Goal: Task Accomplishment & Management: Manage account settings

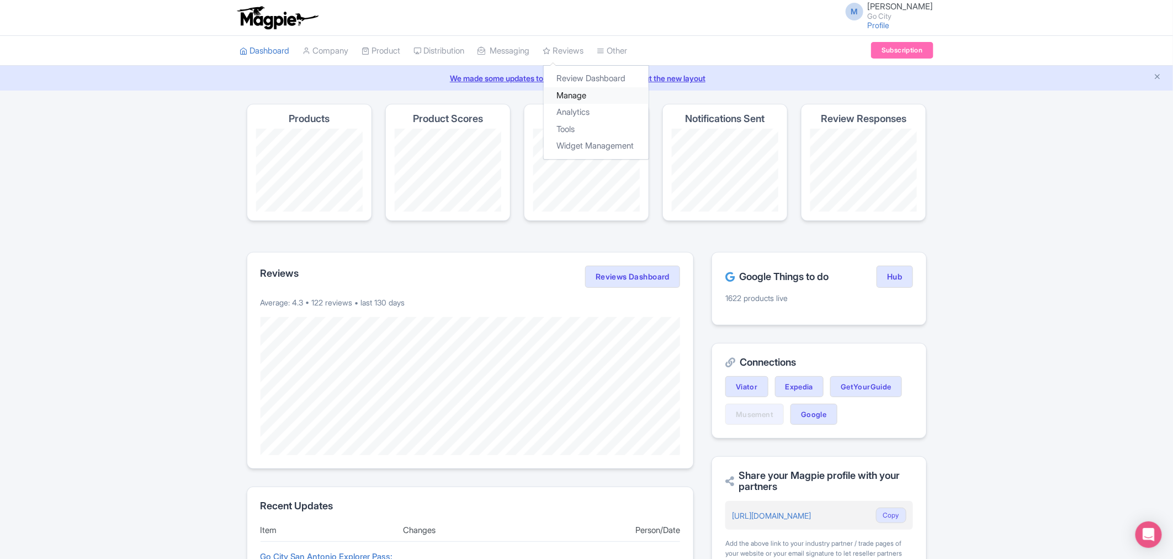
click at [591, 96] on link "Manage" at bounding box center [596, 95] width 105 height 17
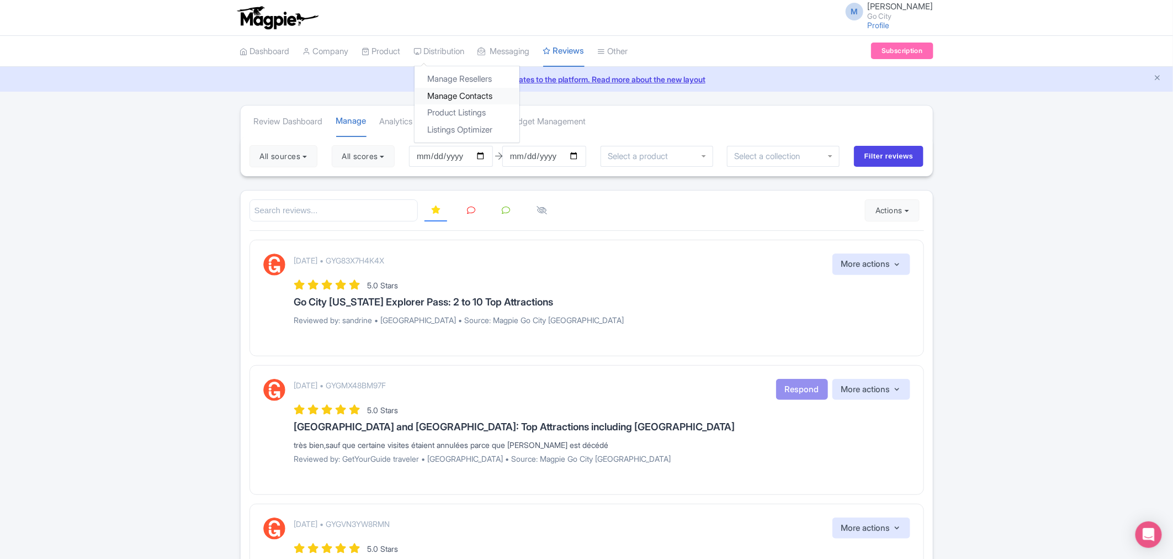
click at [481, 95] on link "Manage Contacts" at bounding box center [467, 96] width 105 height 17
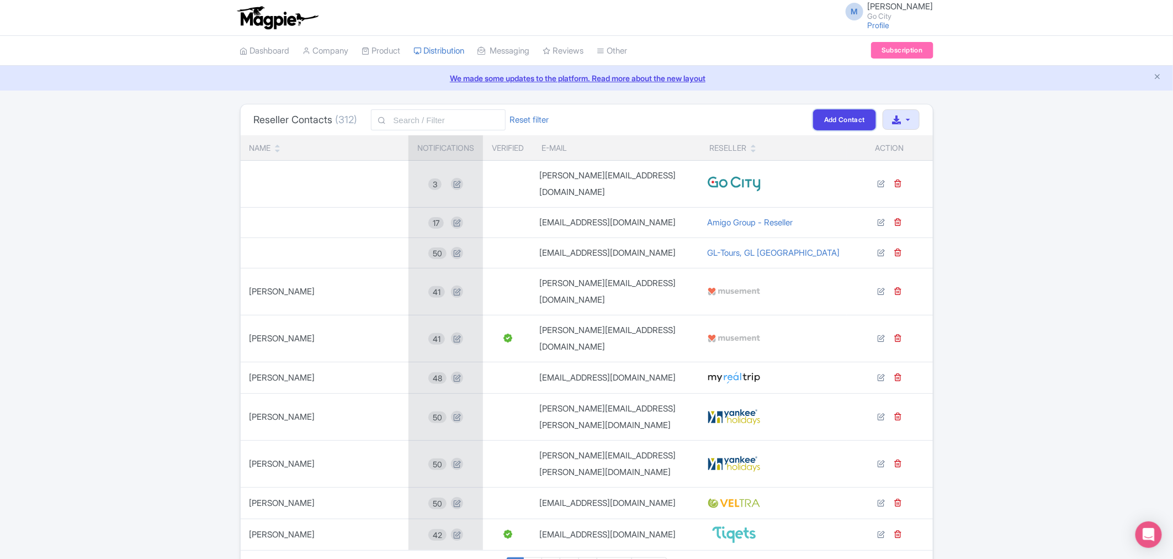
click at [838, 119] on link "Add Contact" at bounding box center [844, 119] width 63 height 20
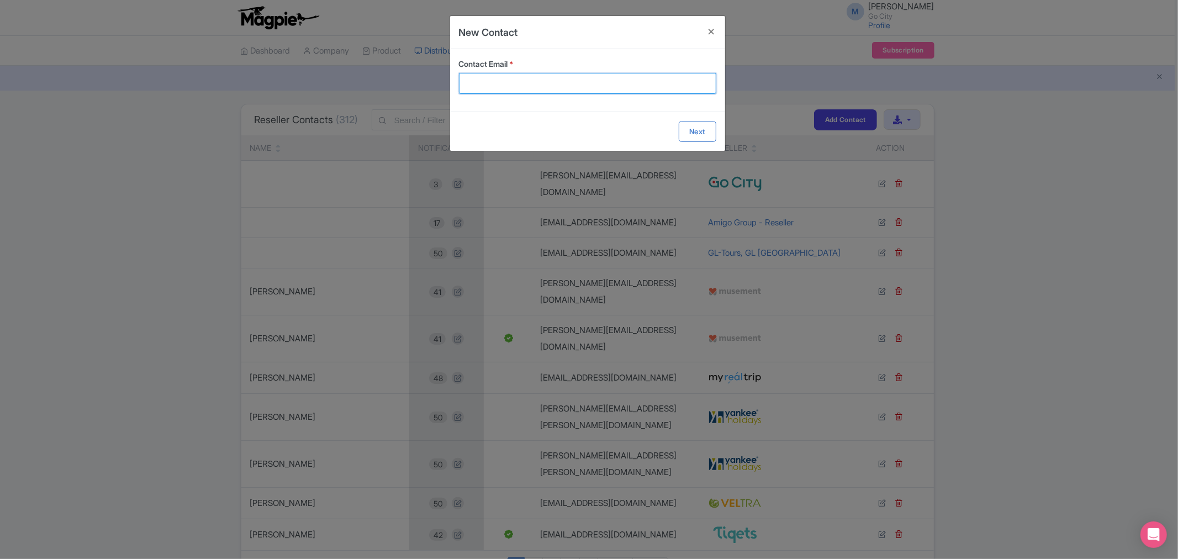
click at [487, 78] on input "Contact Email *" at bounding box center [587, 83] width 257 height 21
paste input "[EMAIL_ADDRESS][DOMAIN_NAME]"
type input "[EMAIL_ADDRESS][DOMAIN_NAME]"
click at [713, 130] on form "Contact Email * takaaki.mitamura@veltra.com Next" at bounding box center [587, 100] width 275 height 102
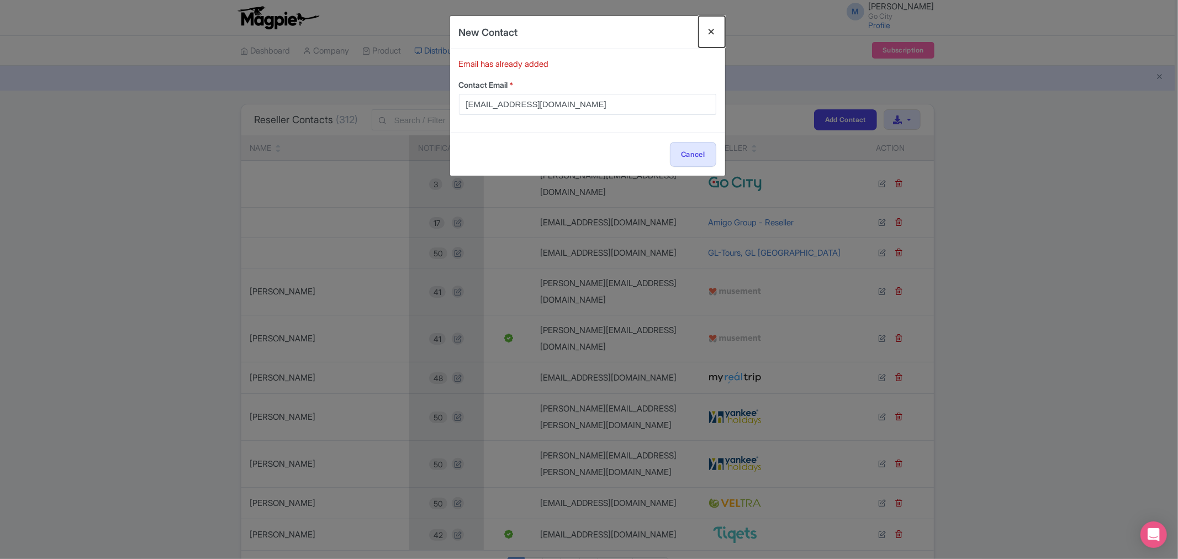
click at [709, 30] on button "Close" at bounding box center [711, 31] width 27 height 31
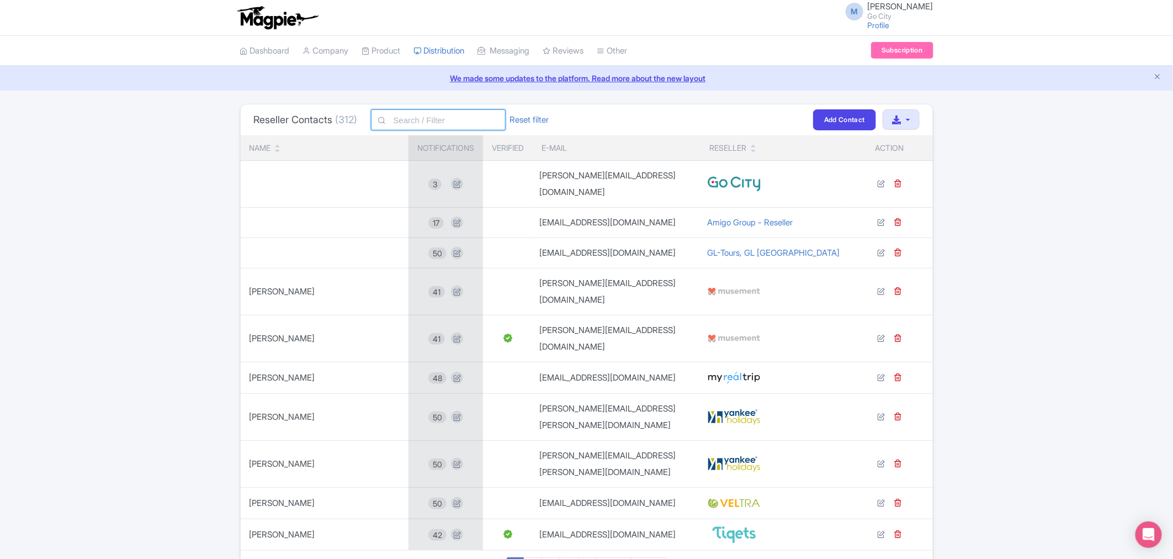
click at [409, 114] on input "text" at bounding box center [438, 119] width 135 height 21
paste input "takaaki.mitamura@veltra.com"
type input "takaaki.mitamura@veltra.com"
click button "Filter" at bounding box center [0, 0] width 0 height 0
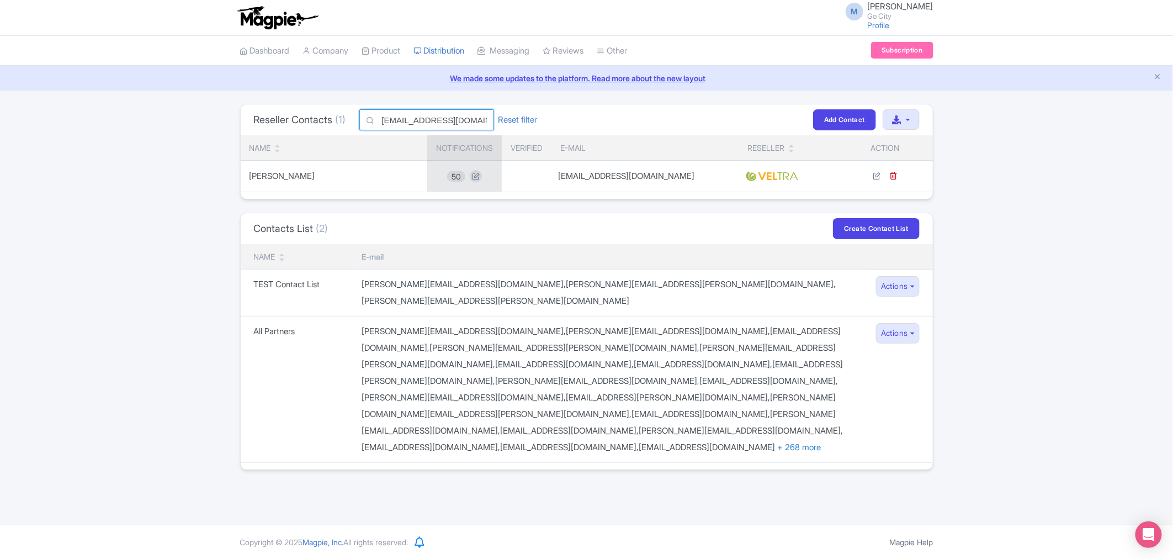
click at [405, 119] on input "[EMAIL_ADDRESS][DOMAIN_NAME]" at bounding box center [426, 119] width 135 height 21
paste input "kevinasio@waug"
type input "[EMAIL_ADDRESS][DOMAIN_NAME]"
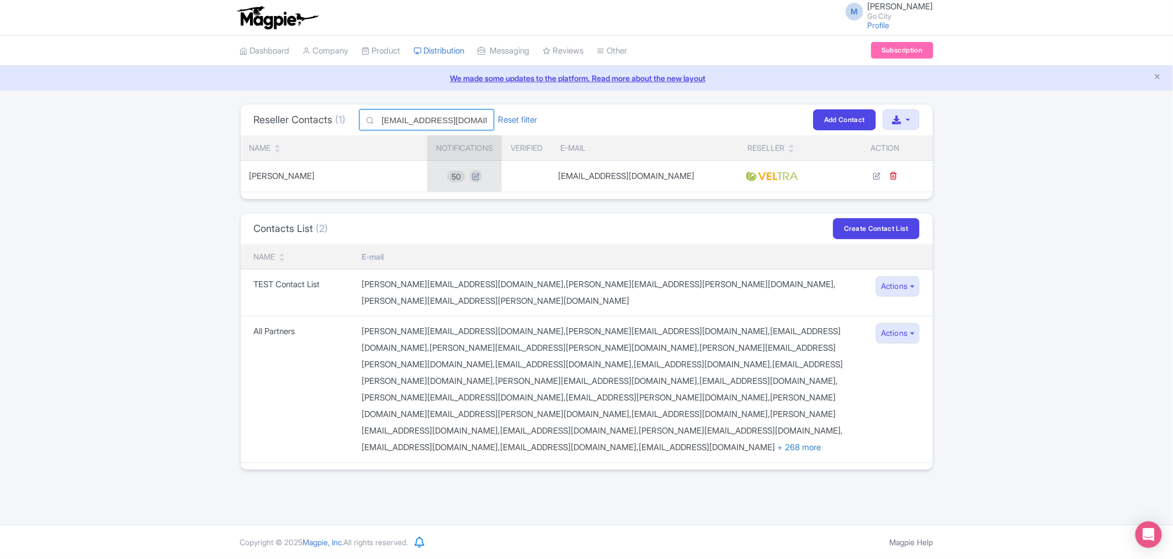
click button "Filter" at bounding box center [0, 0] width 0 height 0
click at [473, 124] on input "[EMAIL_ADDRESS][DOMAIN_NAME]" at bounding box center [426, 119] width 135 height 21
click at [473, 124] on input "kevinasio@waug.com" at bounding box center [426, 119] width 135 height 21
paste input "product@zectus"
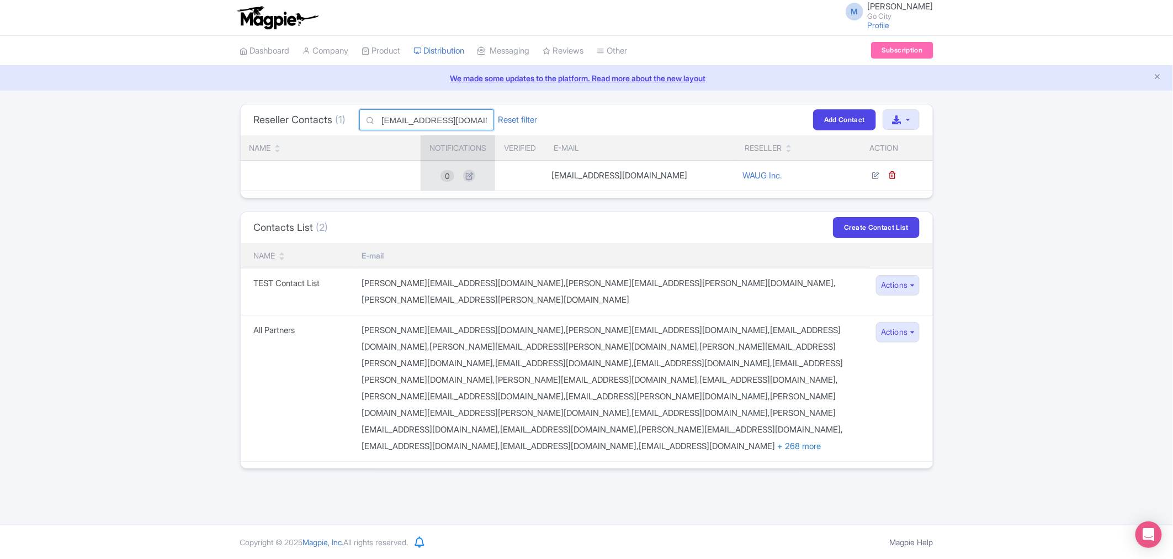
type input "product@zectus.com"
click button "Filter" at bounding box center [0, 0] width 0 height 0
click at [1017, 372] on div "Reseller Contacts (1) [EMAIL_ADDRESS][DOMAIN_NAME] Reset filter Filter Add Cont…" at bounding box center [586, 286] width 1173 height 365
click at [517, 78] on link "Outbox" at bounding box center [544, 78] width 131 height 17
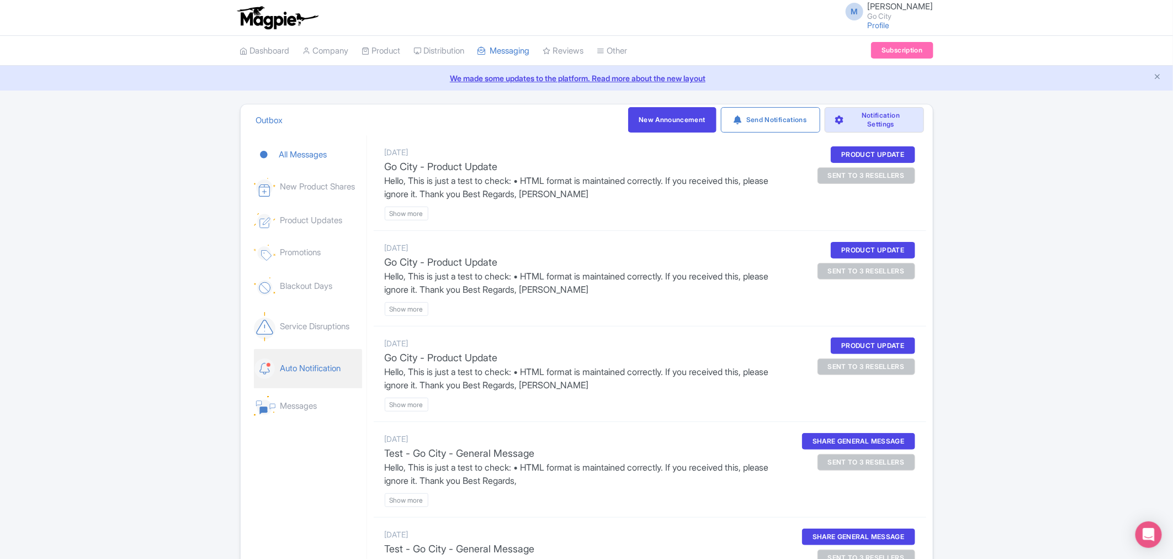
click at [328, 371] on link "Auto Notification" at bounding box center [308, 368] width 108 height 39
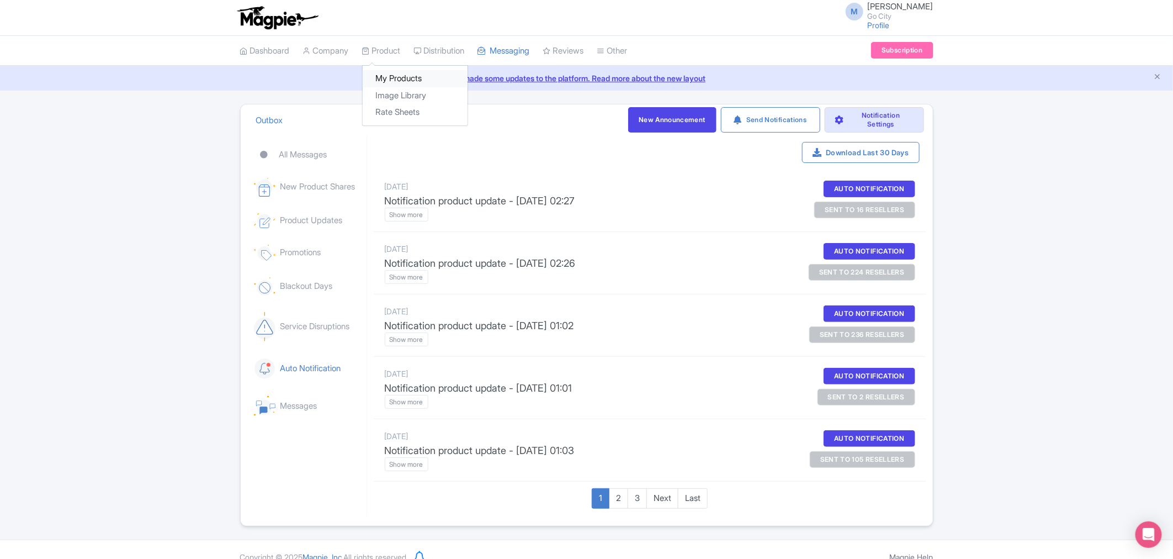
click at [402, 81] on link "My Products" at bounding box center [415, 78] width 105 height 17
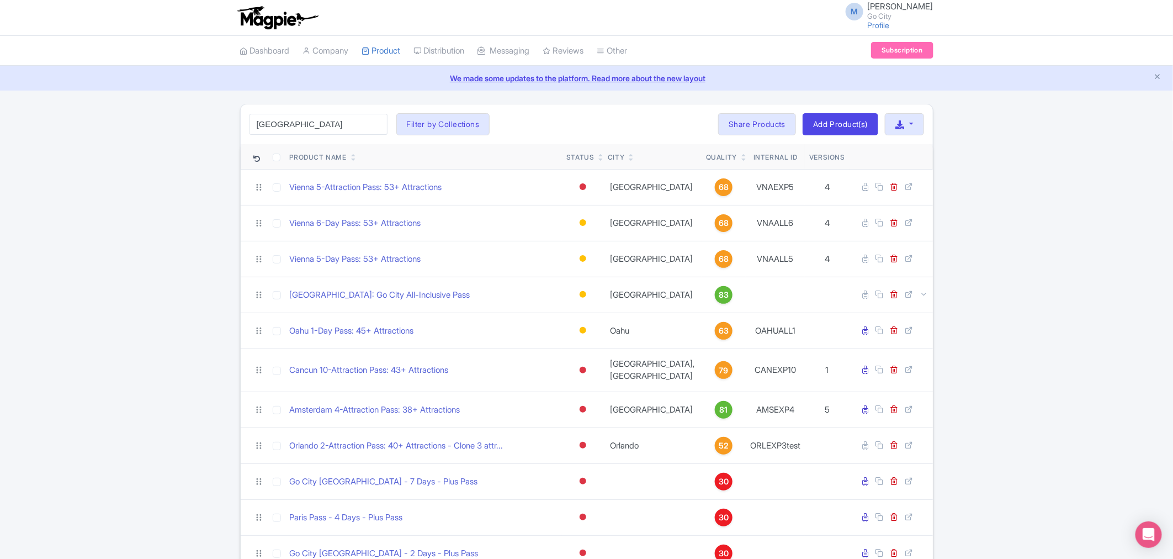
type input "san diego"
click button "Search" at bounding box center [0, 0] width 0 height 0
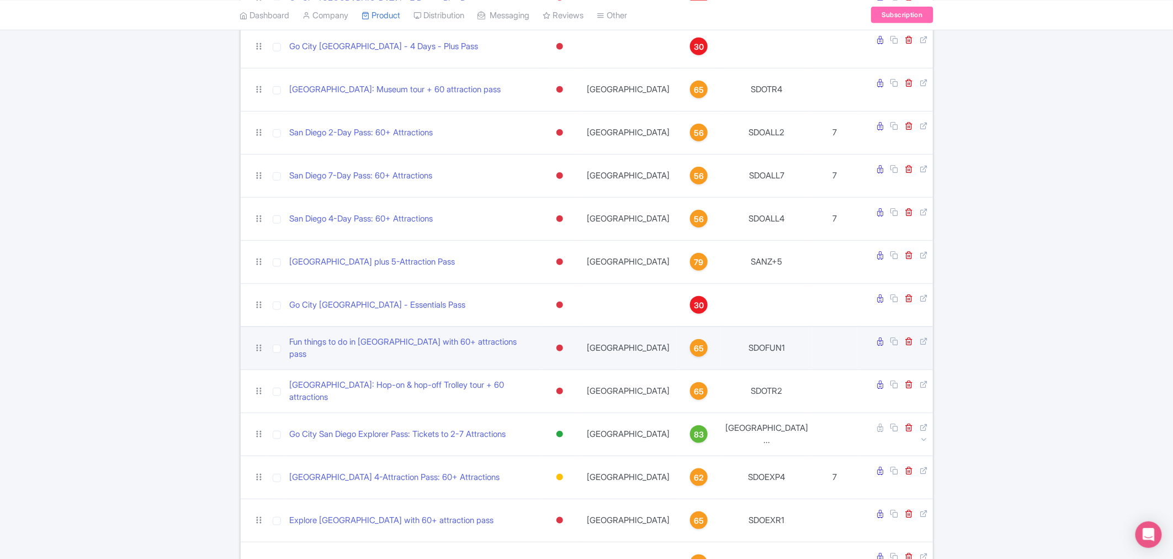
scroll to position [429, 0]
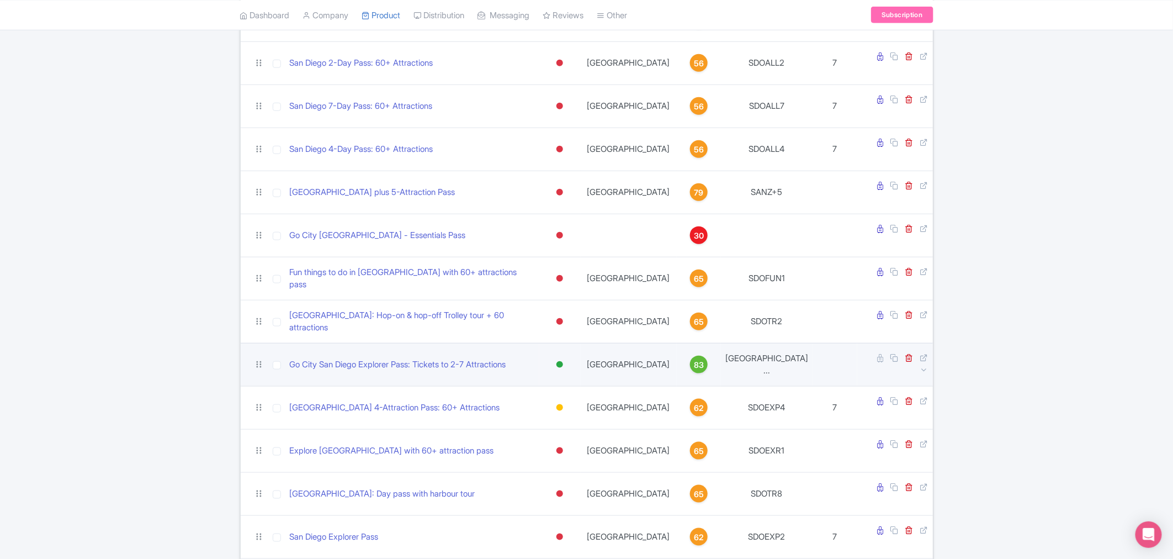
click at [429, 343] on td "Go City San Diego Explorer Pass: Tickets to 2-7 Attractions" at bounding box center [412, 364] width 255 height 43
click at [432, 358] on link "Go City San Diego Explorer Pass: Tickets to 2-7 Attractions" at bounding box center [398, 364] width 216 height 13
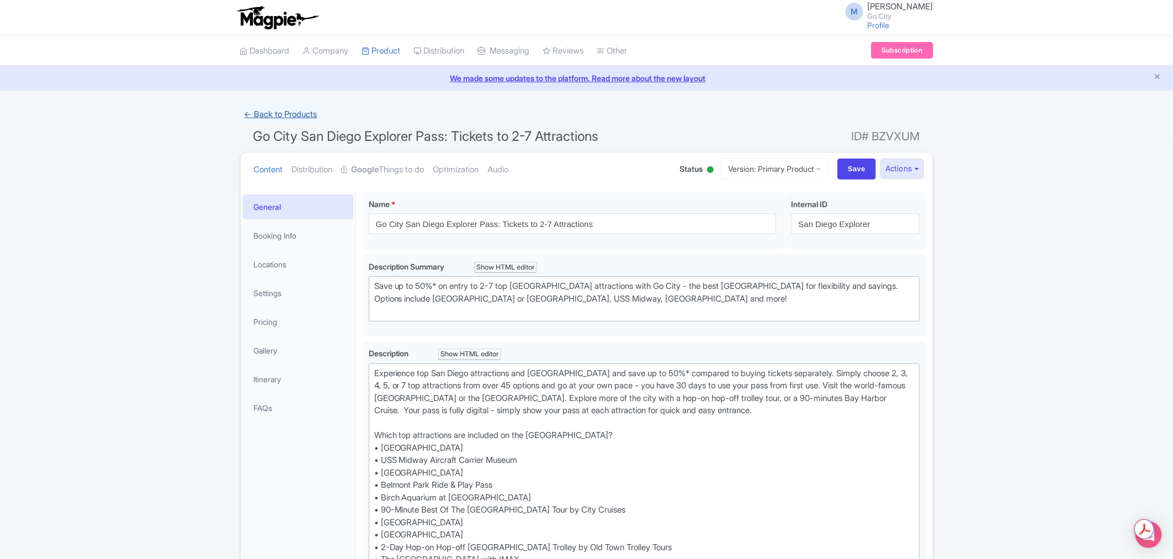
click at [272, 117] on link "← Back to Products" at bounding box center [281, 115] width 82 height 22
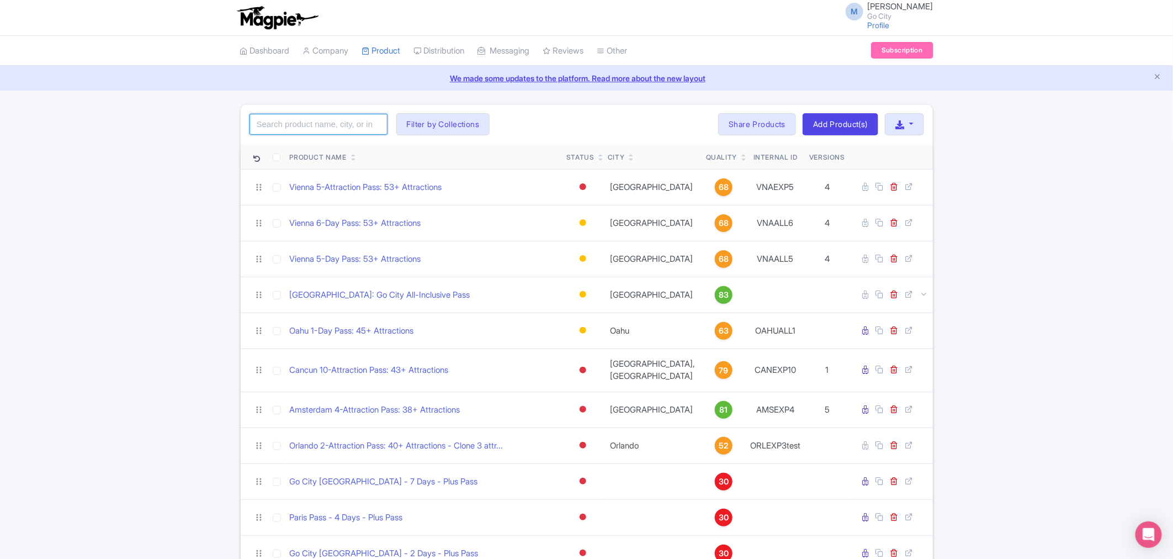
click at [321, 120] on input "search" at bounding box center [319, 124] width 138 height 21
type input "san diego"
click button "Search" at bounding box center [0, 0] width 0 height 0
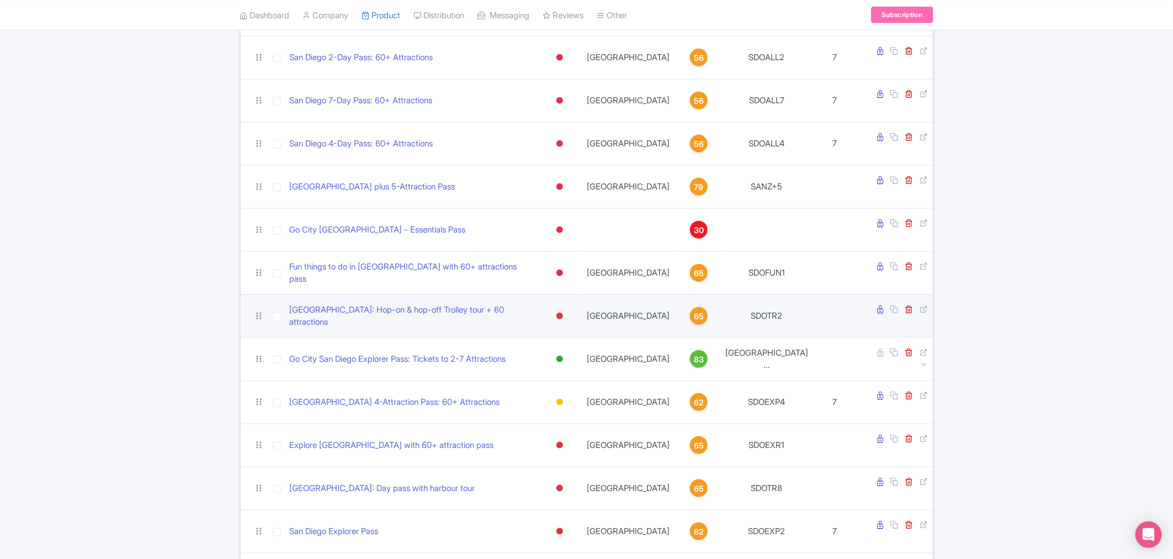
scroll to position [552, 0]
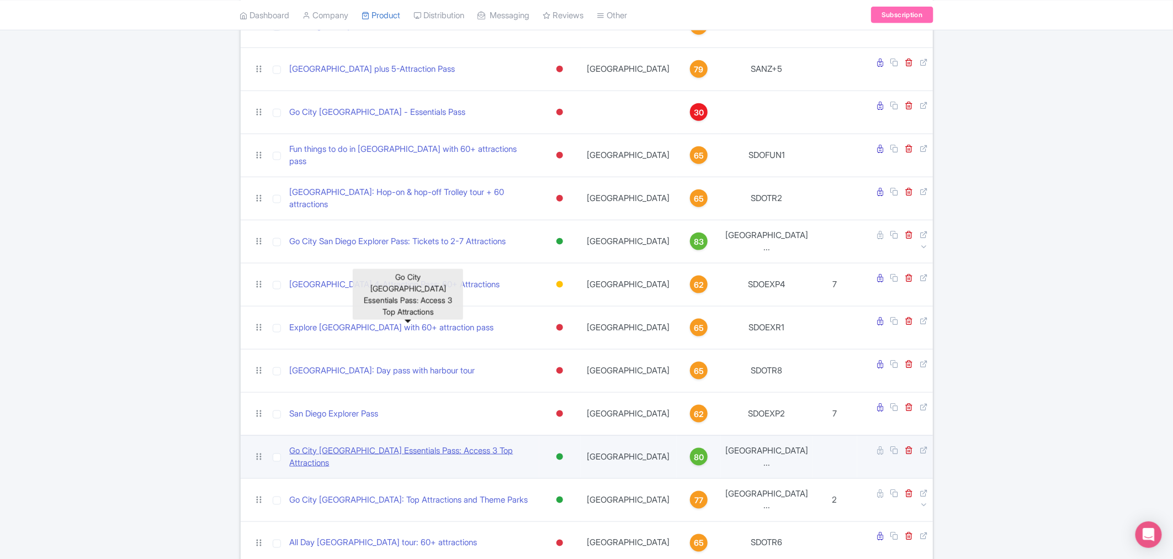
click at [399, 444] on link "Go City [GEOGRAPHIC_DATA] Essentials Pass: Access 3 Top Attractions" at bounding box center [413, 456] width 246 height 25
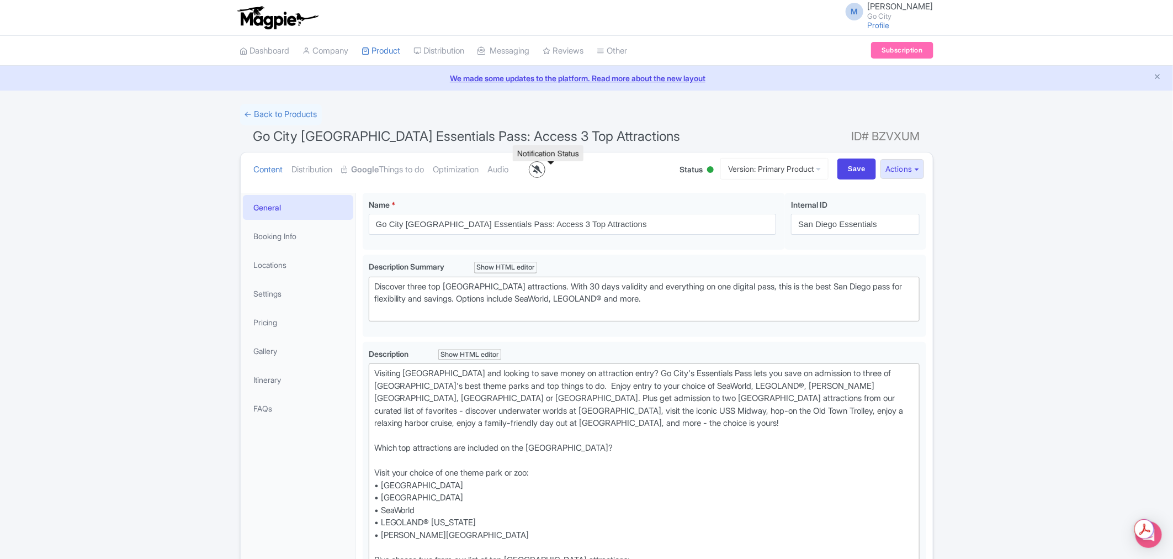
click at [542, 169] on icon at bounding box center [537, 169] width 10 height 8
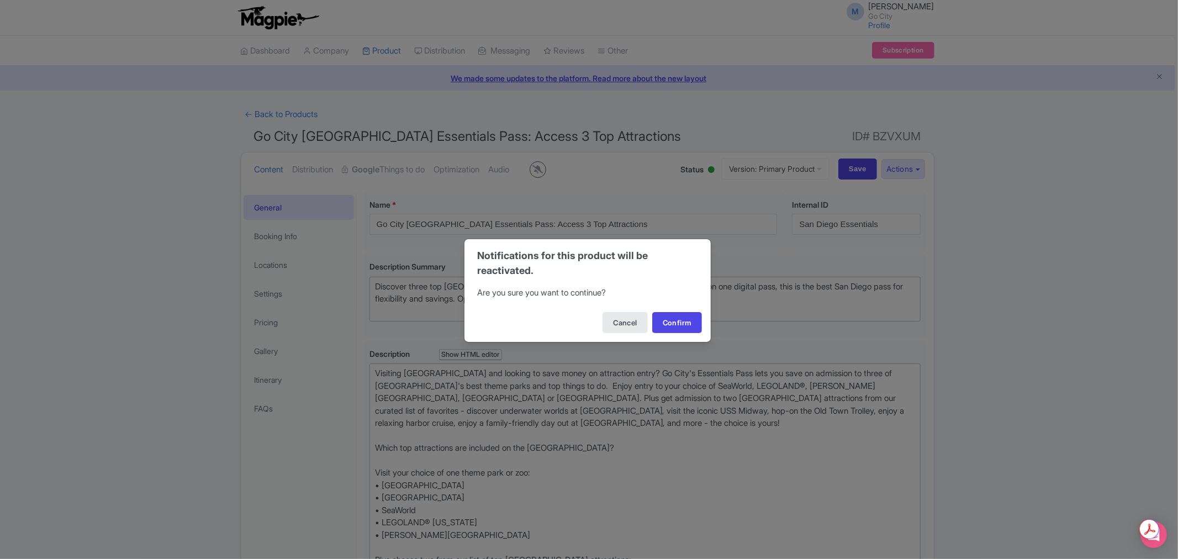
click at [69, 183] on div "Notifications for this product will be reactivated. Are you sure you want to co…" at bounding box center [589, 279] width 1178 height 559
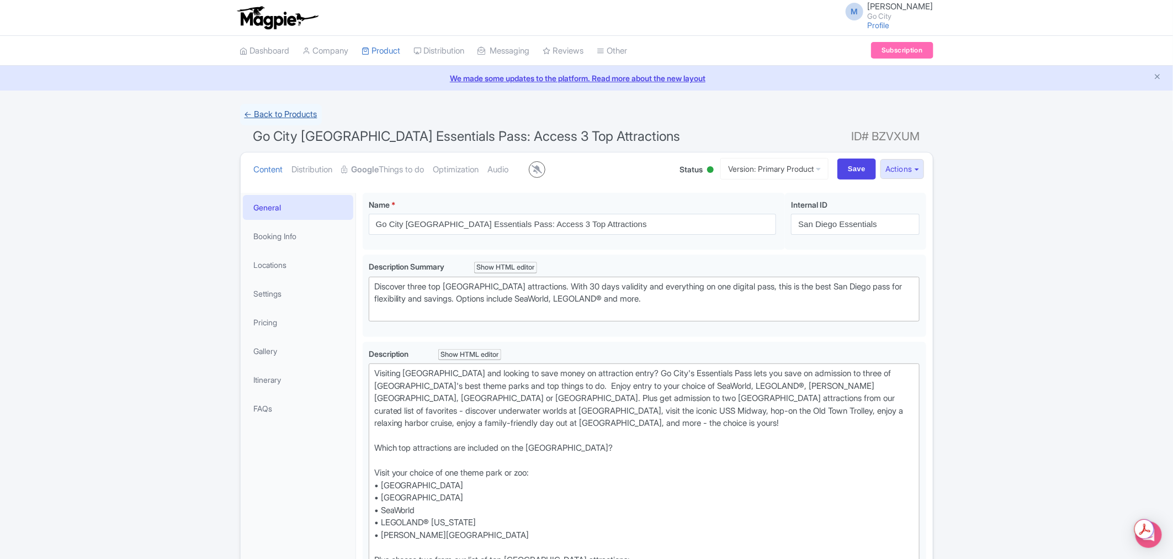
click at [283, 114] on link "← Back to Products" at bounding box center [281, 115] width 82 height 22
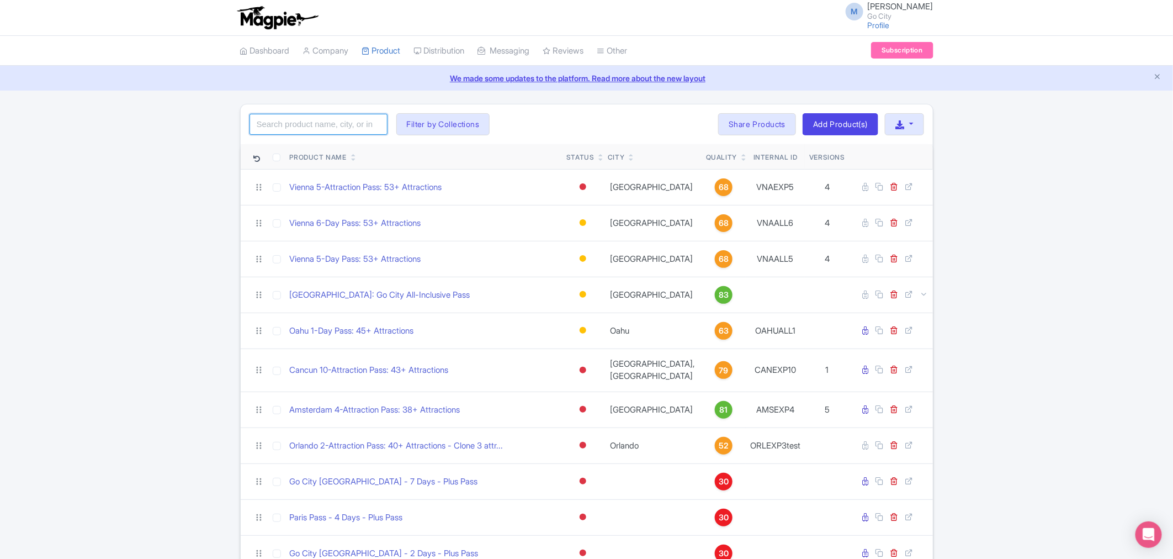
click at [318, 128] on input "search" at bounding box center [319, 124] width 138 height 21
type input "s"
type input "[GEOGRAPHIC_DATA]"
click button "Search" at bounding box center [0, 0] width 0 height 0
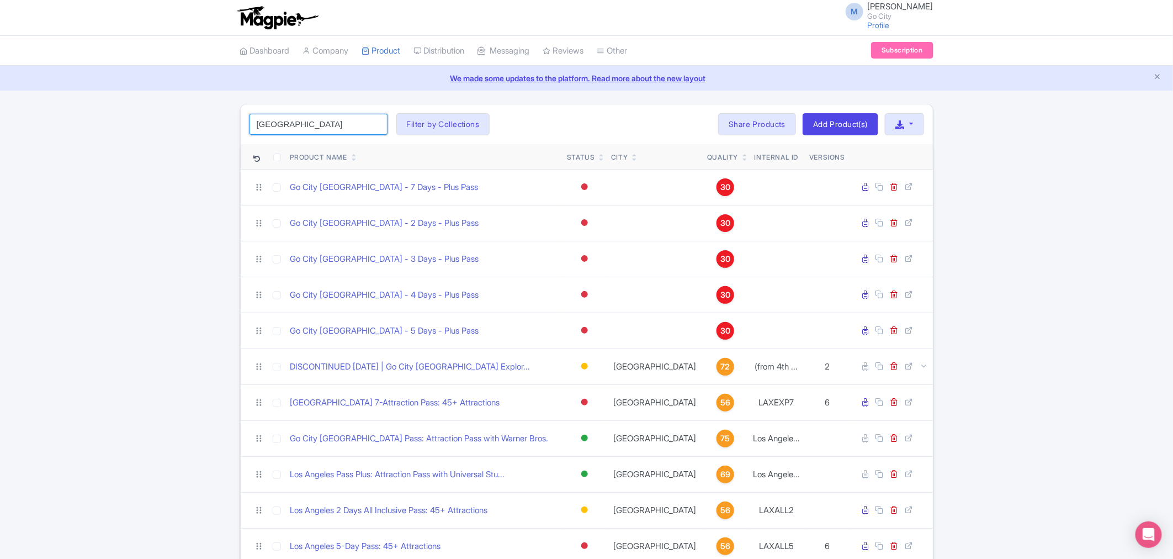
click at [346, 125] on input "los angeles" at bounding box center [319, 124] width 138 height 21
click button "Search" at bounding box center [0, 0] width 0 height 0
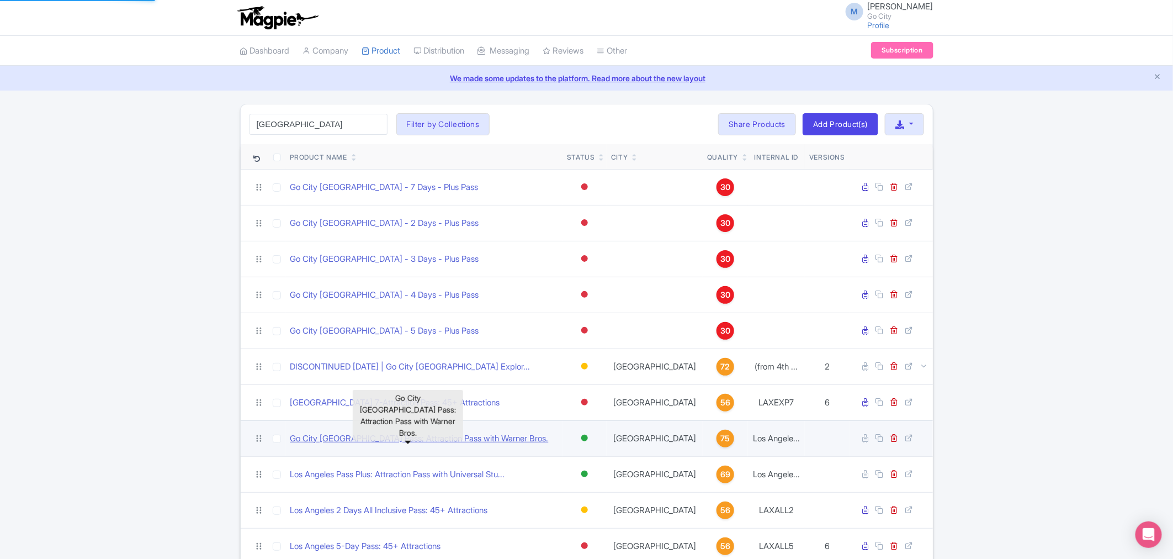
click at [435, 441] on link "Go City Los Angeles Pass: Attraction Pass with Warner Bros." at bounding box center [419, 438] width 258 height 13
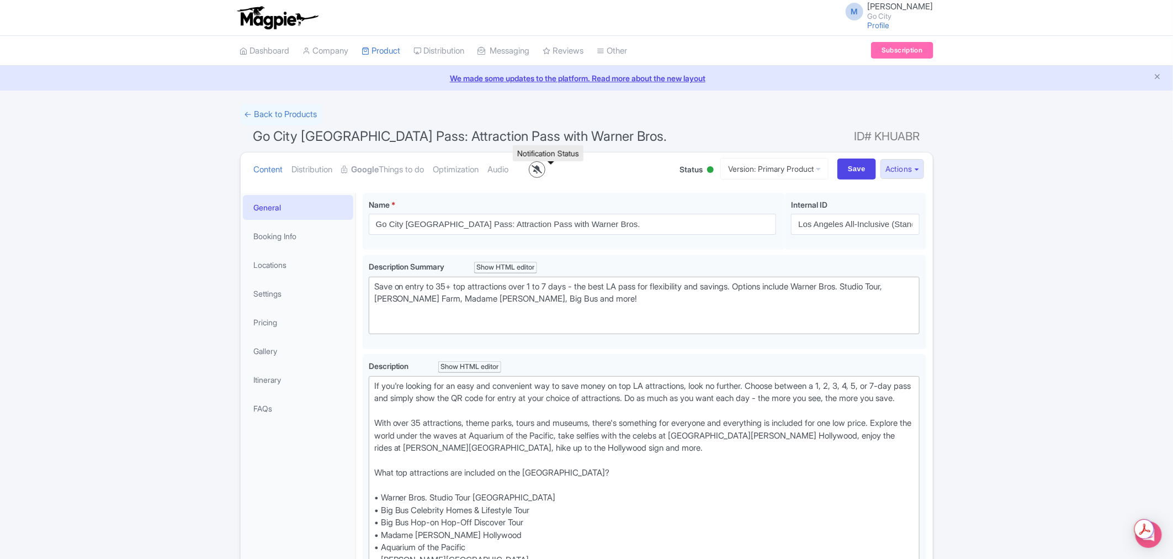
click at [542, 168] on icon at bounding box center [537, 169] width 10 height 8
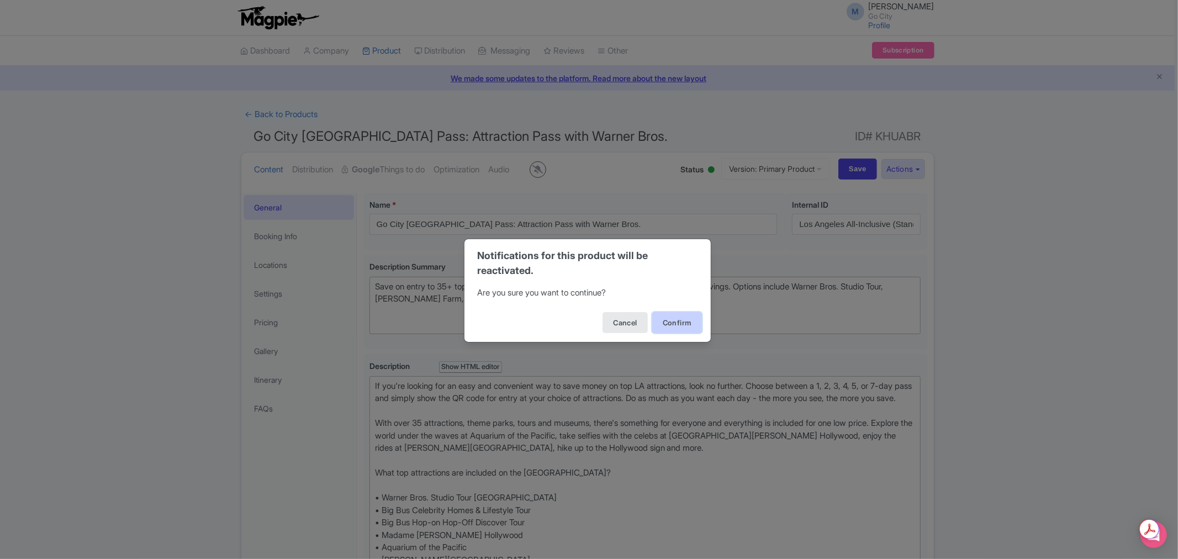
click at [676, 319] on button "Confirm" at bounding box center [677, 322] width 50 height 21
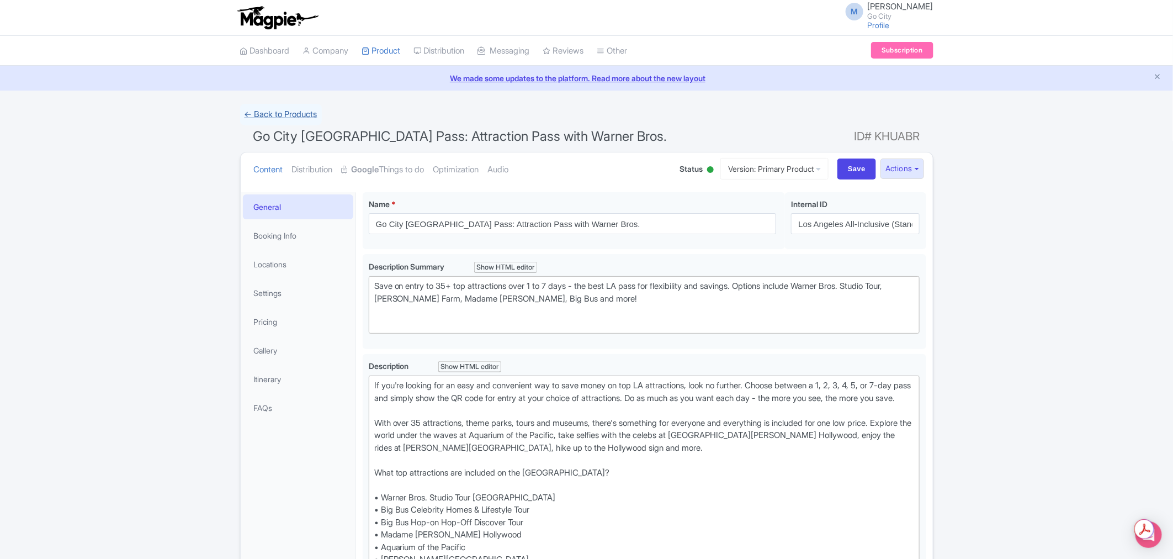
click at [278, 117] on link "← Back to Products" at bounding box center [281, 115] width 82 height 22
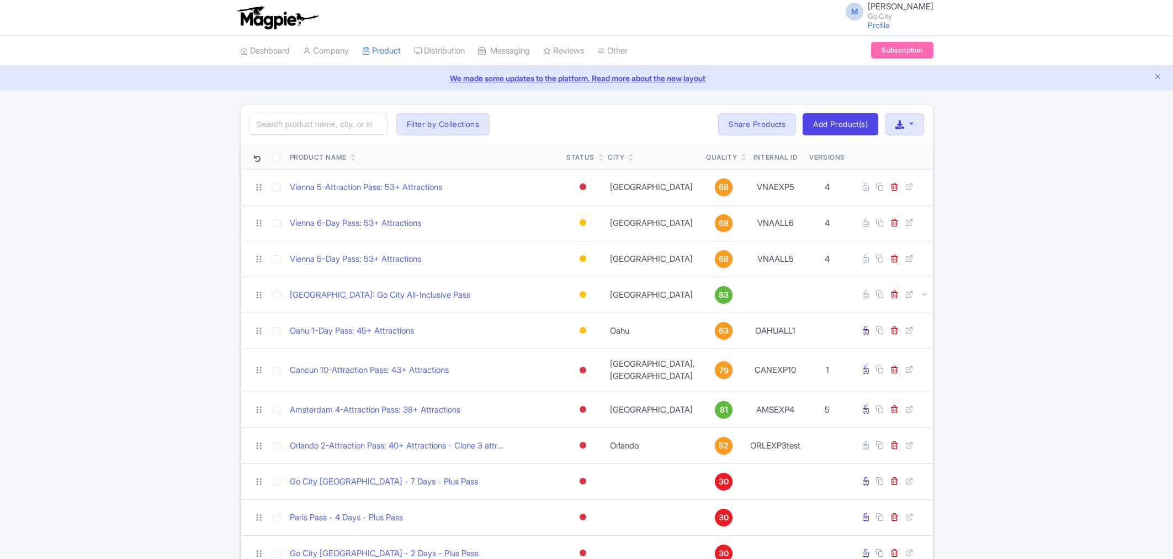
type input "o"
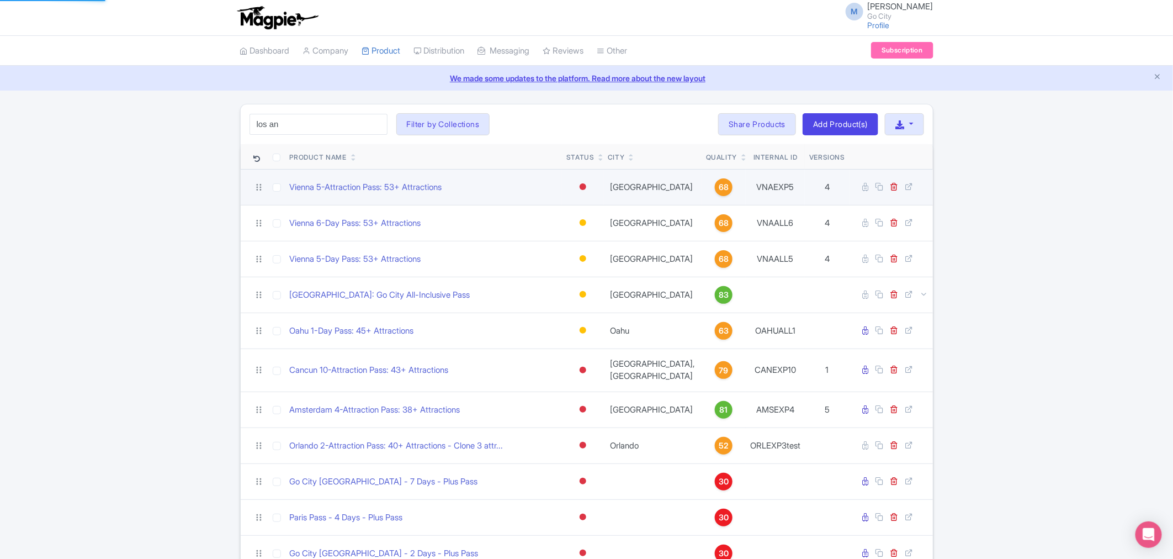
type input "[GEOGRAPHIC_DATA]"
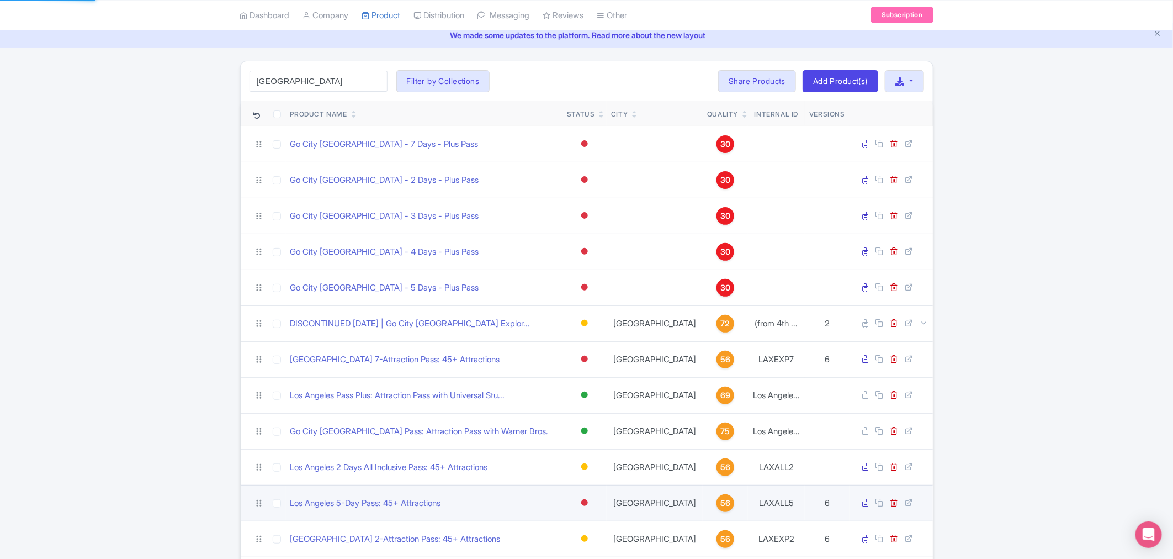
scroll to position [184, 0]
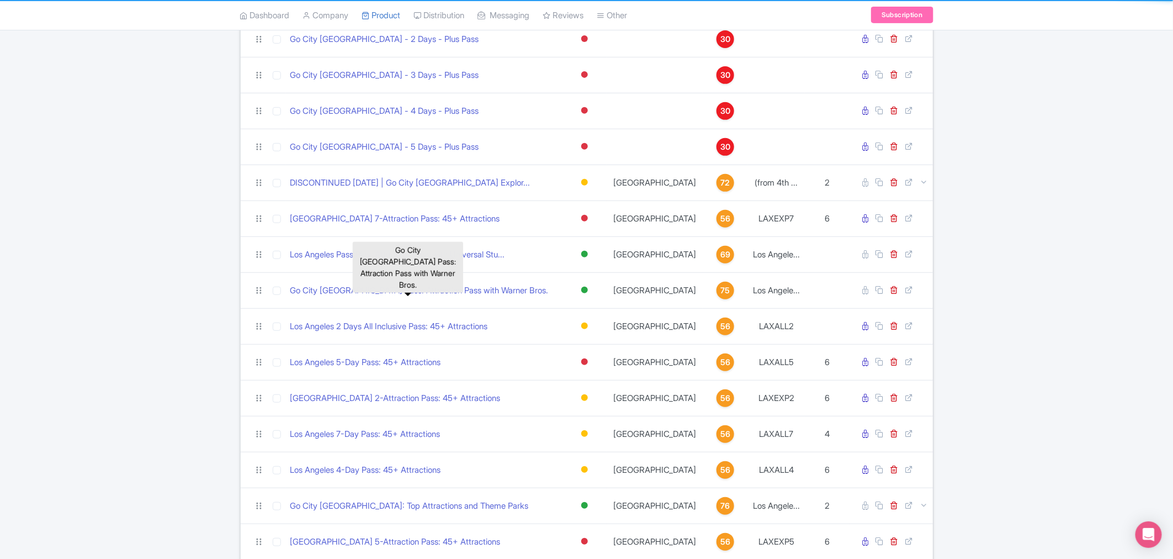
click at [422, 292] on link "Go City [GEOGRAPHIC_DATA] Pass: Attraction Pass with Warner Bros." at bounding box center [419, 290] width 258 height 13
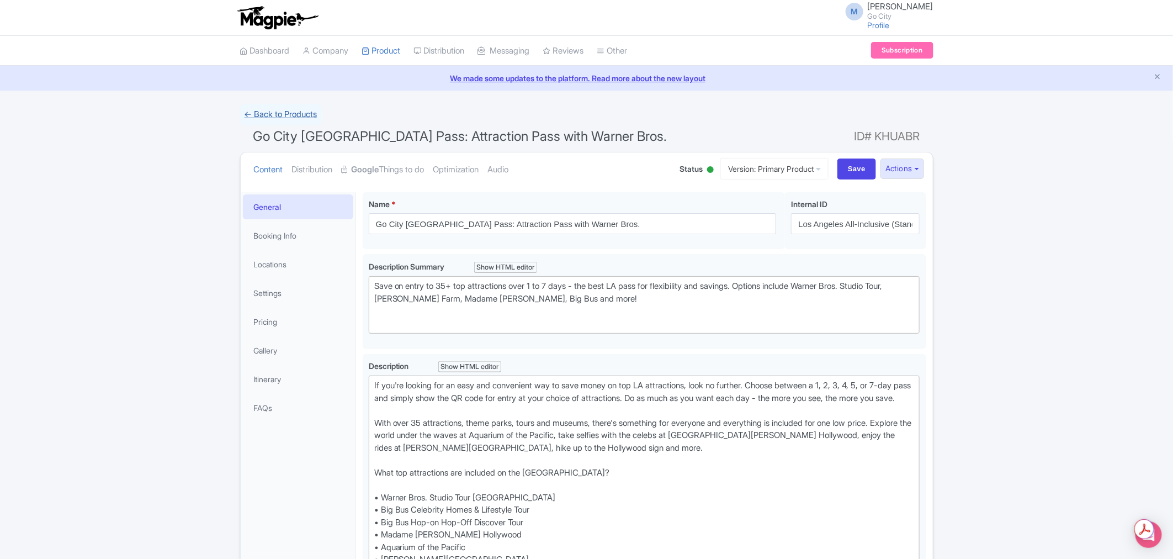
click at [285, 107] on link "← Back to Products" at bounding box center [281, 115] width 82 height 22
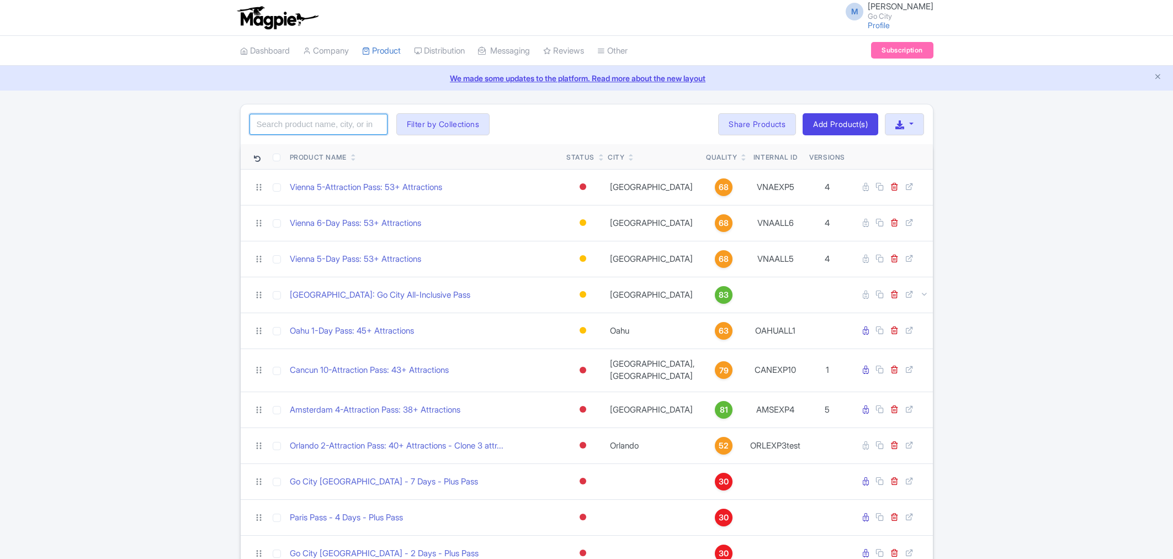
click at [278, 127] on input "search" at bounding box center [319, 124] width 138 height 21
type input "los angeles"
click button "Search" at bounding box center [0, 0] width 0 height 0
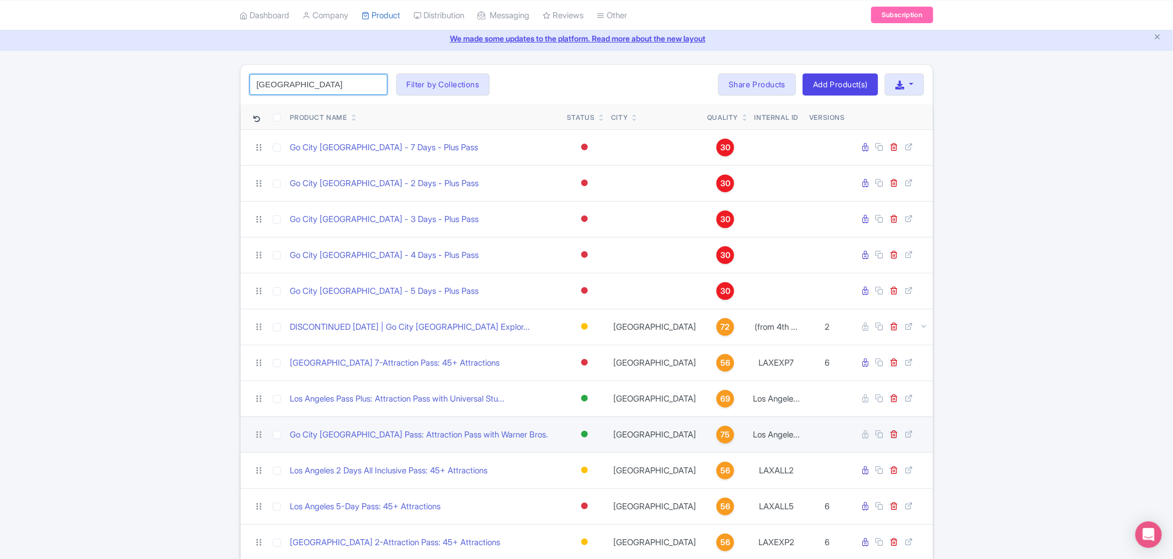
scroll to position [61, 0]
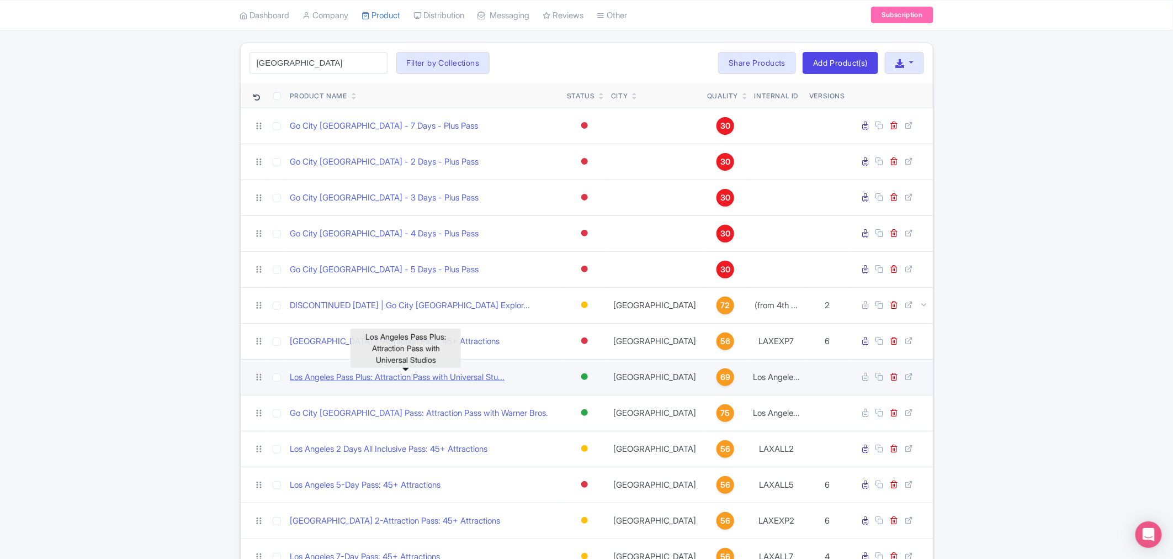
click at [425, 378] on link "Los Angeles Pass Plus: Attraction Pass with Universal Stu..." at bounding box center [397, 377] width 215 height 13
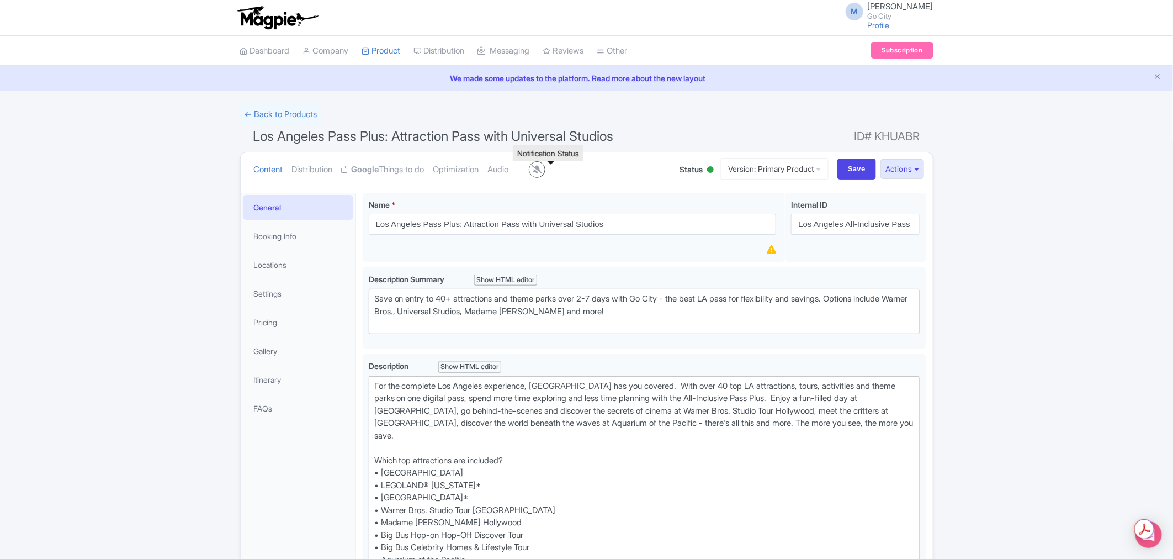
click at [542, 171] on icon at bounding box center [537, 169] width 10 height 8
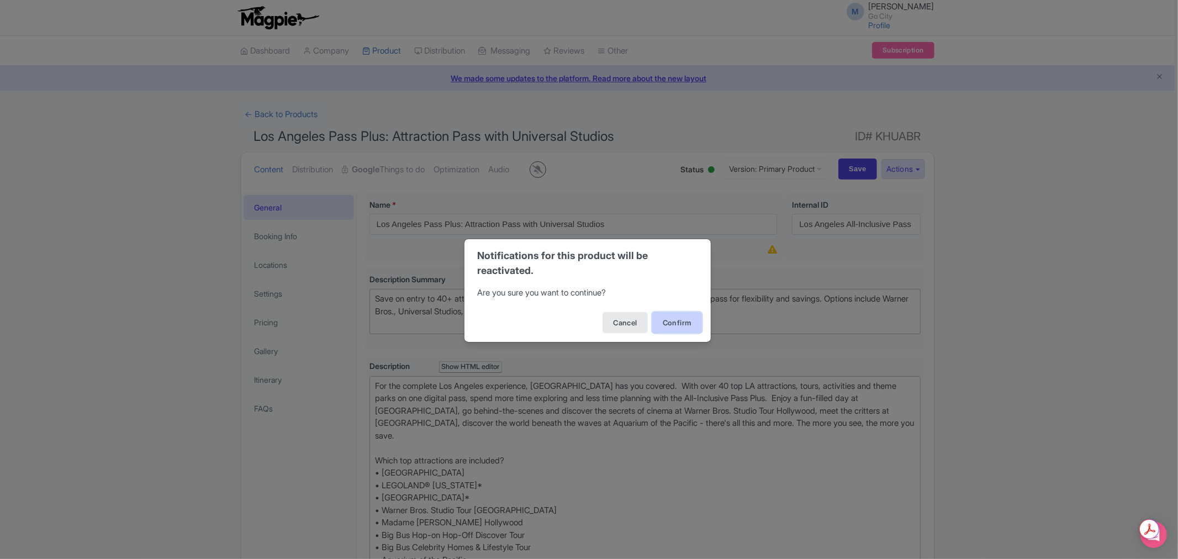
click at [684, 319] on button "Confirm" at bounding box center [677, 322] width 50 height 21
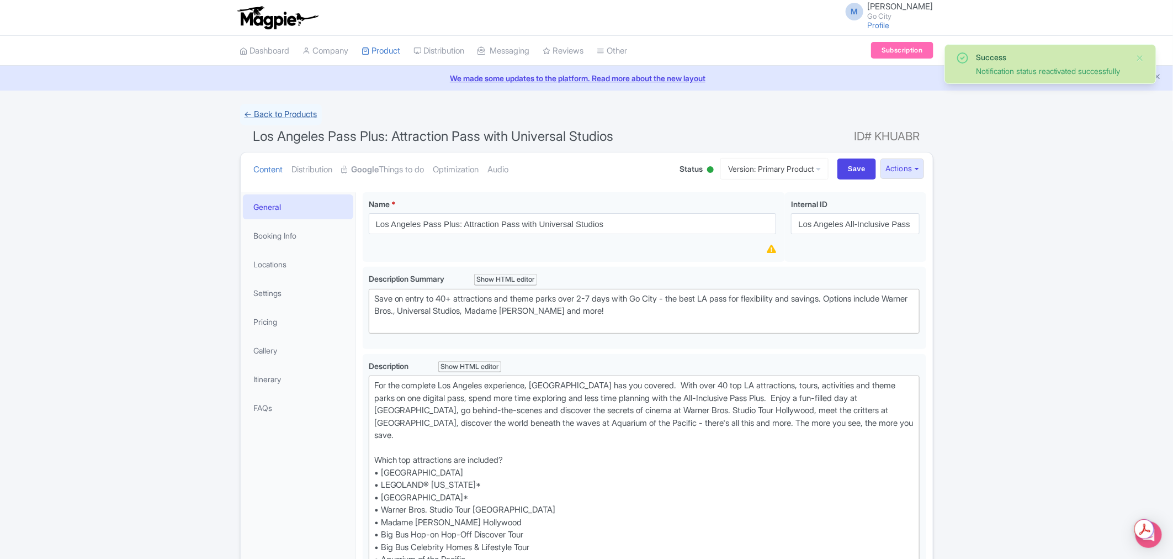
click at [302, 116] on link "← Back to Products" at bounding box center [281, 115] width 82 height 22
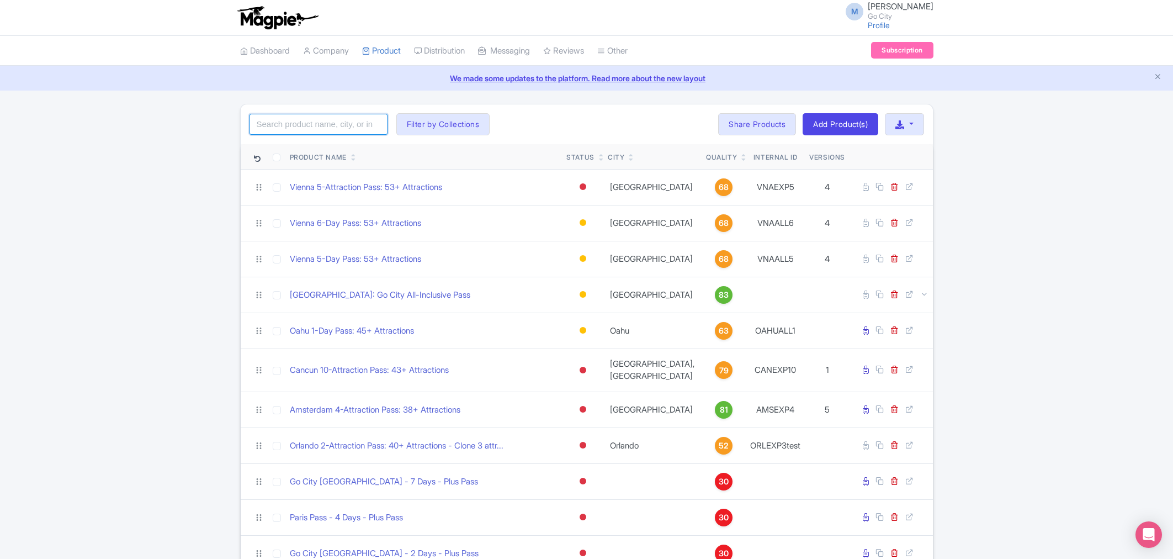
drag, startPoint x: 0, startPoint y: 0, endPoint x: 317, endPoint y: 118, distance: 338.6
click at [317, 118] on input "search" at bounding box center [319, 124] width 138 height 21
type input "[GEOGRAPHIC_DATA]"
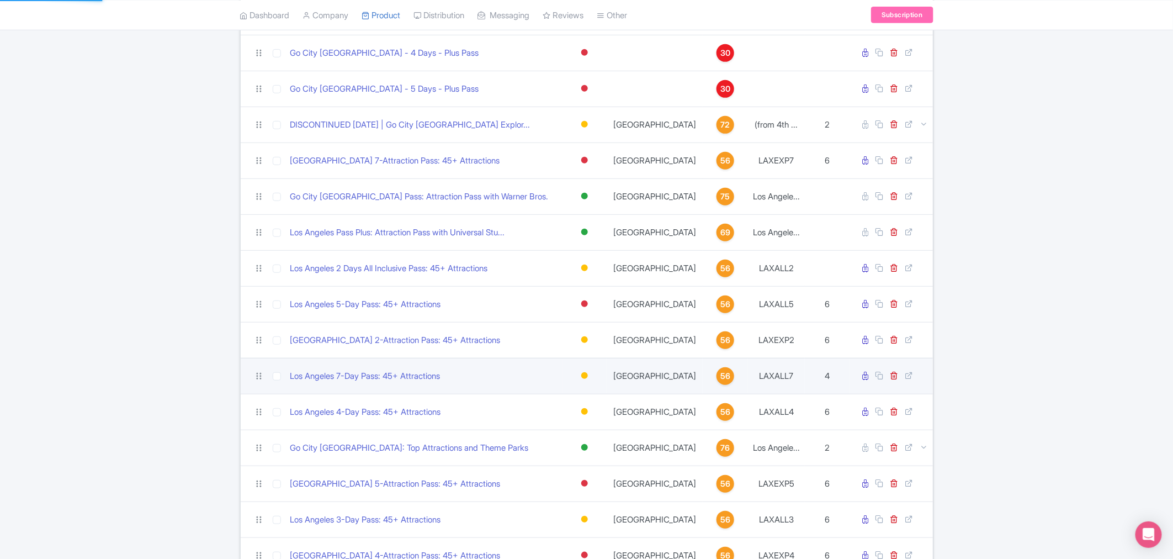
scroll to position [306, 0]
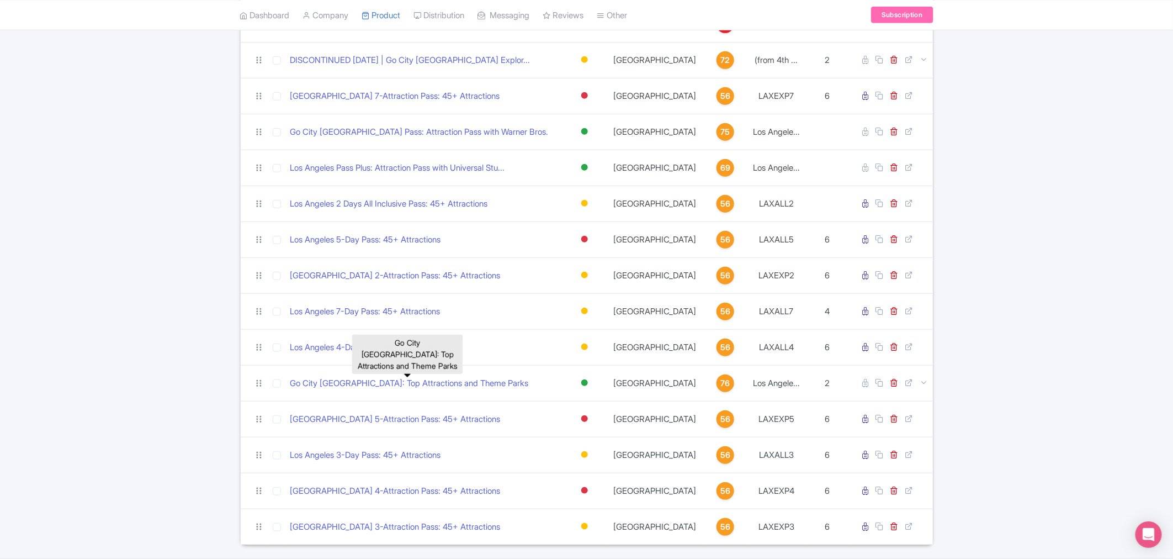
click at [396, 389] on link "Go City [GEOGRAPHIC_DATA]: Top Attractions and Theme Parks" at bounding box center [409, 383] width 239 height 13
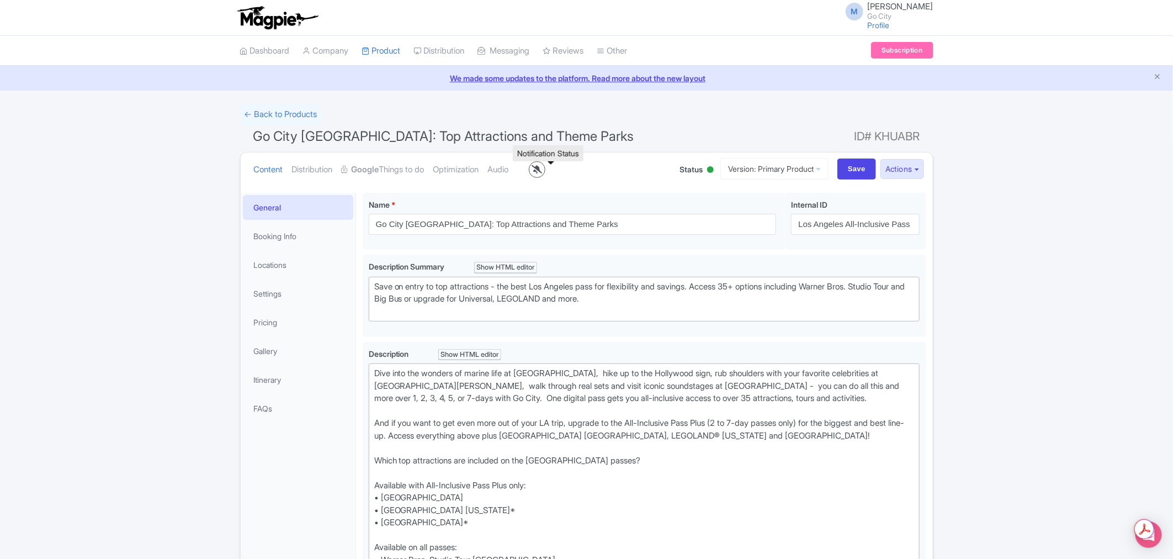
click at [542, 172] on icon at bounding box center [537, 169] width 10 height 8
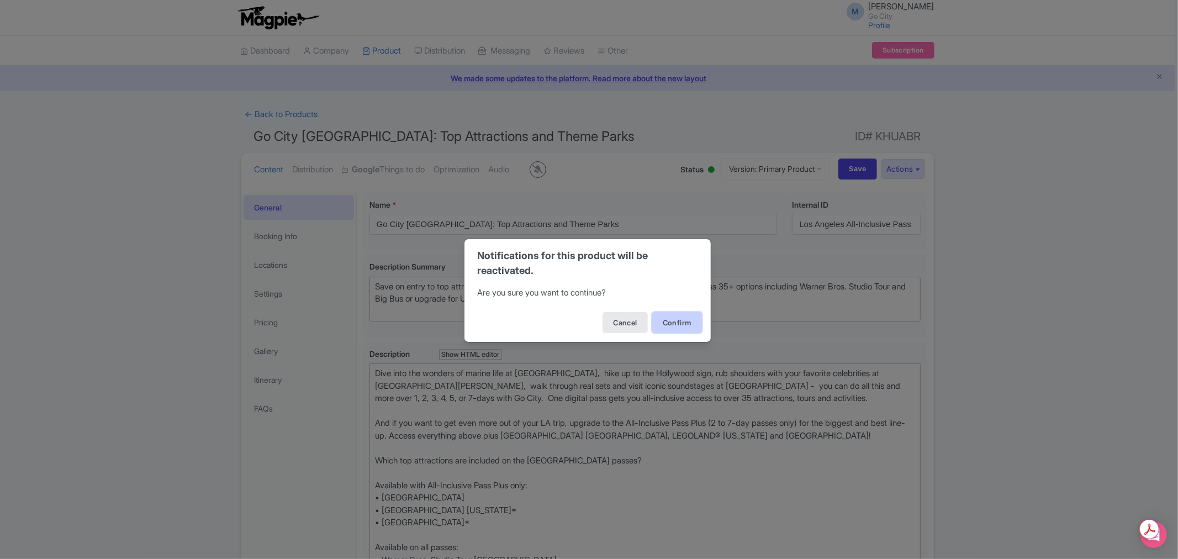
click at [682, 319] on button "Confirm" at bounding box center [677, 322] width 50 height 21
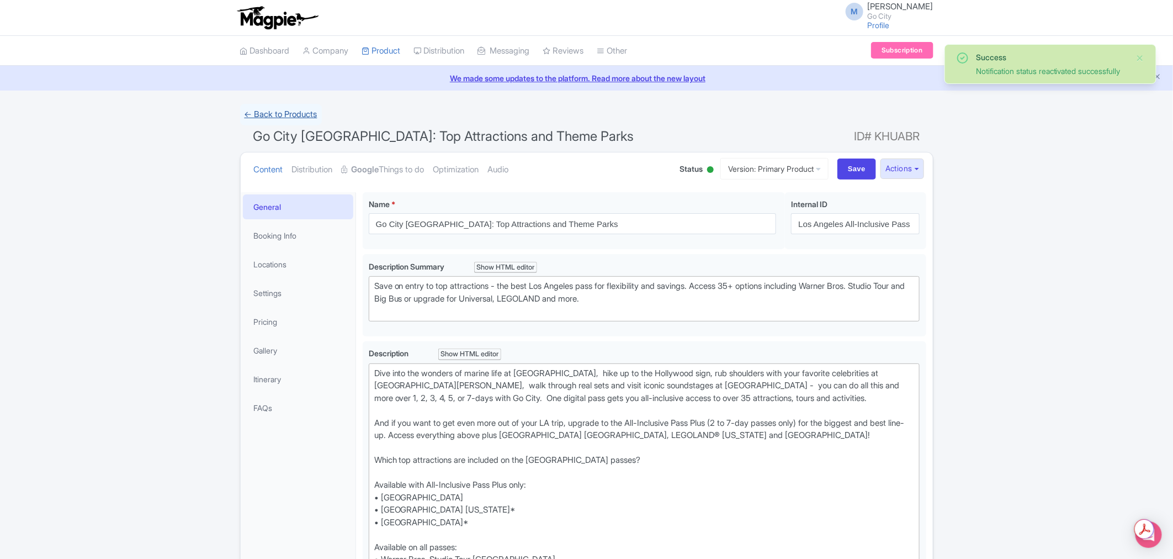
click at [272, 110] on link "← Back to Products" at bounding box center [281, 115] width 82 height 22
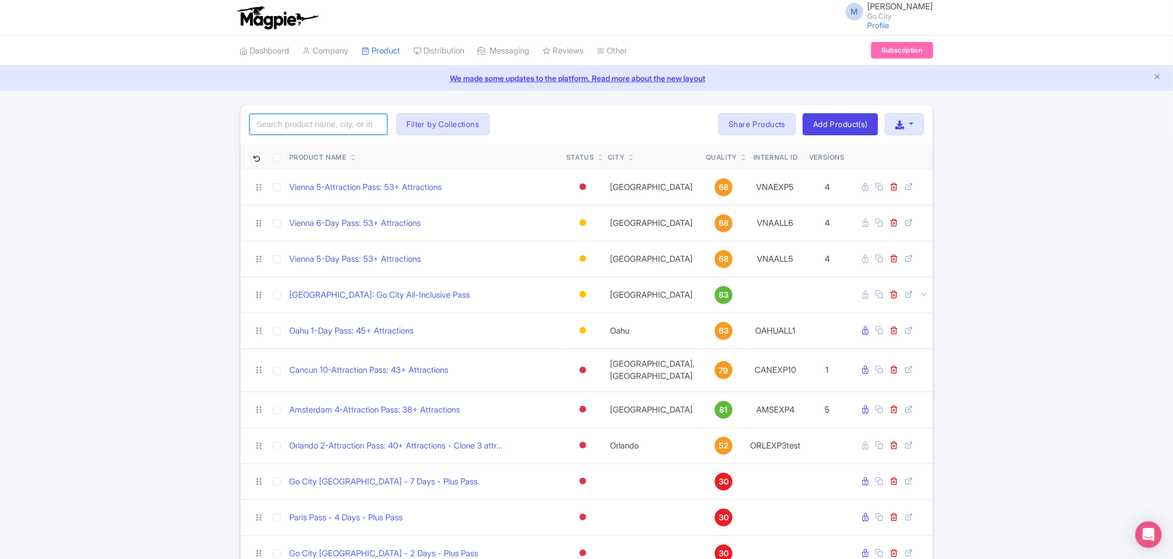
click at [294, 124] on input "search" at bounding box center [319, 124] width 138 height 21
type input "[GEOGRAPHIC_DATA]"
click button "Search" at bounding box center [0, 0] width 0 height 0
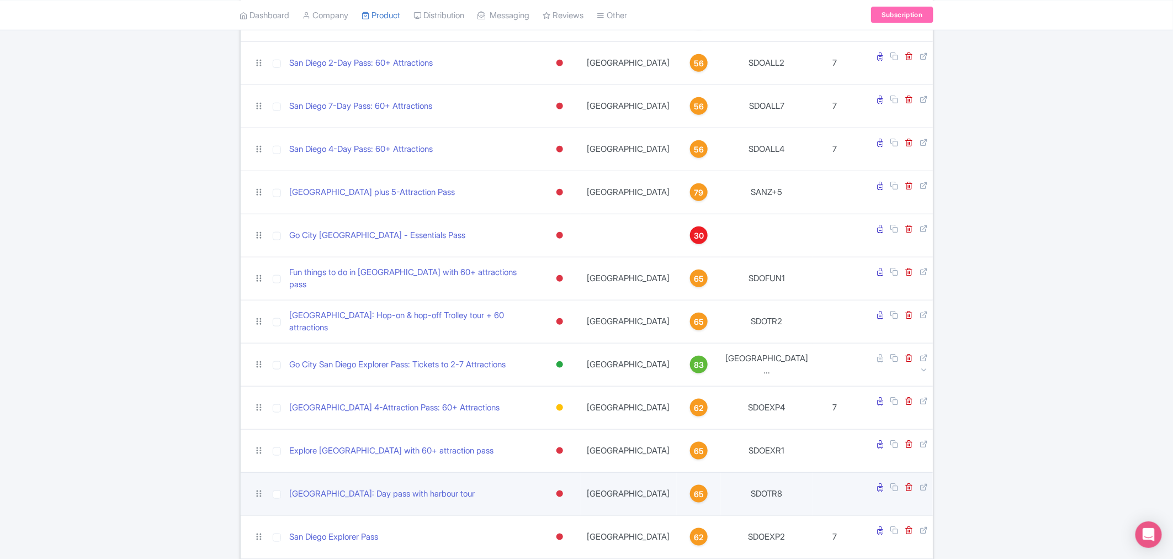
scroll to position [613, 0]
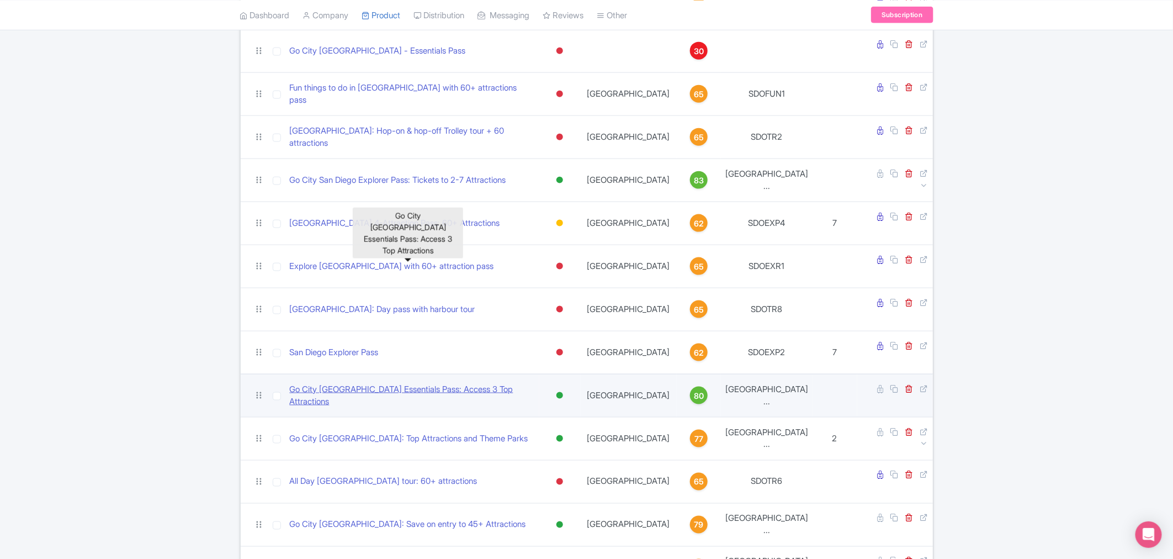
click at [405, 383] on link "Go City [GEOGRAPHIC_DATA] Essentials Pass: Access 3 Top Attractions" at bounding box center [413, 395] width 246 height 25
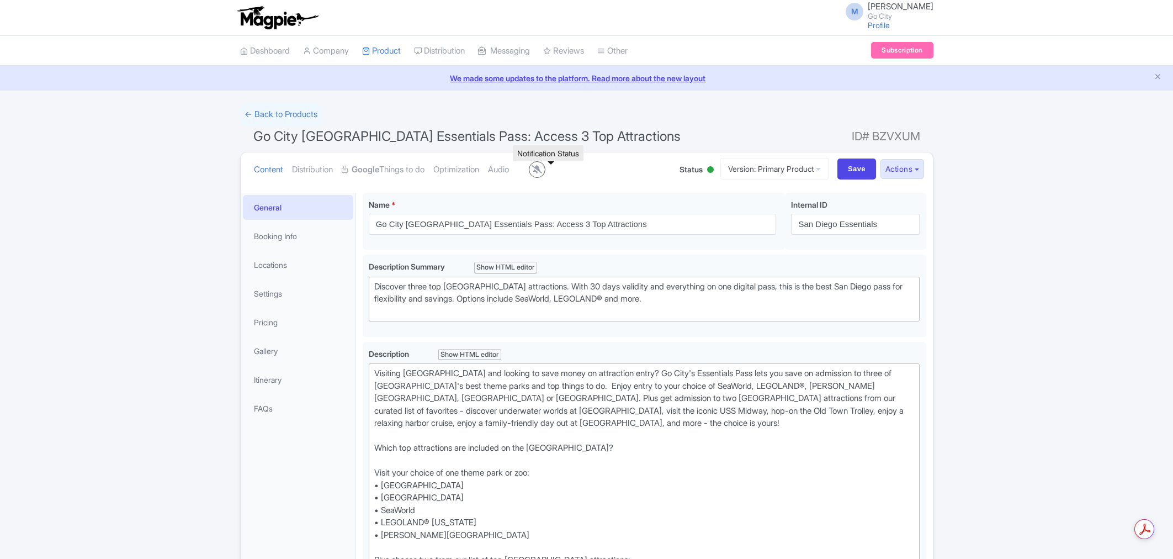
click at [542, 168] on icon at bounding box center [537, 169] width 10 height 8
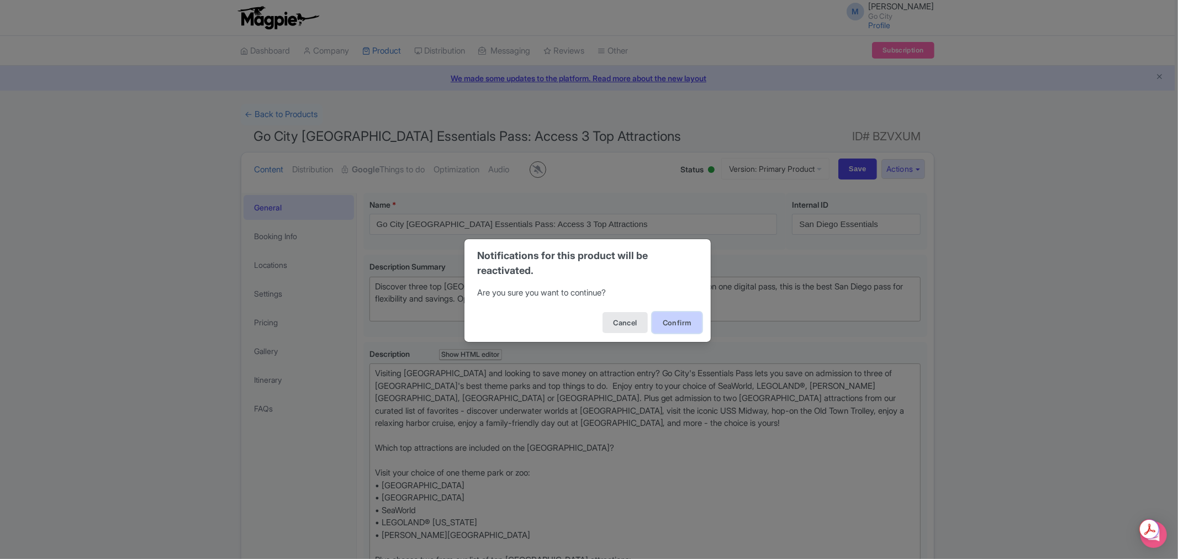
click at [675, 318] on button "Confirm" at bounding box center [677, 322] width 50 height 21
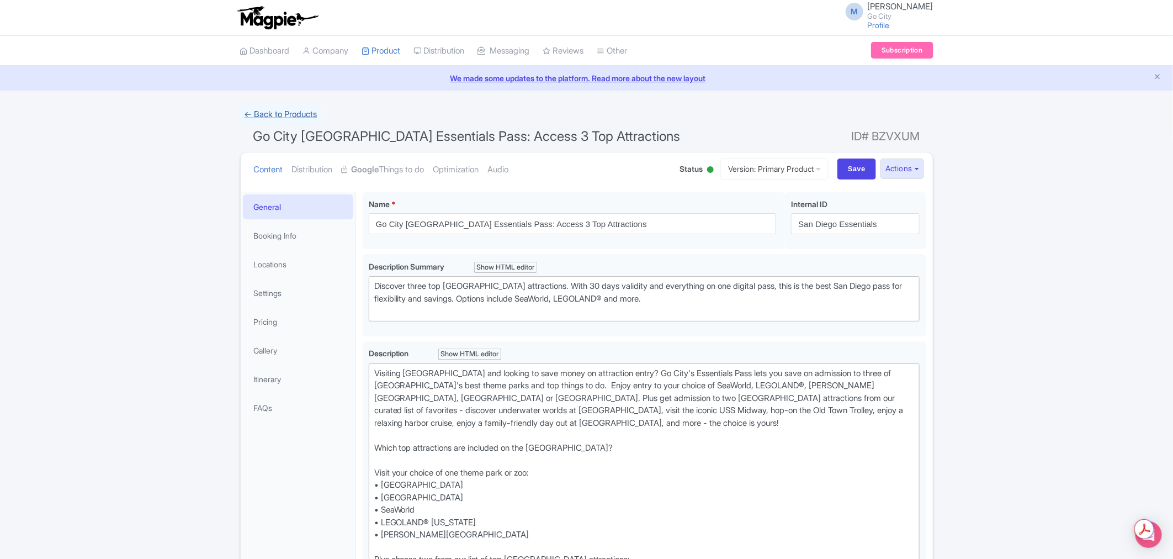
click at [269, 117] on link "← Back to Products" at bounding box center [281, 115] width 82 height 22
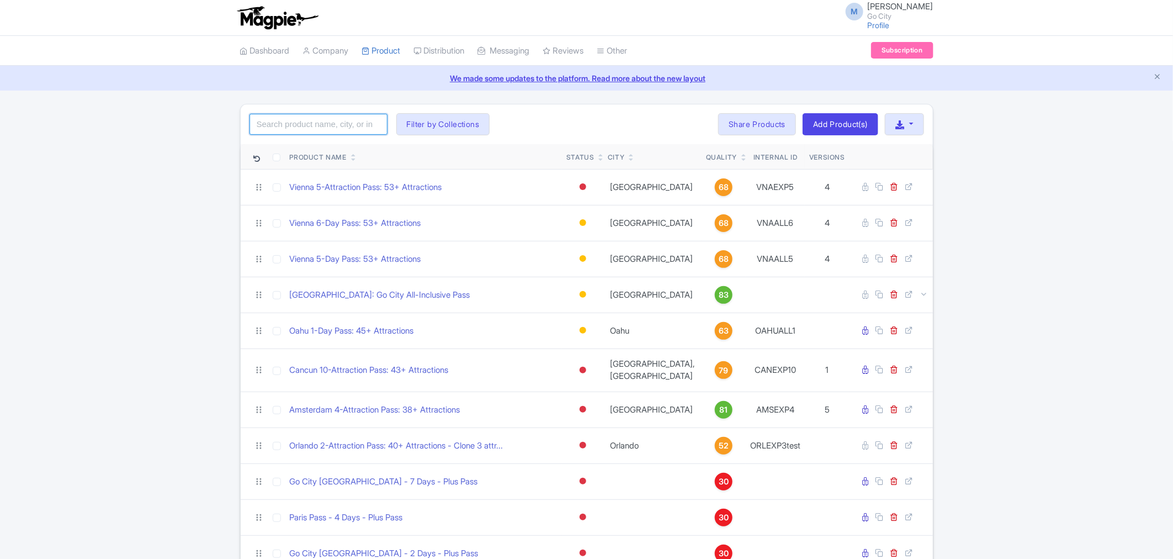
click at [282, 118] on input "search" at bounding box center [319, 124] width 138 height 21
type input "[GEOGRAPHIC_DATA]"
click button "Search" at bounding box center [0, 0] width 0 height 0
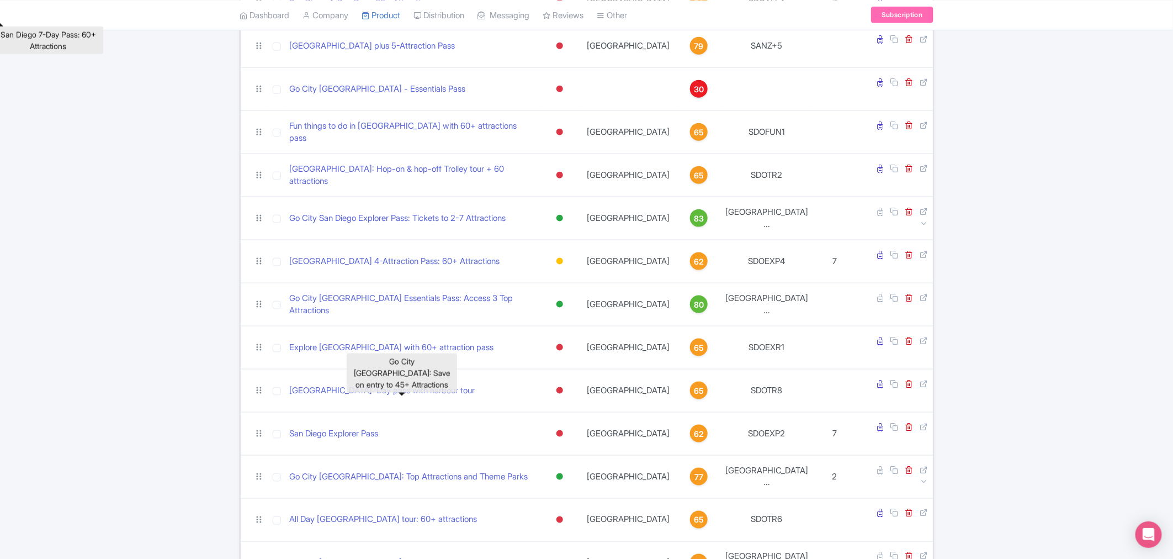
scroll to position [613, 0]
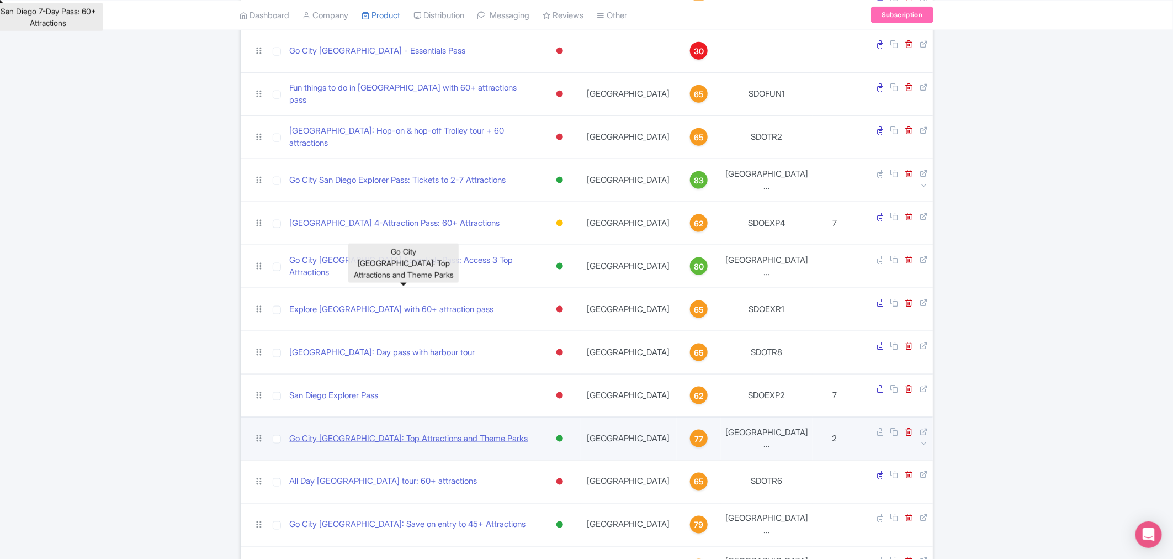
click at [324, 432] on link "Go City [GEOGRAPHIC_DATA]: Top Attractions and Theme Parks" at bounding box center [409, 438] width 239 height 13
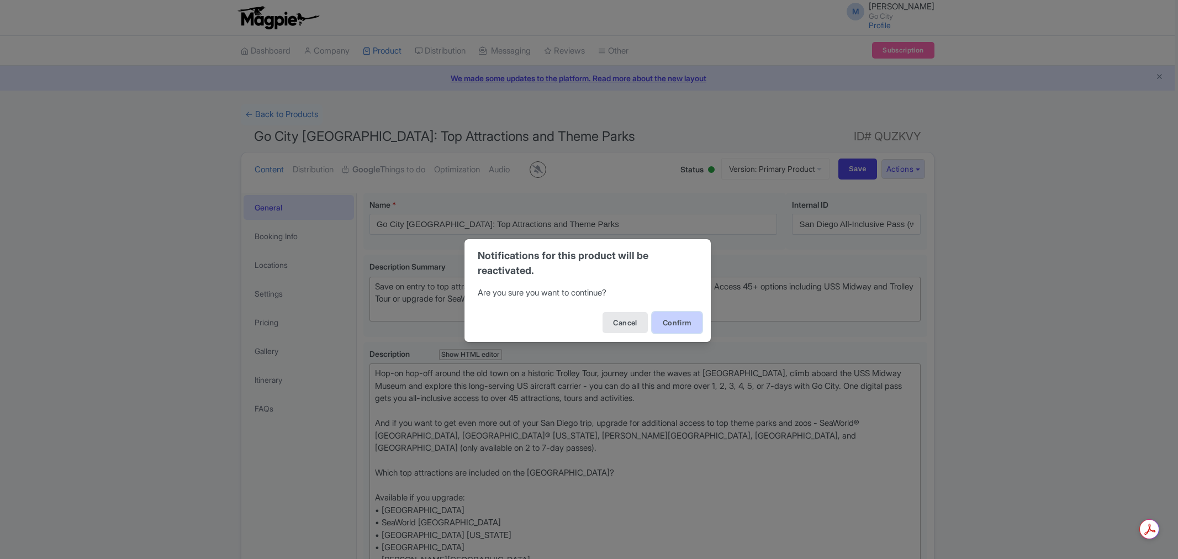
click at [671, 323] on button "Confirm" at bounding box center [677, 322] width 50 height 21
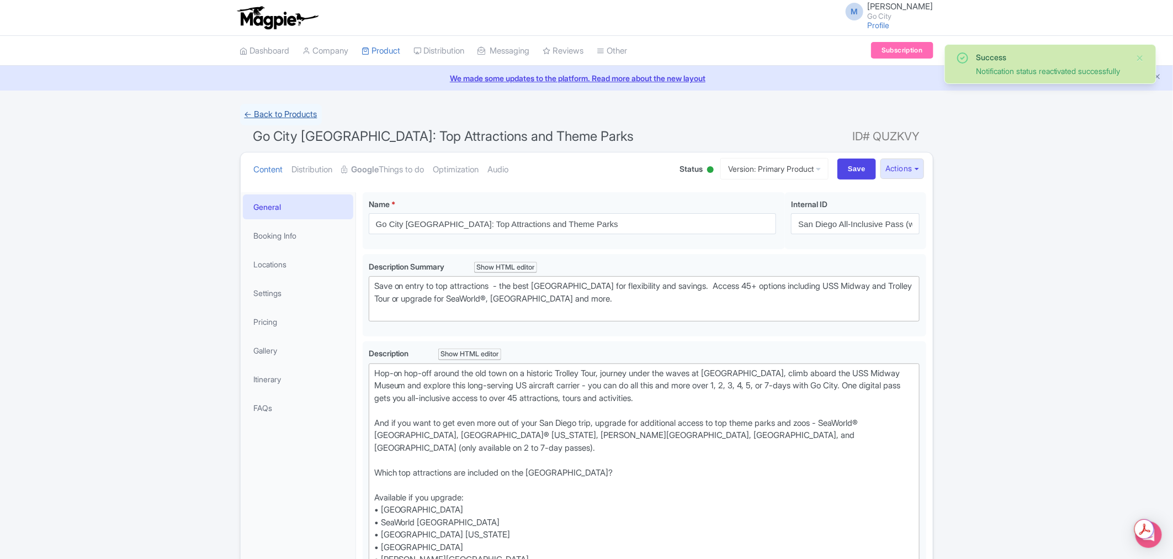
click at [286, 115] on link "← Back to Products" at bounding box center [281, 115] width 82 height 22
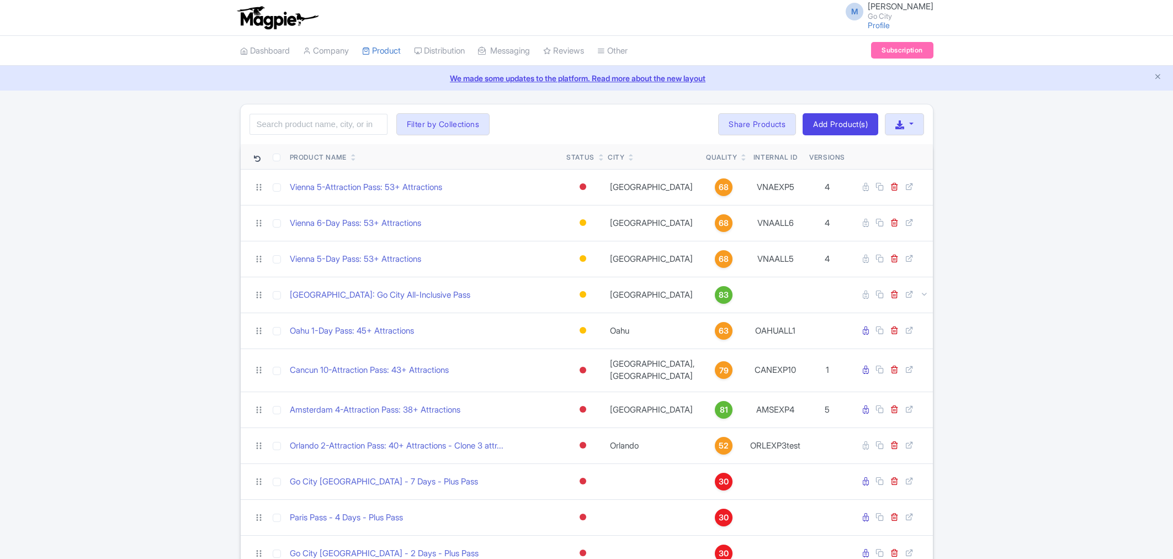
click at [376, 127] on input "search" at bounding box center [319, 124] width 138 height 21
type input "[GEOGRAPHIC_DATA]"
click button "Search" at bounding box center [0, 0] width 0 height 0
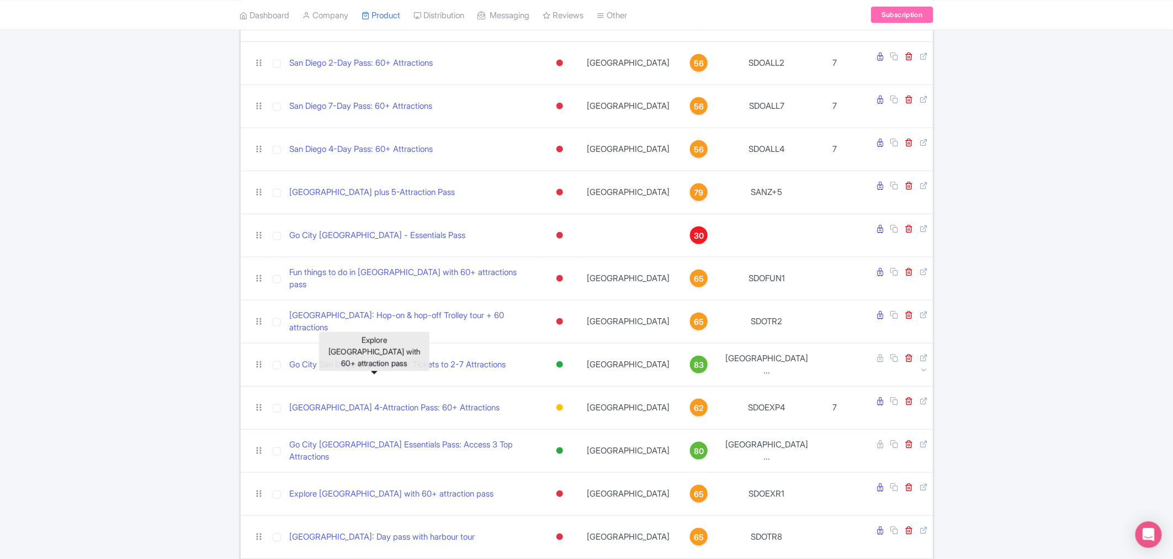
scroll to position [831, 0]
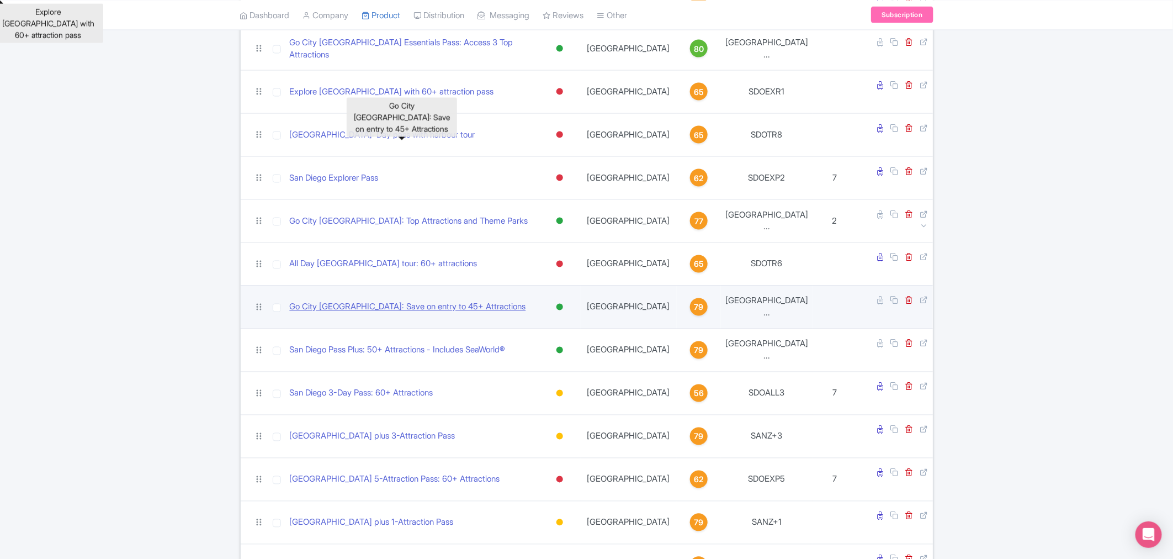
click at [435, 301] on link "Go City [GEOGRAPHIC_DATA]: Save on entry to 45+ Attractions" at bounding box center [408, 307] width 236 height 13
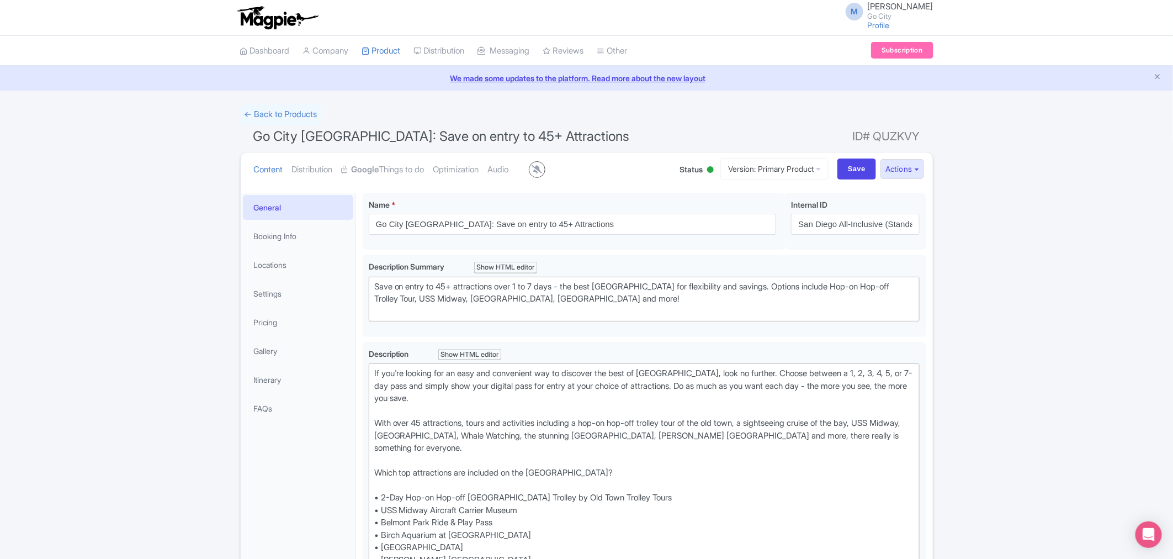
click at [564, 163] on ul "Content Distribution Google Things to do Optimization Audio" at bounding box center [456, 169] width 413 height 34
click at [542, 172] on icon at bounding box center [537, 169] width 10 height 8
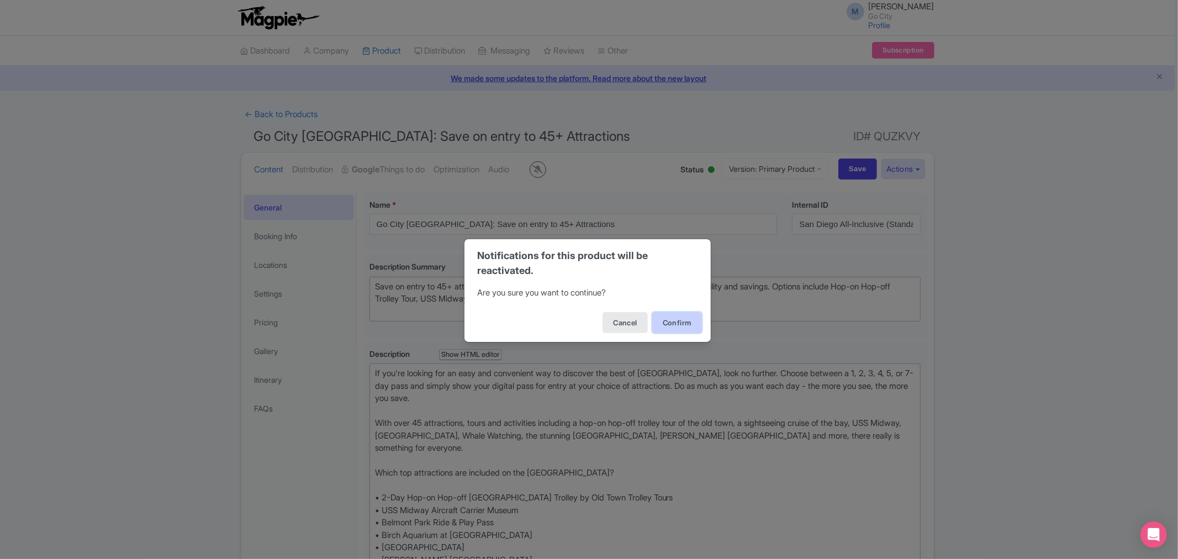
click at [676, 316] on button "Confirm" at bounding box center [677, 322] width 50 height 21
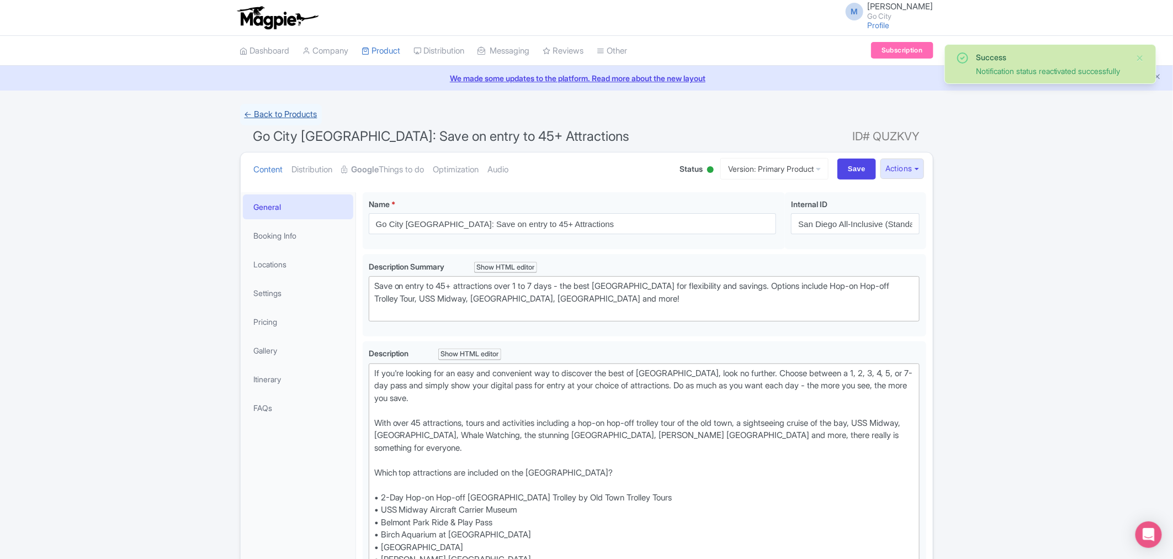
click at [280, 118] on link "← Back to Products" at bounding box center [281, 115] width 82 height 22
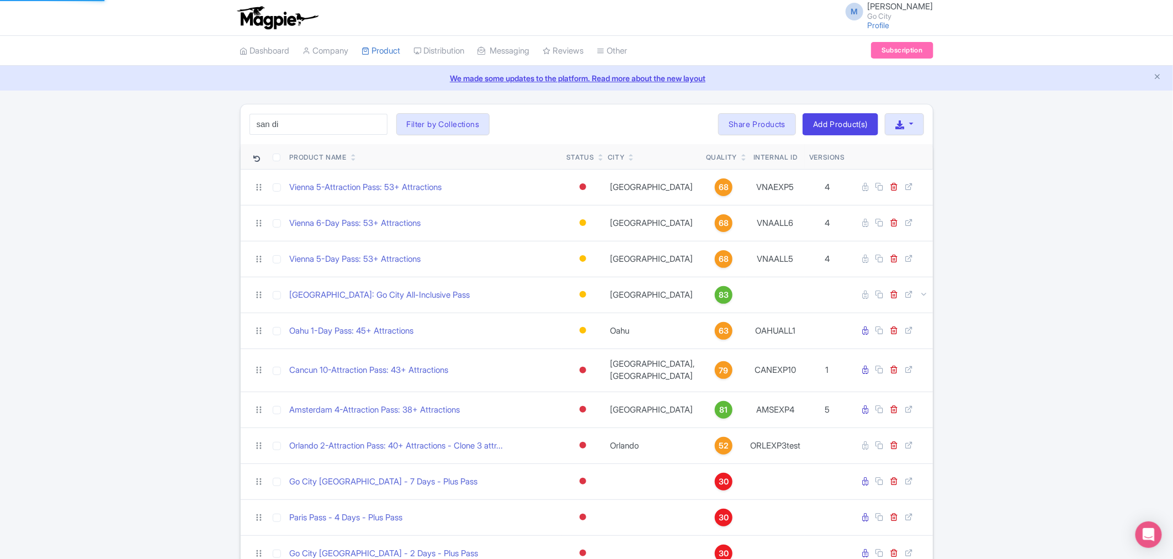
type input "san diego"
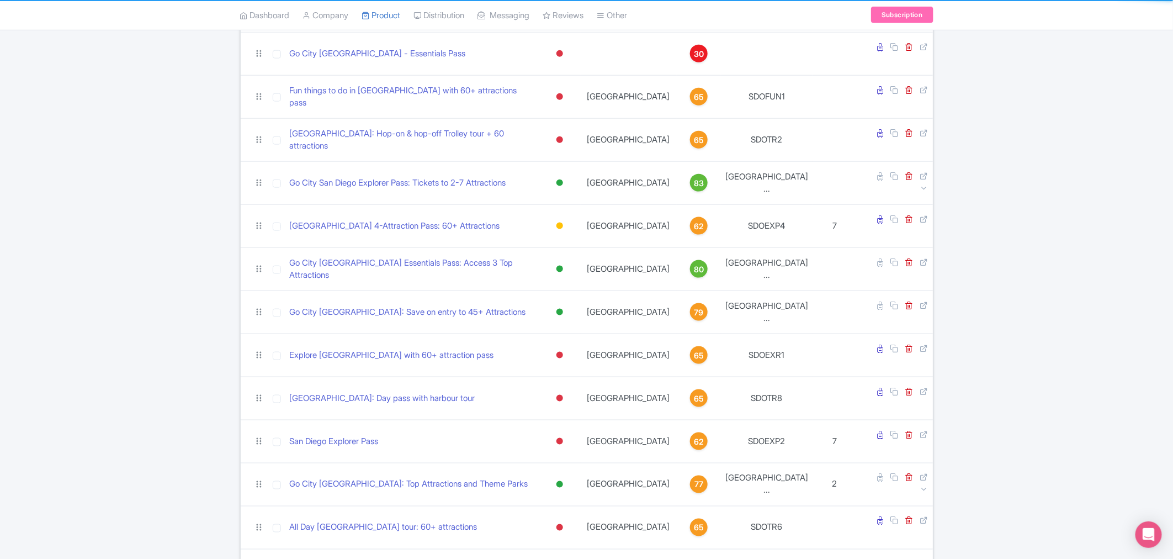
scroll to position [675, 0]
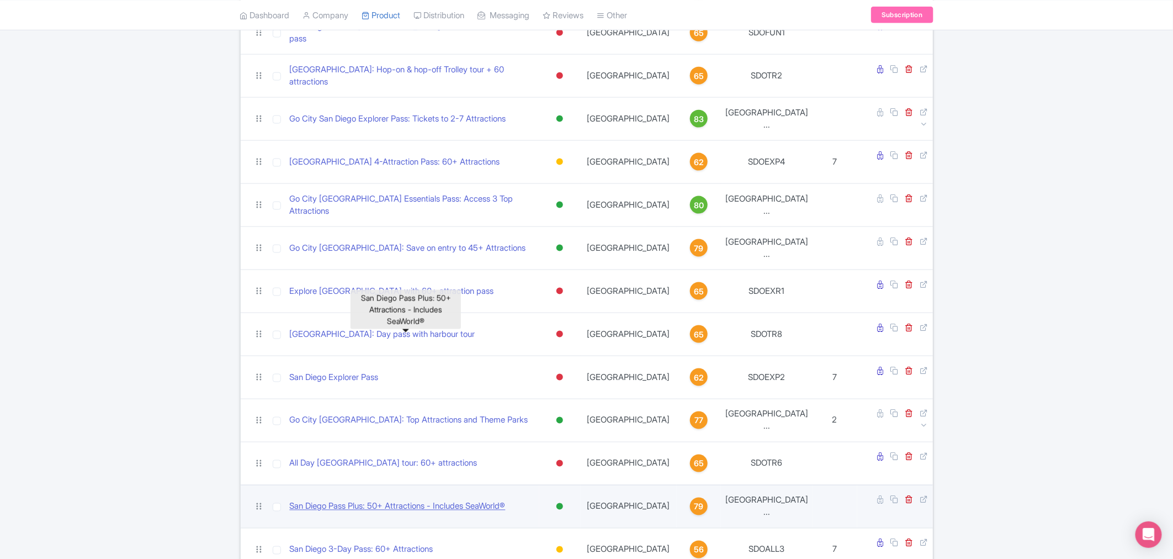
click at [348, 500] on link "San Diego Pass Plus: 50+ Attractions - Includes SeaWorld®" at bounding box center [398, 506] width 216 height 13
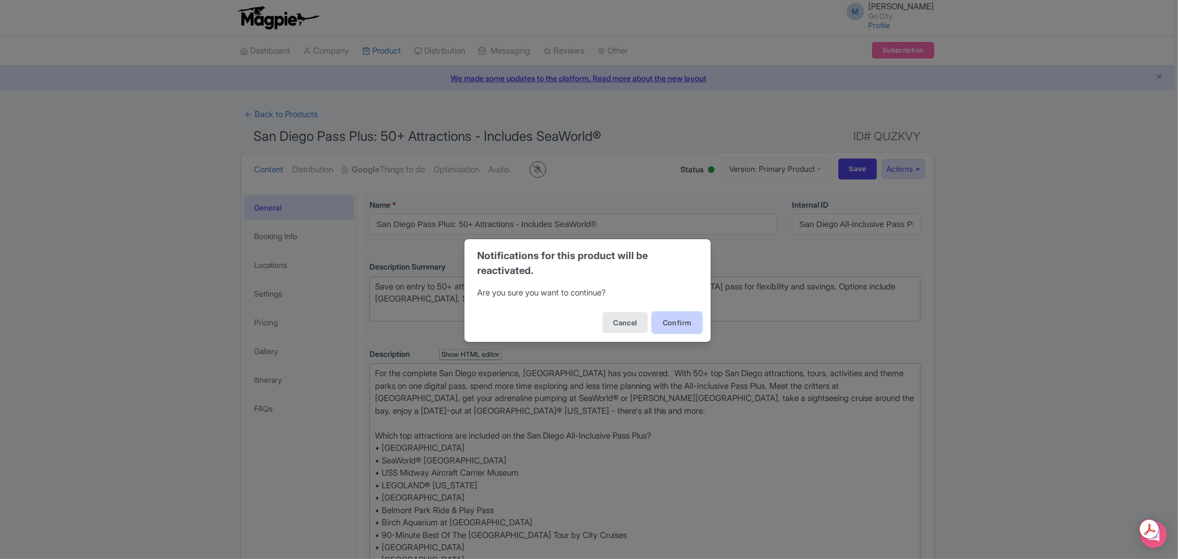
click at [690, 329] on button "Confirm" at bounding box center [677, 322] width 50 height 21
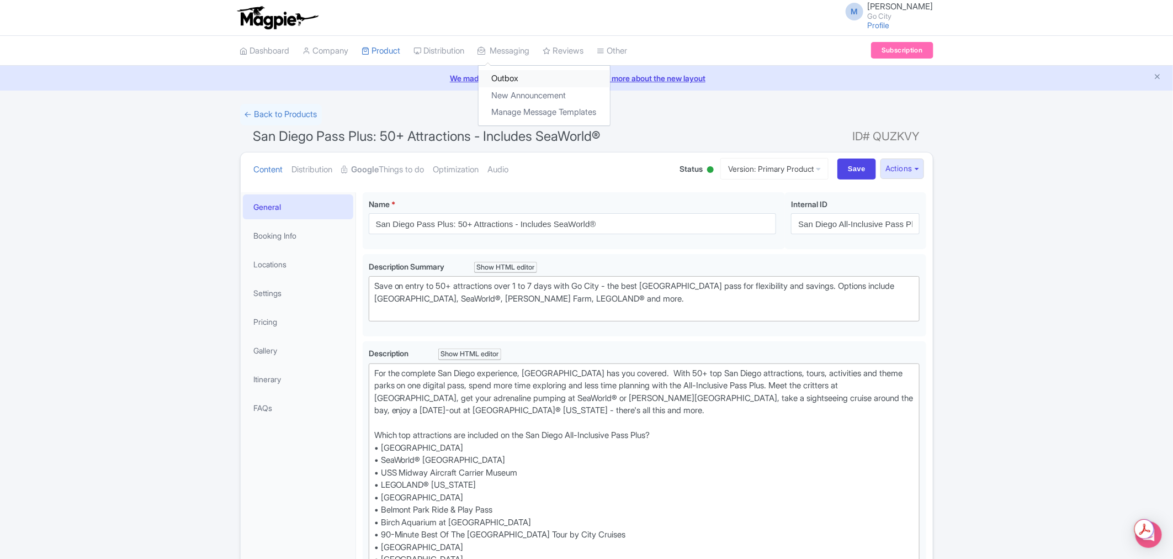
click at [522, 76] on link "Outbox" at bounding box center [544, 78] width 131 height 17
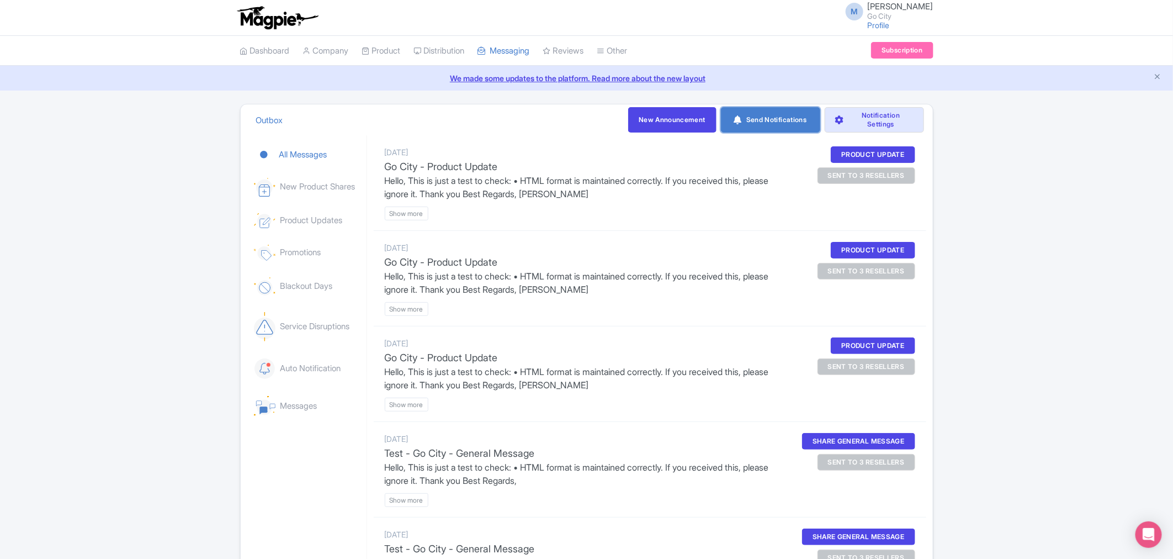
click at [779, 117] on link "Send Notifications" at bounding box center [770, 119] width 99 height 25
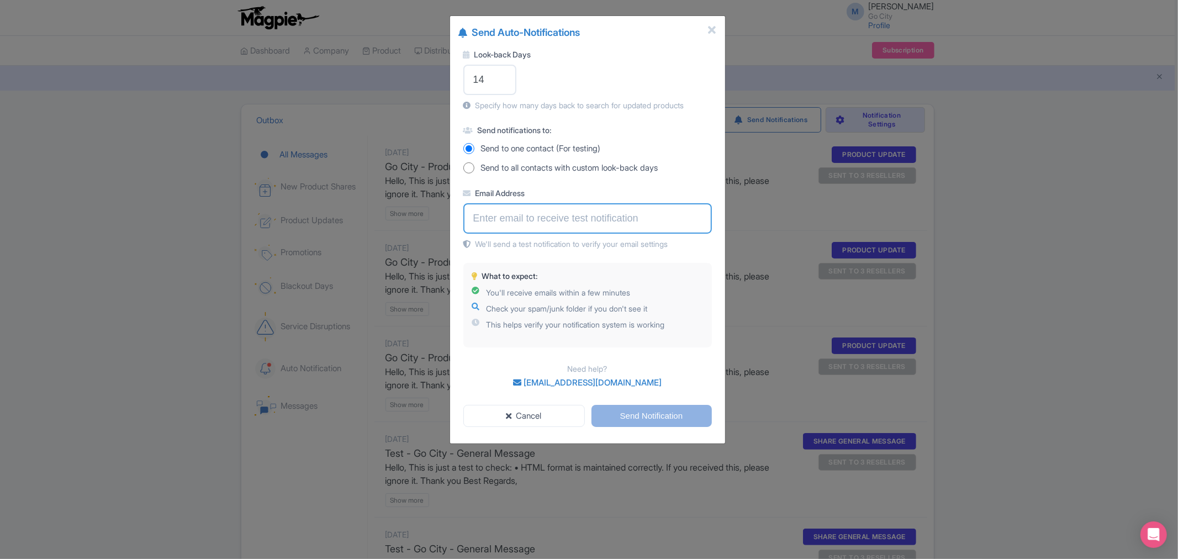
click at [555, 219] on input "Email Address" at bounding box center [587, 218] width 248 height 30
type input "[PERSON_NAME][EMAIL_ADDRESS][PERSON_NAME][DOMAIN_NAME]"
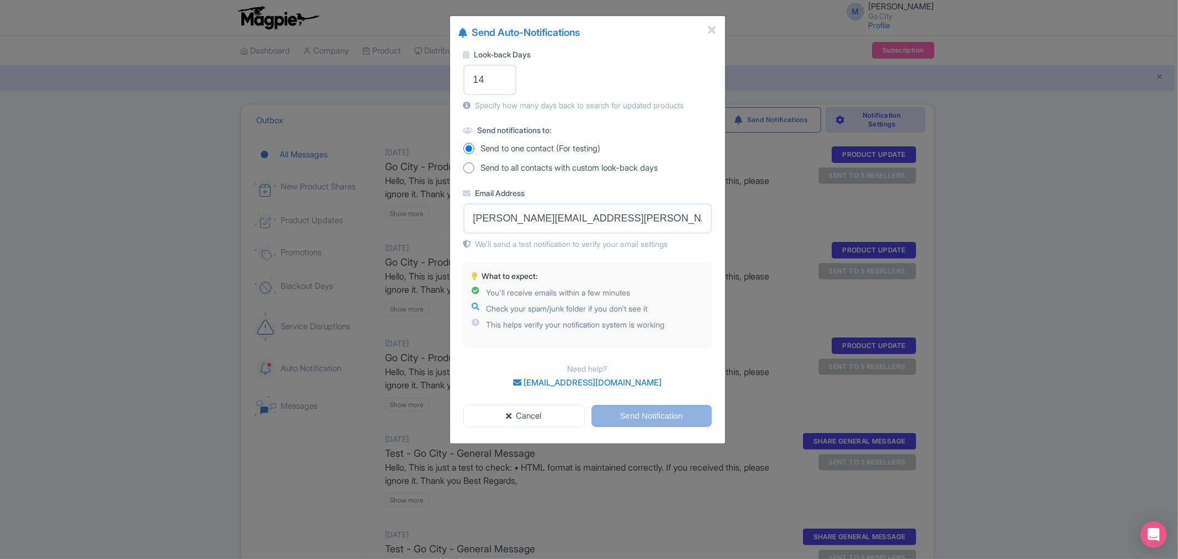
click at [710, 183] on div "Look-back Days 14 Specify how many days back to search for updated products Sen…" at bounding box center [587, 222] width 275 height 365
click at [678, 417] on input "Send Notification" at bounding box center [651, 416] width 120 height 23
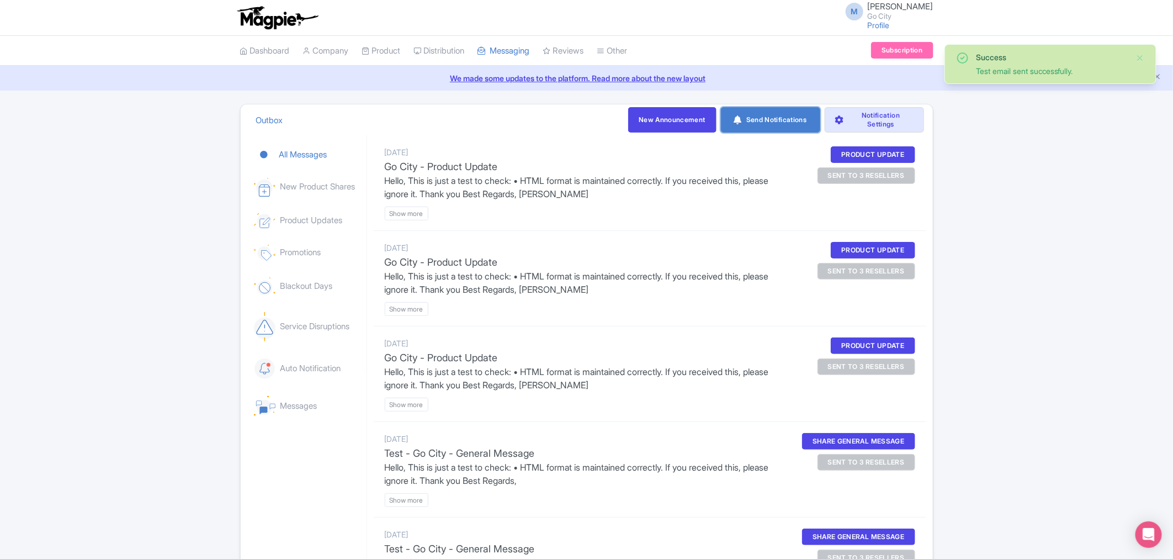
click at [776, 121] on link "Send Notifications" at bounding box center [770, 119] width 99 height 25
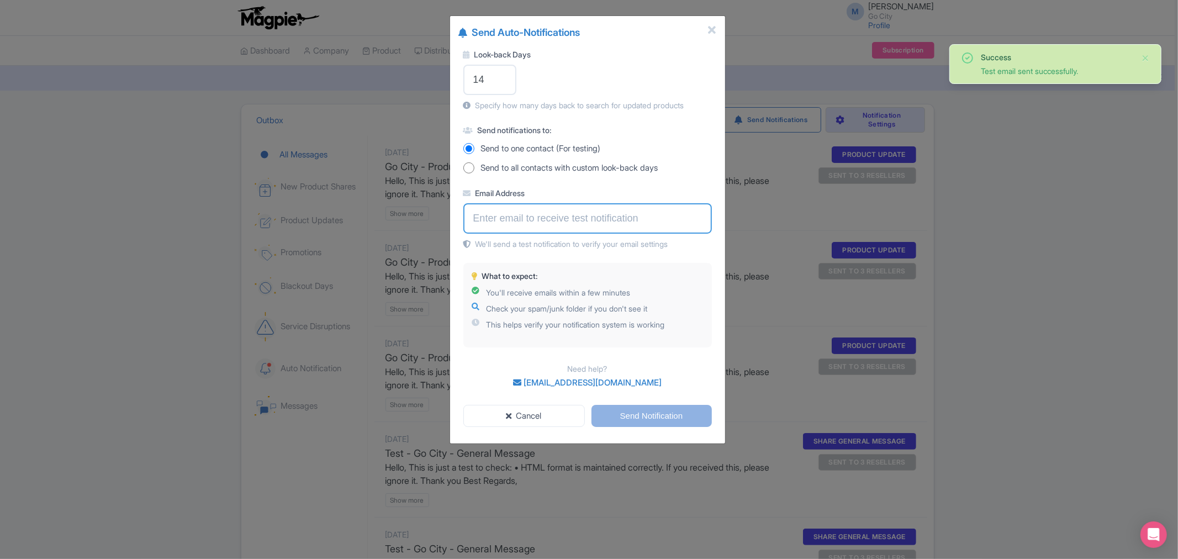
click at [556, 225] on input "Email Address" at bounding box center [587, 218] width 248 height 30
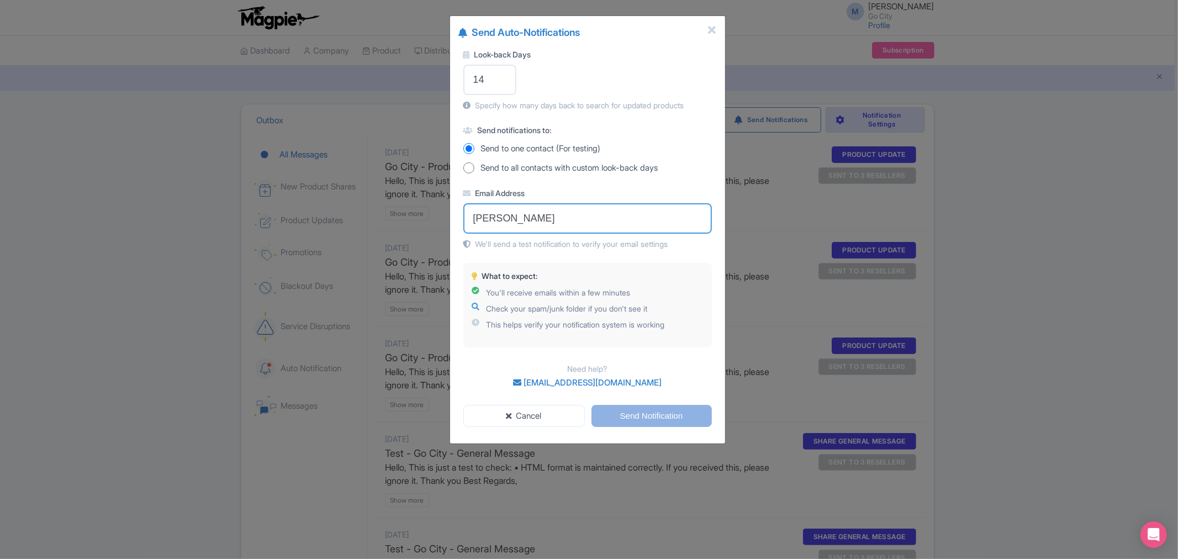
type input "[PERSON_NAME][EMAIL_ADDRESS][PERSON_NAME][DOMAIN_NAME]"
click at [610, 213] on input "[PERSON_NAME][EMAIL_ADDRESS][PERSON_NAME][DOMAIN_NAME]" at bounding box center [587, 218] width 248 height 30
click at [703, 373] on div "Need help? [EMAIL_ADDRESS][DOMAIN_NAME]" at bounding box center [587, 376] width 248 height 40
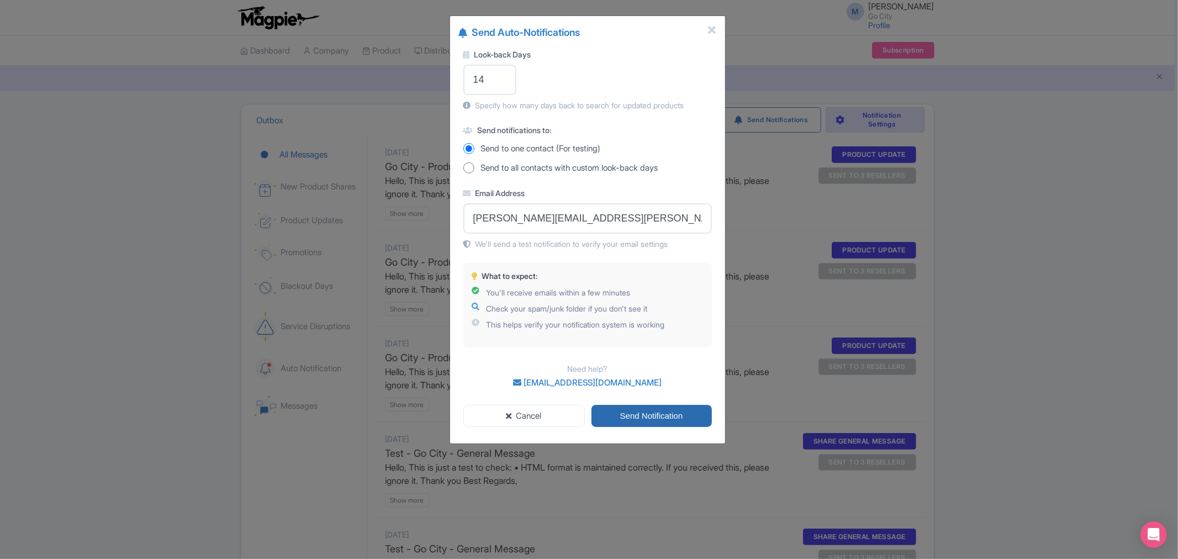
click at [656, 417] on input "Send Notification" at bounding box center [651, 416] width 120 height 23
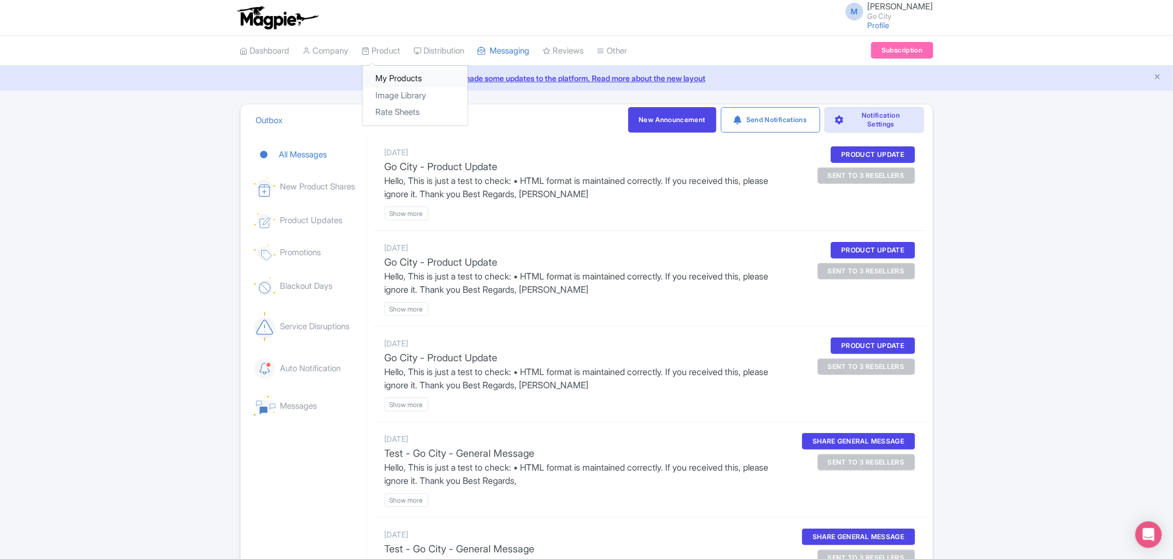
click at [389, 84] on link "My Products" at bounding box center [415, 78] width 105 height 17
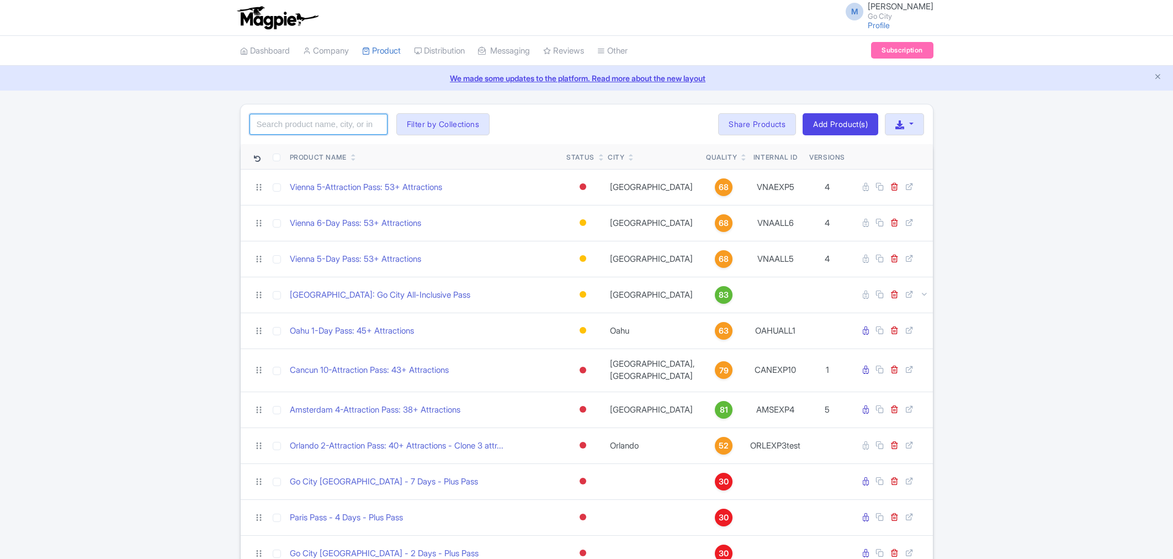
click at [340, 130] on input "search" at bounding box center [319, 124] width 138 height 21
type input "san diego"
click at [440, 118] on button "Filter by Collections" at bounding box center [443, 124] width 94 height 22
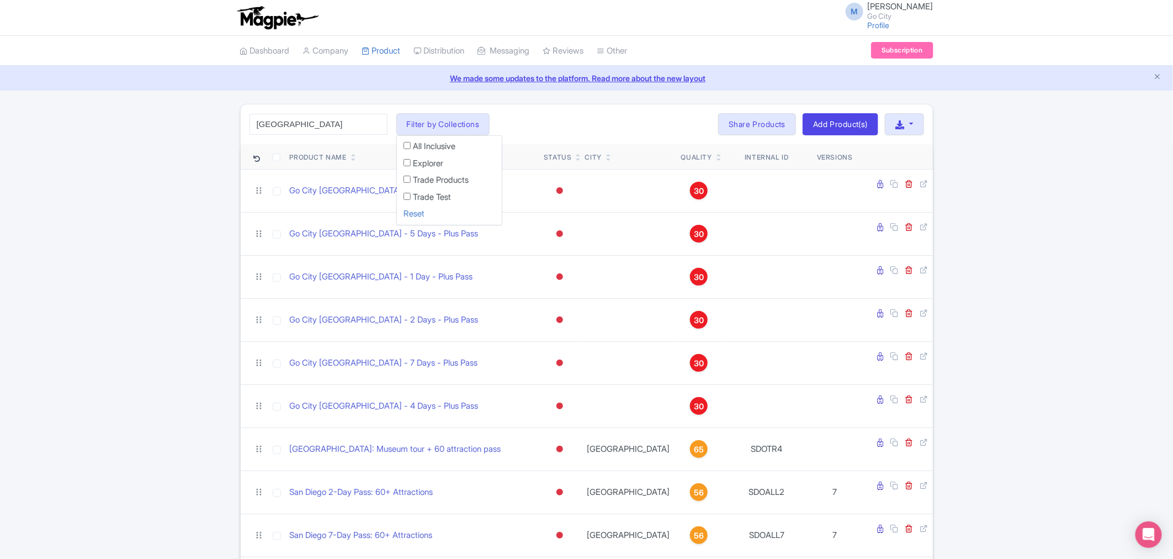
click at [315, 134] on input "san diego" at bounding box center [319, 124] width 138 height 21
click button "Search" at bounding box center [0, 0] width 0 height 0
click at [398, 80] on link "My Products" at bounding box center [415, 78] width 105 height 17
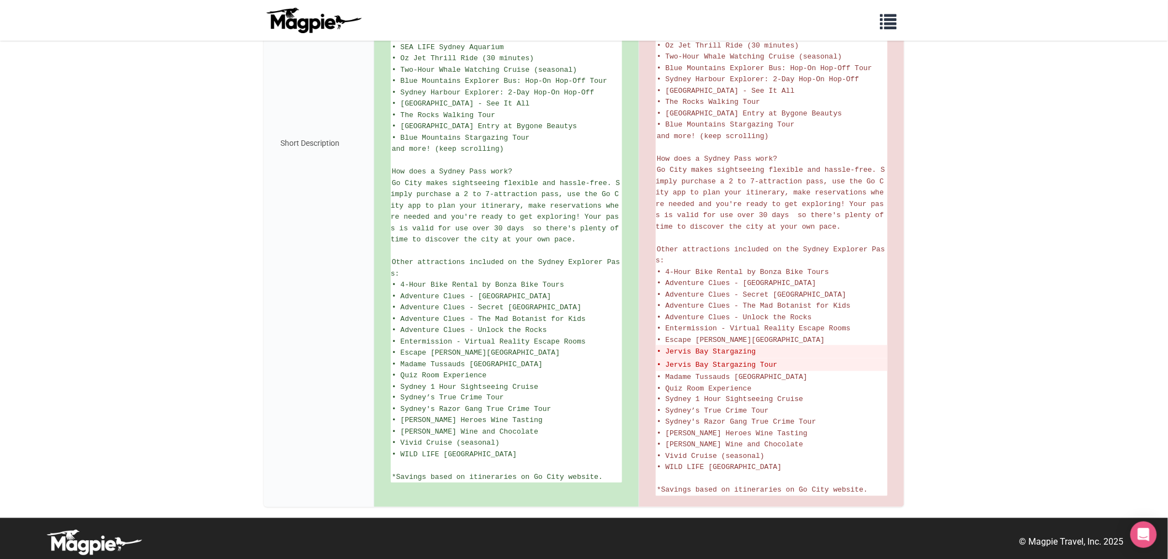
scroll to position [495, 0]
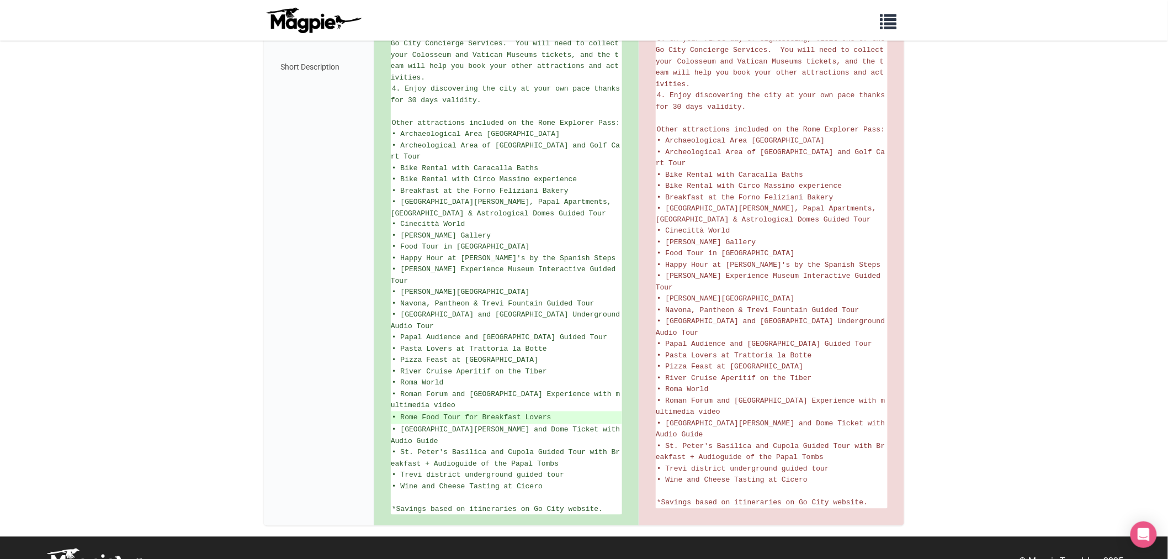
scroll to position [664, 0]
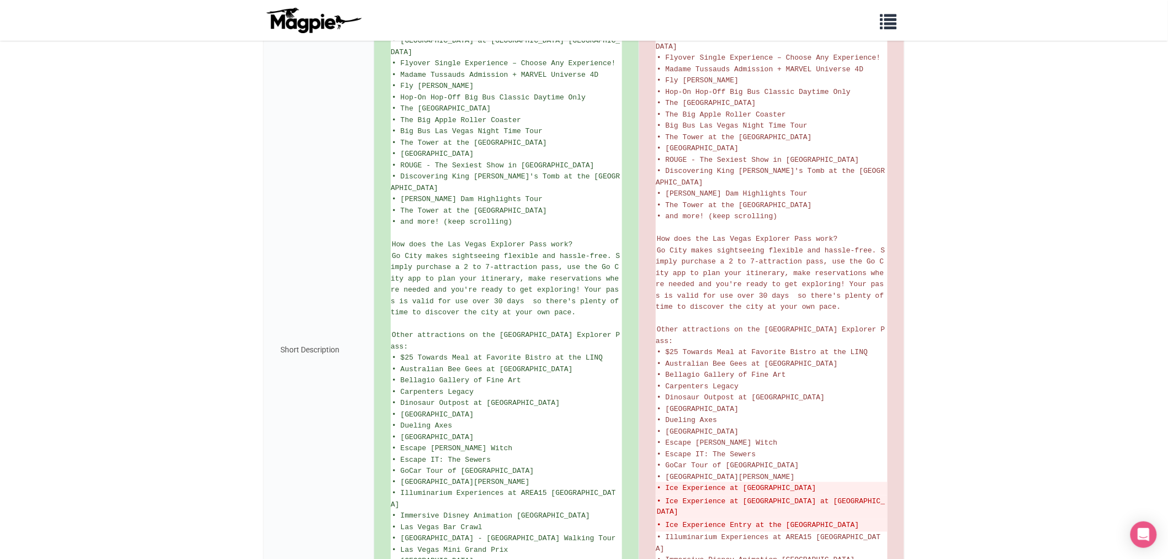
scroll to position [613, 0]
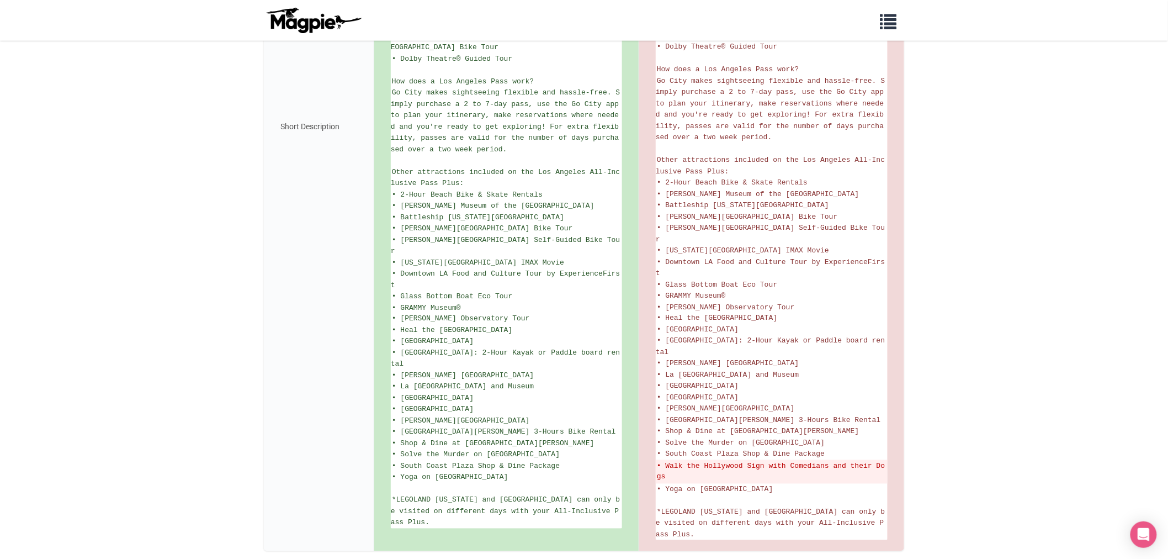
scroll to position [606, 0]
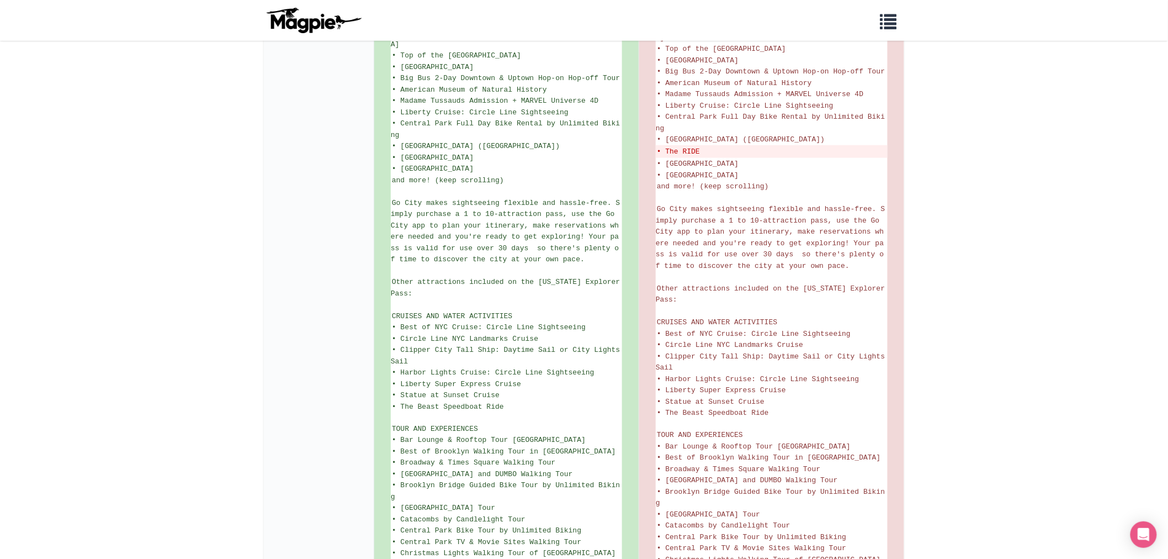
scroll to position [490, 0]
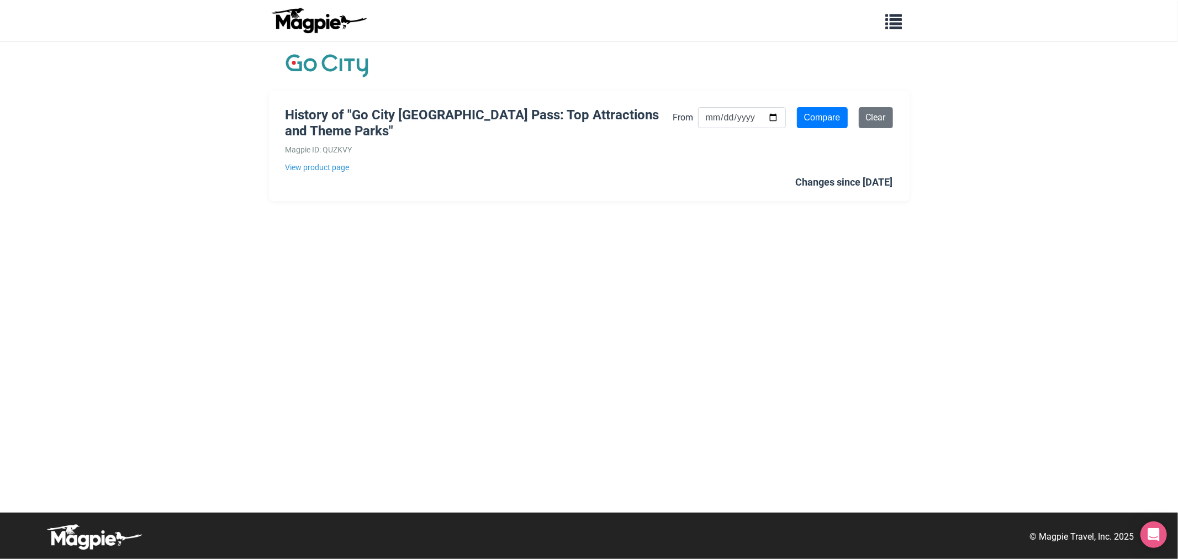
click at [982, 252] on body "Problems we solve Products Content Management and Distribution Magpie for Resel…" at bounding box center [589, 279] width 1178 height 559
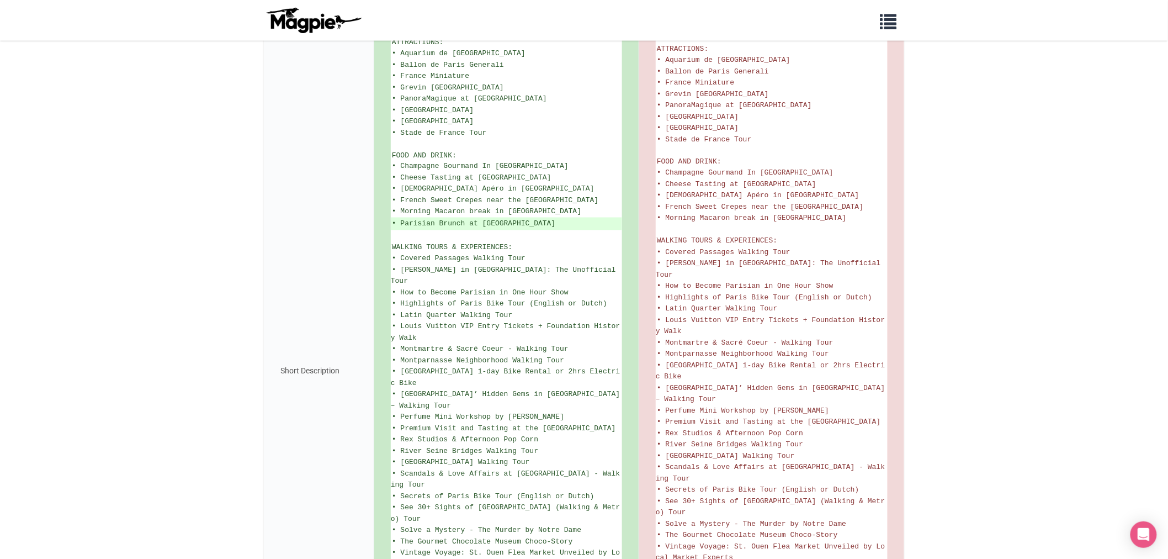
scroll to position [675, 0]
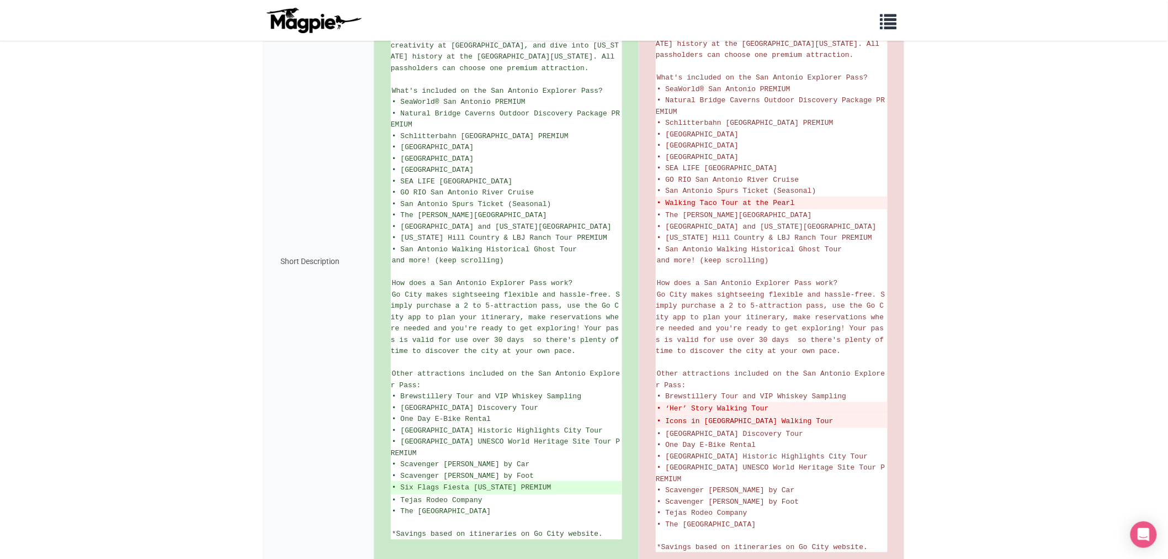
scroll to position [383, 0]
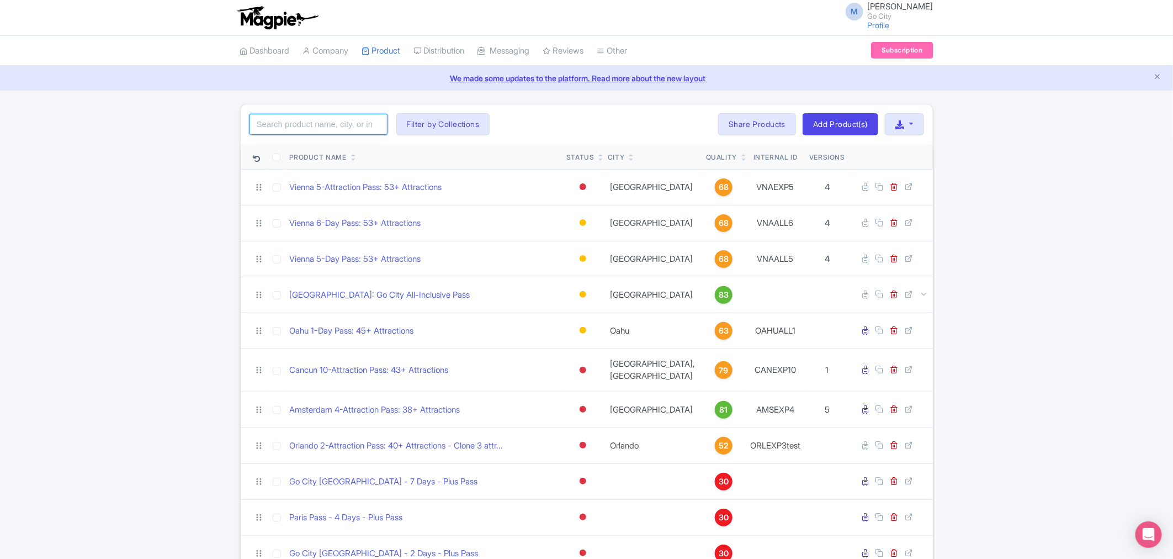
click at [317, 128] on input "search" at bounding box center [319, 124] width 138 height 21
click button "Search" at bounding box center [0, 0] width 0 height 0
click at [317, 128] on input "san deigo" at bounding box center [319, 124] width 138 height 21
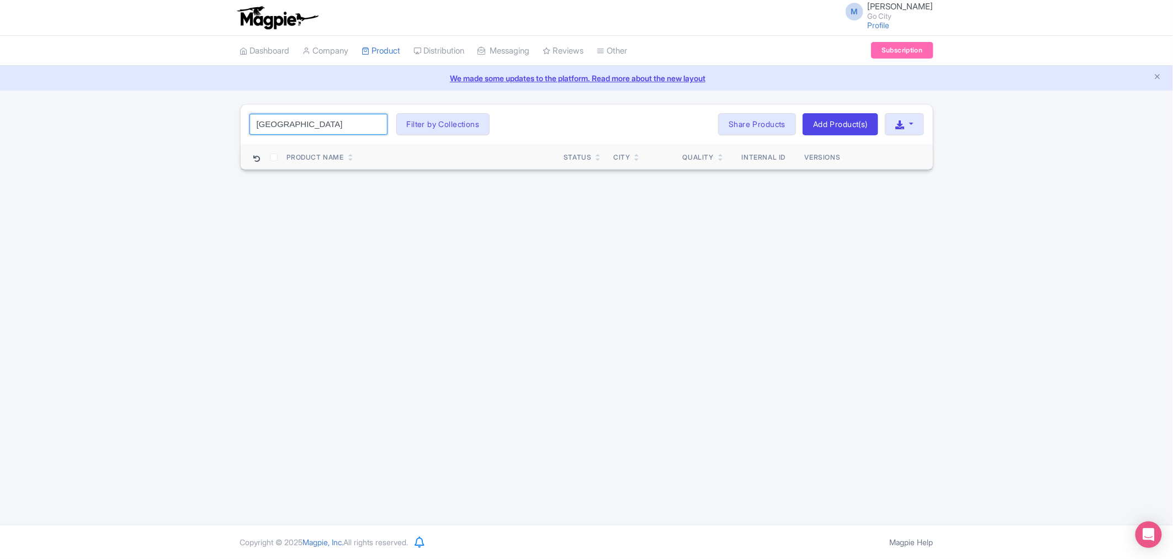
type input "san diego"
click button "Search" at bounding box center [0, 0] width 0 height 0
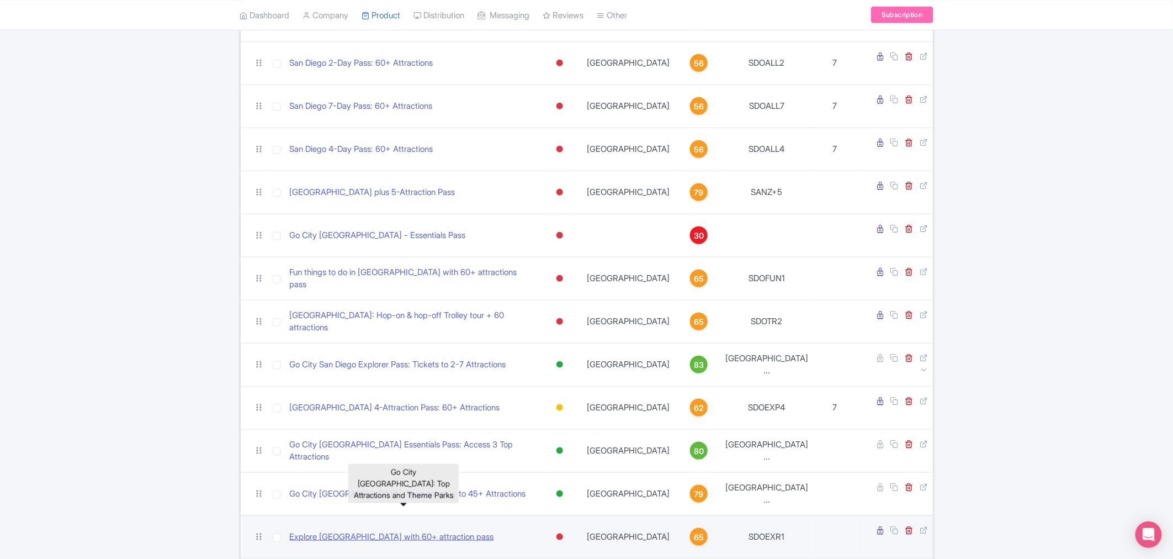
scroll to position [613, 0]
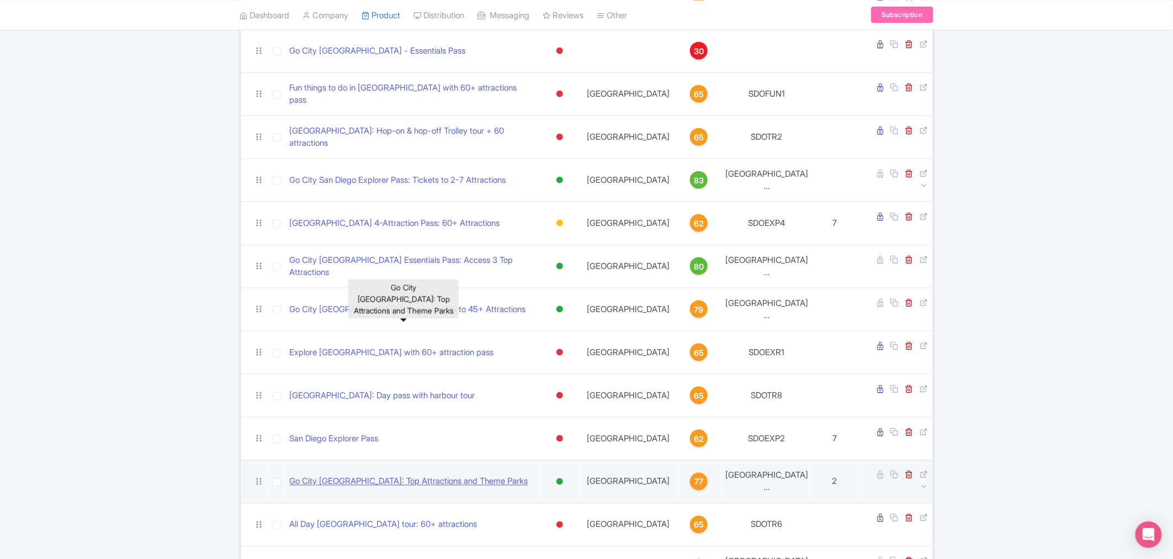
click at [418, 475] on link "Go City [GEOGRAPHIC_DATA]: Top Attractions and Theme Parks" at bounding box center [409, 481] width 239 height 13
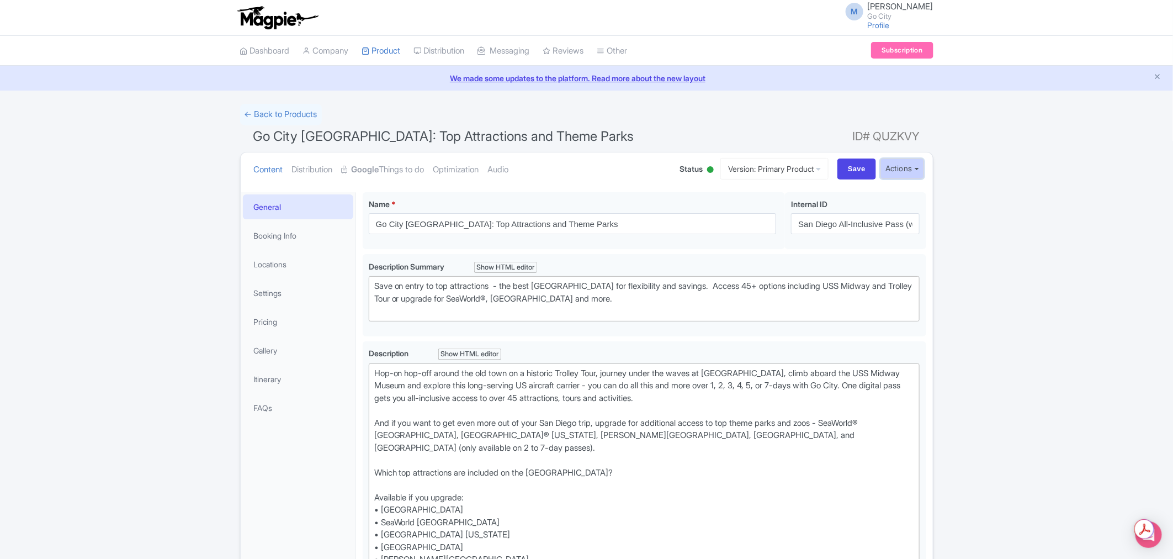
click at [923, 170] on button "Actions" at bounding box center [903, 168] width 44 height 20
click at [908, 172] on button "Actions" at bounding box center [903, 168] width 44 height 20
click at [322, 174] on link "Distribution" at bounding box center [312, 169] width 41 height 35
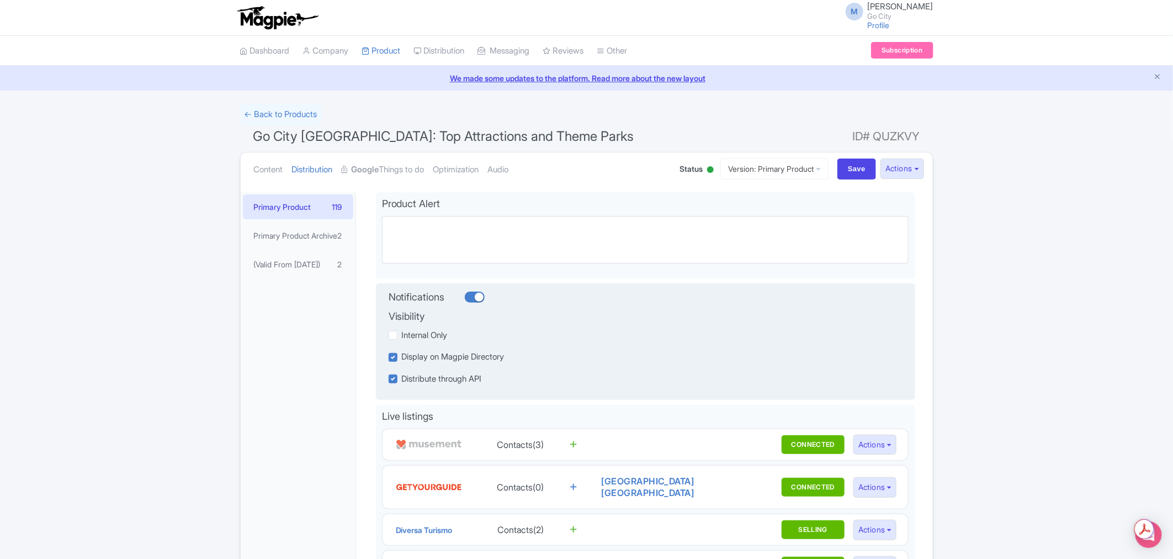
click at [477, 300] on div at bounding box center [475, 297] width 20 height 11
click at [472, 300] on input "checkbox" at bounding box center [468, 296] width 7 height 7
checkbox input "false"
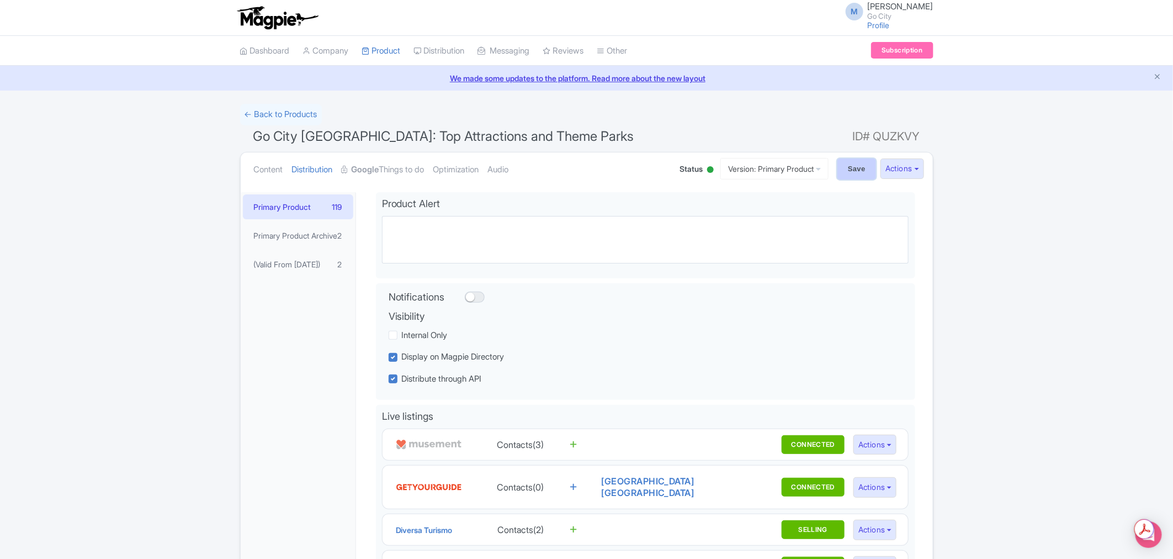
click at [851, 173] on input "Save" at bounding box center [857, 168] width 39 height 21
type input "Saving..."
click at [276, 171] on link "Content" at bounding box center [268, 169] width 29 height 35
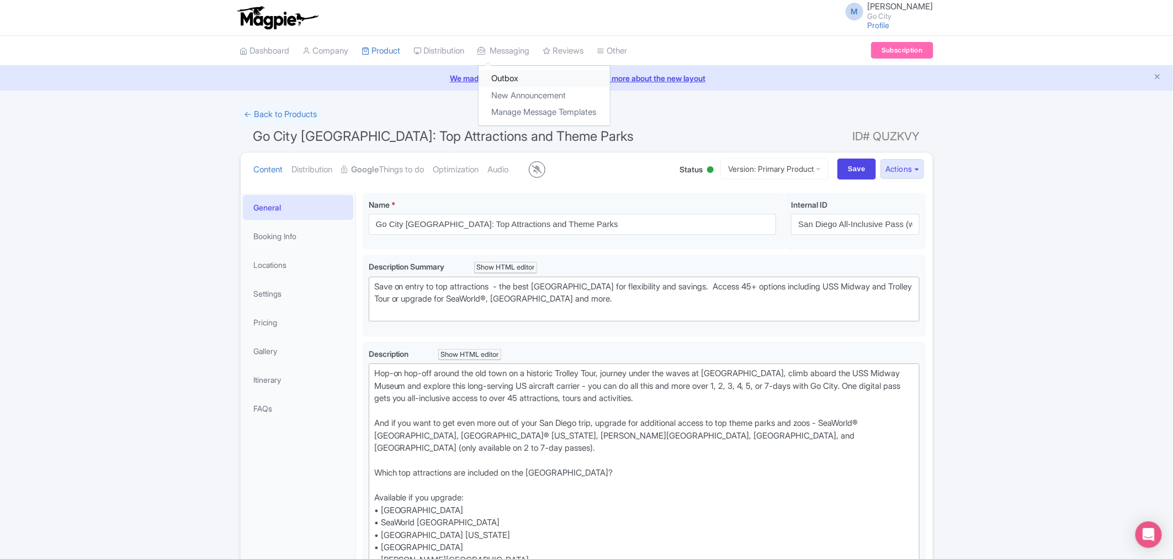
click at [521, 78] on link "Outbox" at bounding box center [544, 78] width 131 height 17
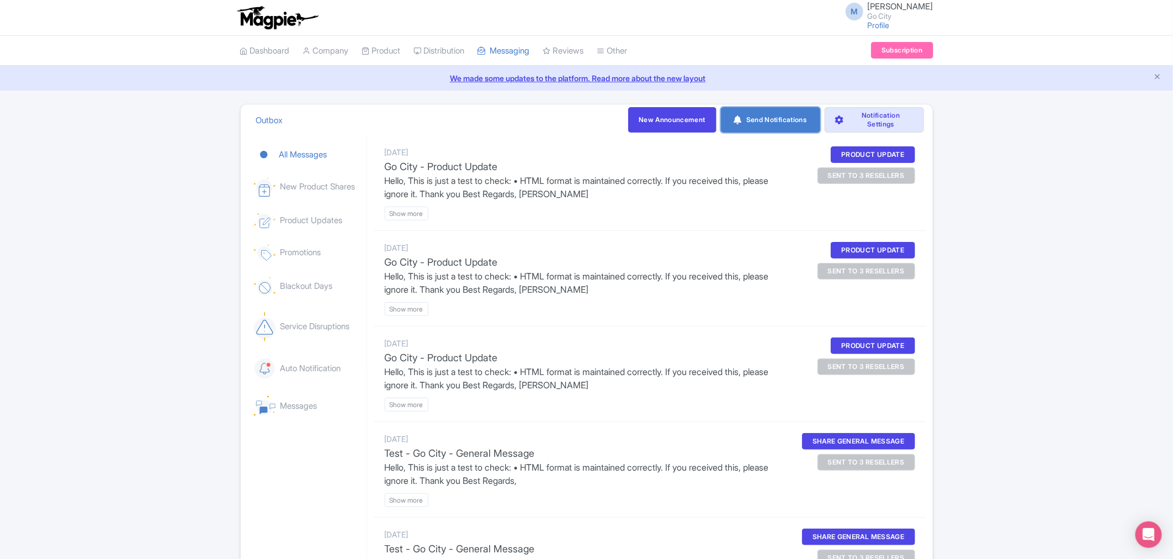
click at [769, 124] on link "Send Notifications" at bounding box center [770, 119] width 99 height 25
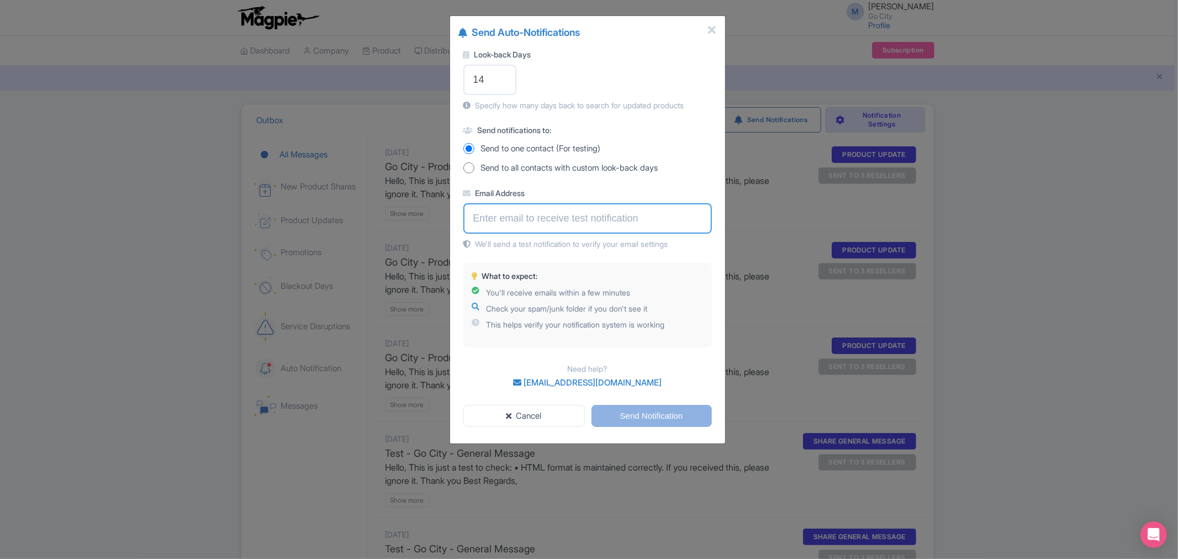
click at [517, 221] on input "Email Address" at bounding box center [587, 218] width 248 height 30
type input "maria.fusani@gocity.com"
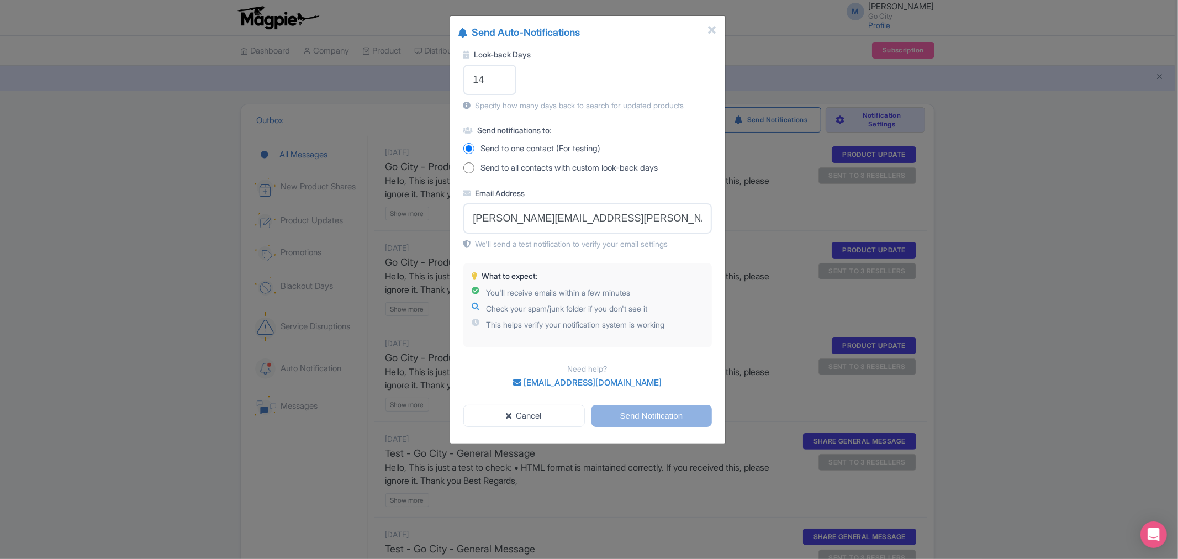
click at [707, 326] on div "What to expect: You'll receive emails within a few minutes Check your spam/junk…" at bounding box center [587, 305] width 248 height 84
click at [663, 419] on input "Send Notification" at bounding box center [651, 416] width 120 height 23
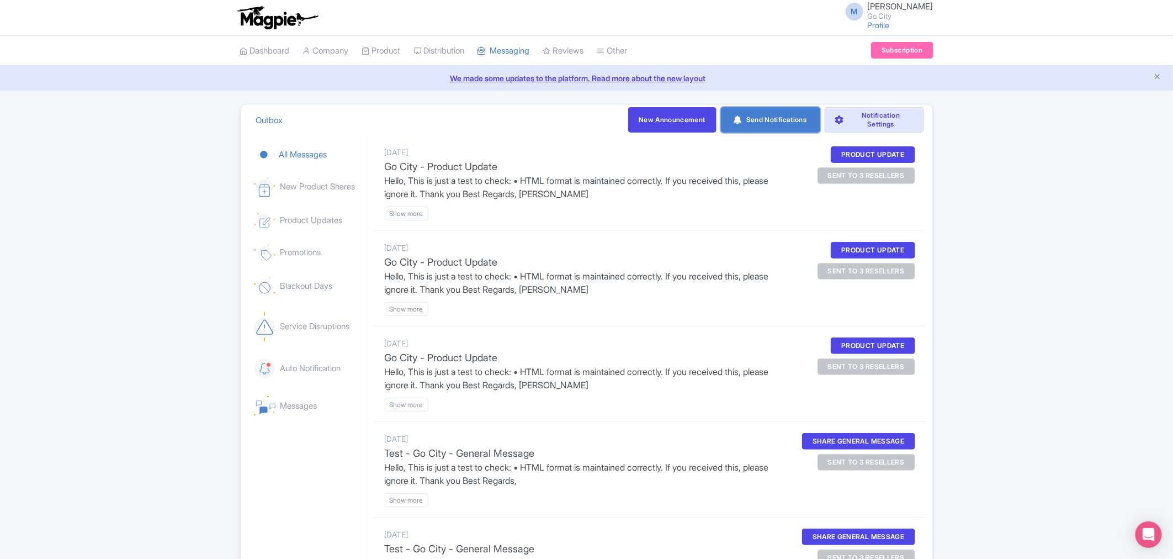
click at [774, 125] on link "Send Notifications" at bounding box center [770, 119] width 99 height 25
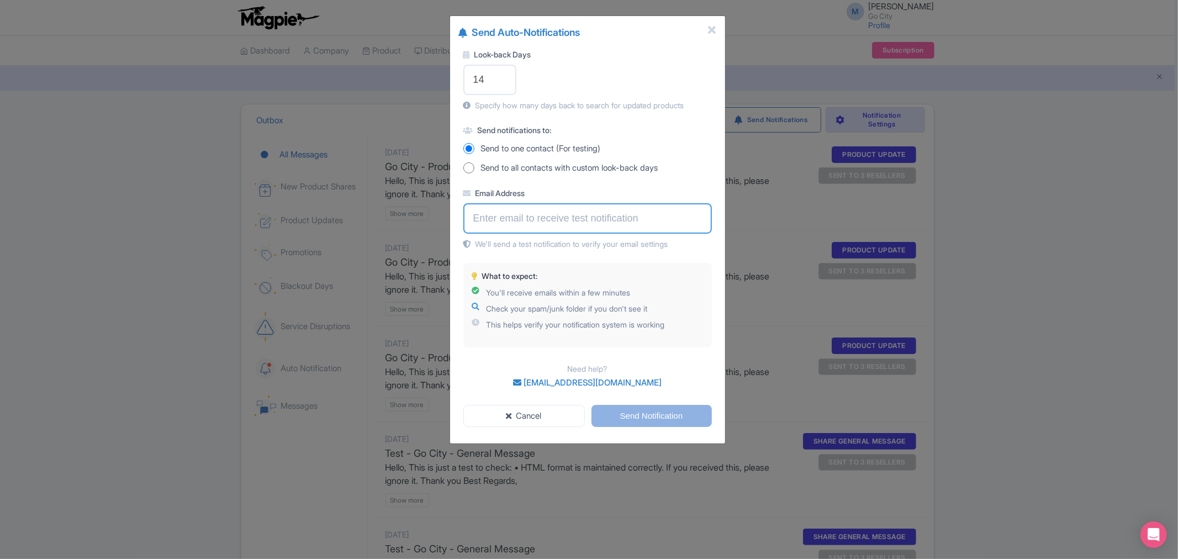
click at [521, 221] on input "Email Address" at bounding box center [587, 218] width 248 height 30
type input "[PERSON_NAME][EMAIL_ADDRESS][PERSON_NAME][DOMAIN_NAME]"
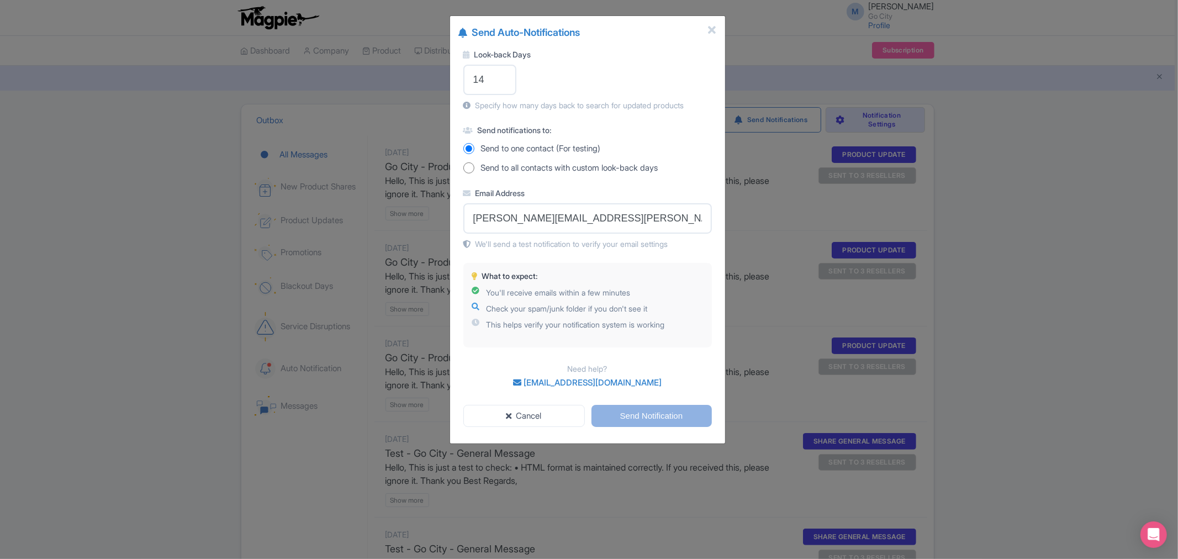
click at [696, 378] on div "Need help? support@magpie.travel" at bounding box center [587, 376] width 248 height 40
click at [668, 406] on input "Send Notification" at bounding box center [651, 416] width 120 height 23
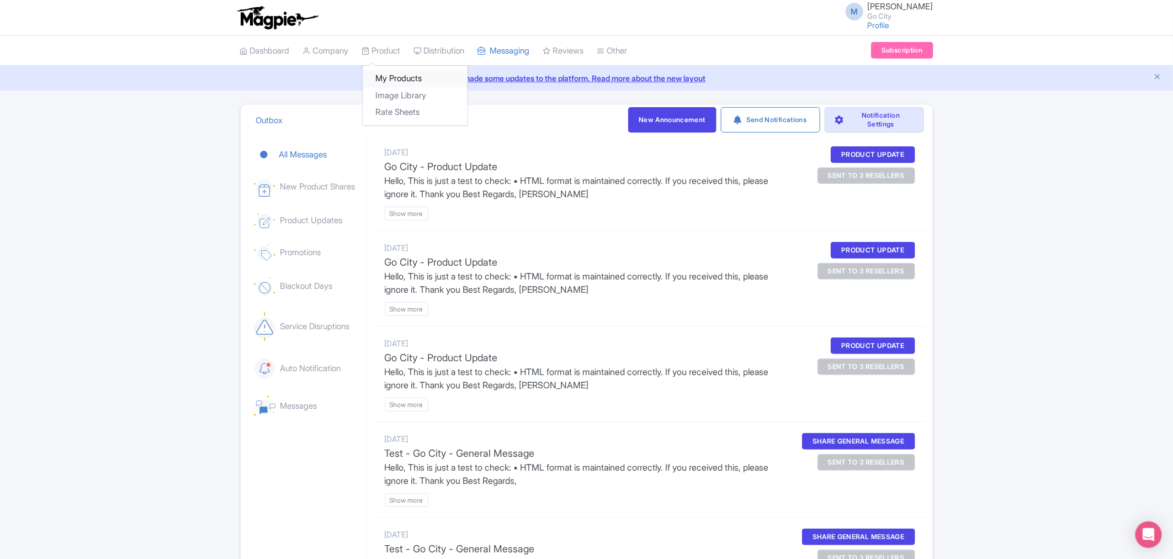
click at [388, 79] on link "My Products" at bounding box center [415, 78] width 105 height 17
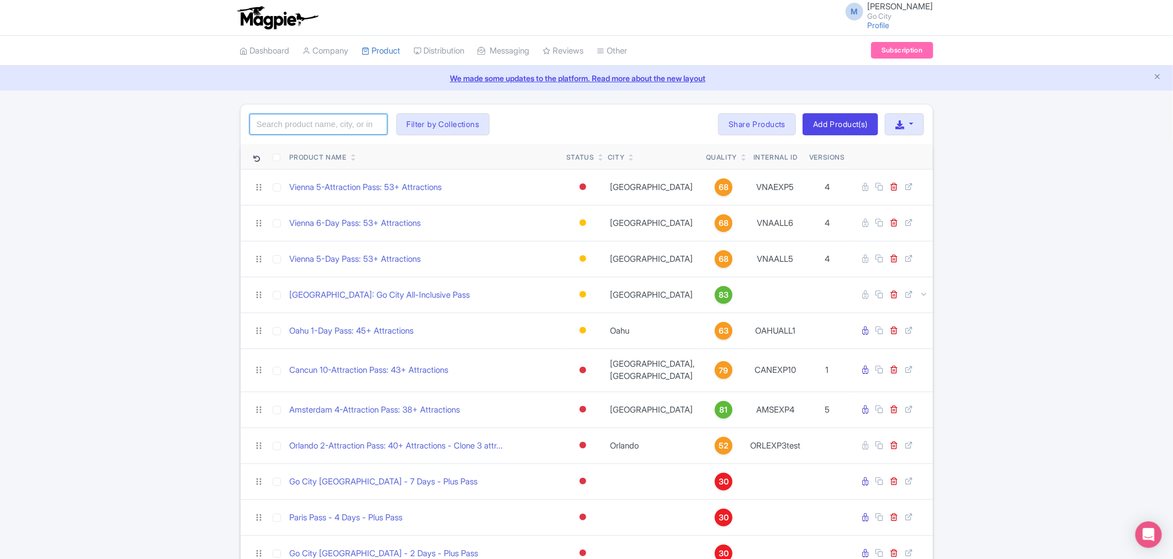
click at [333, 128] on input "search" at bounding box center [319, 124] width 138 height 21
type input "[GEOGRAPHIC_DATA]"
click button "Search" at bounding box center [0, 0] width 0 height 0
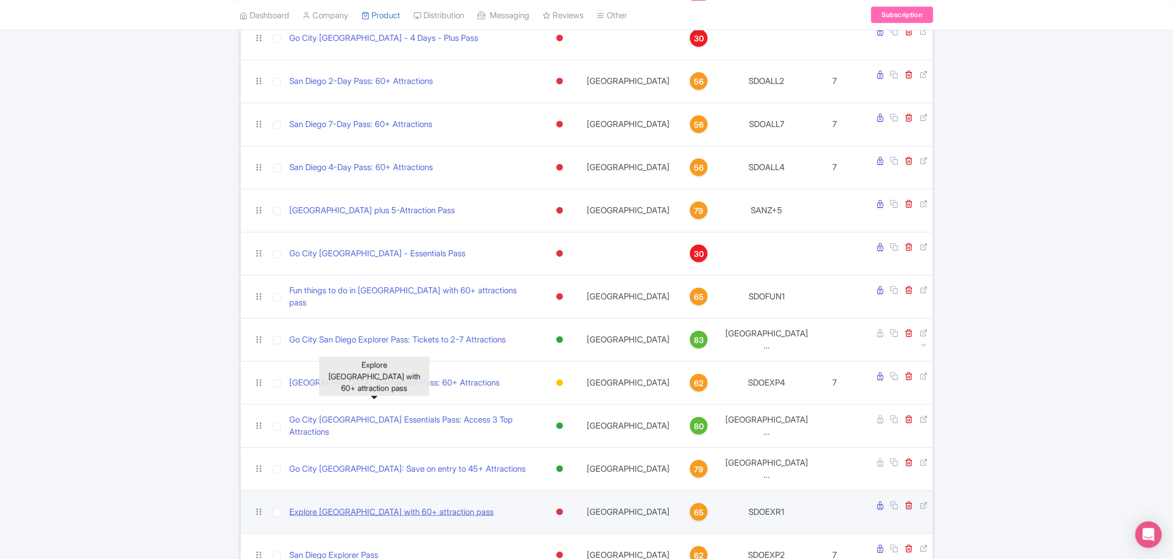
scroll to position [552, 0]
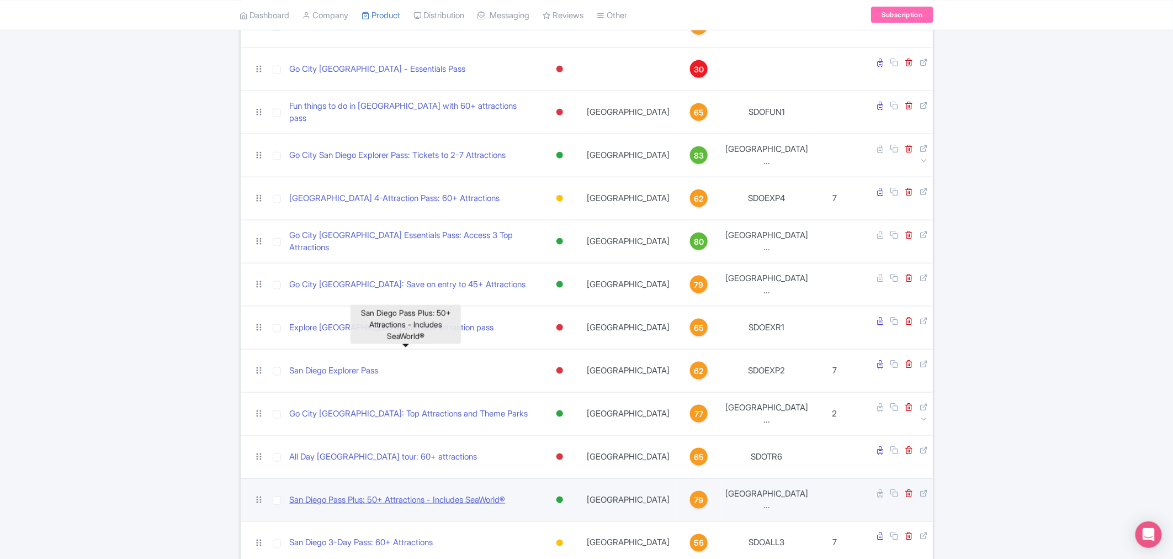
click at [378, 494] on link "San Diego Pass Plus: 50+ Attractions - Includes SeaWorld®" at bounding box center [398, 500] width 216 height 13
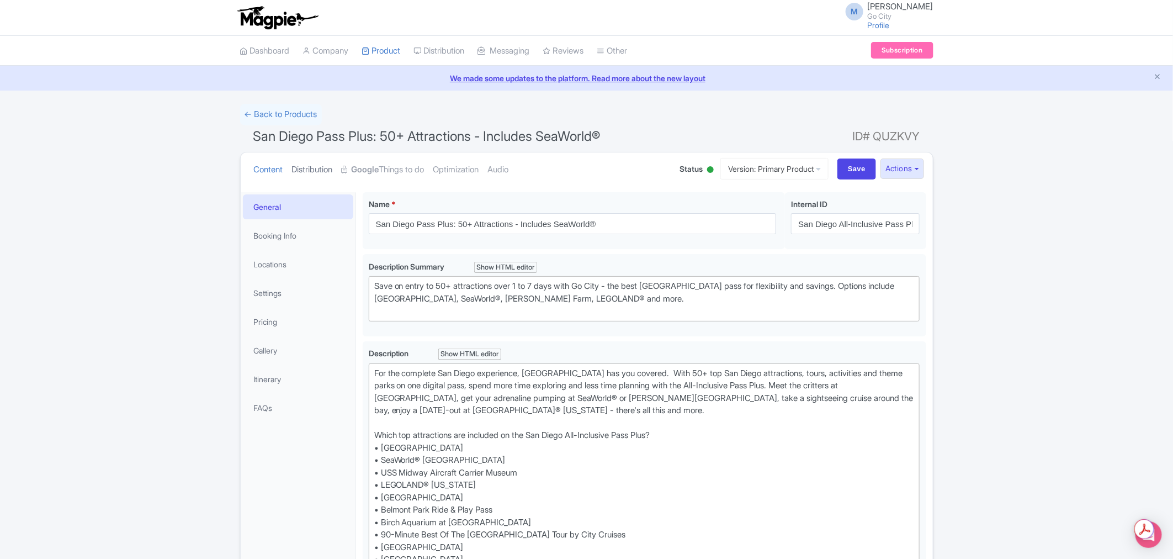
click at [310, 172] on link "Distribution" at bounding box center [312, 169] width 41 height 35
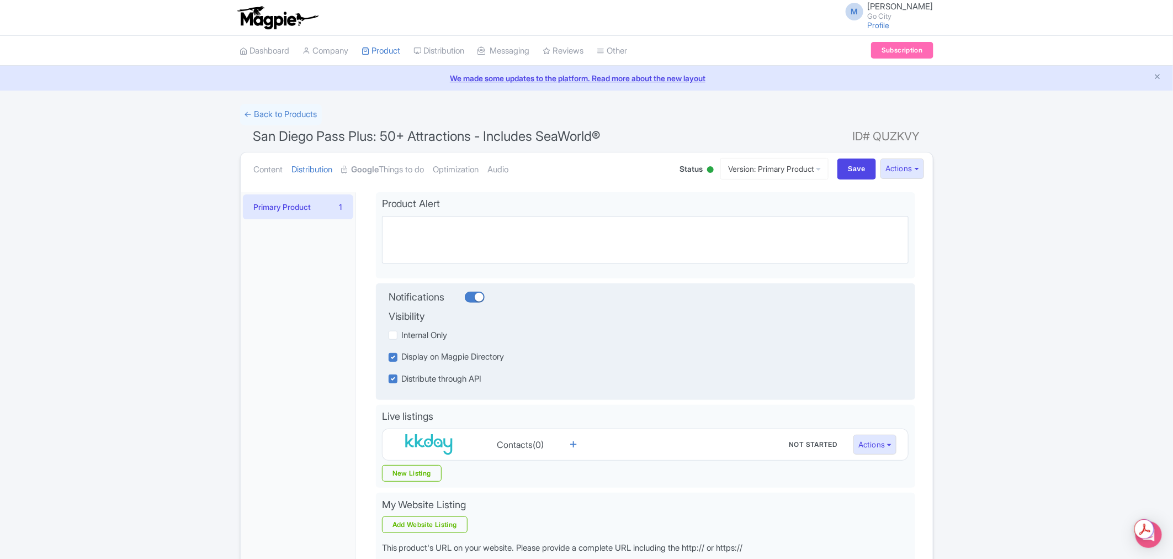
click at [484, 299] on div at bounding box center [475, 297] width 20 height 11
click at [472, 299] on input "checkbox" at bounding box center [468, 296] width 7 height 7
click at [468, 299] on label at bounding box center [465, 297] width 40 height 11
click at [468, 299] on input "checkbox" at bounding box center [468, 296] width 7 height 7
checkbox input "true"
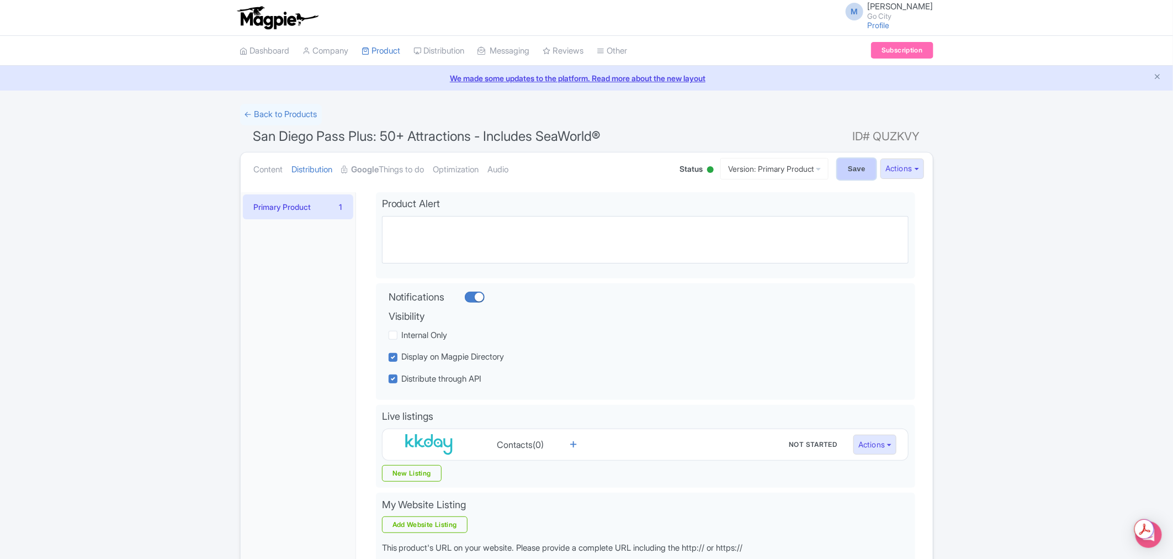
click at [846, 167] on input "Save" at bounding box center [857, 168] width 39 height 21
type input "Saving..."
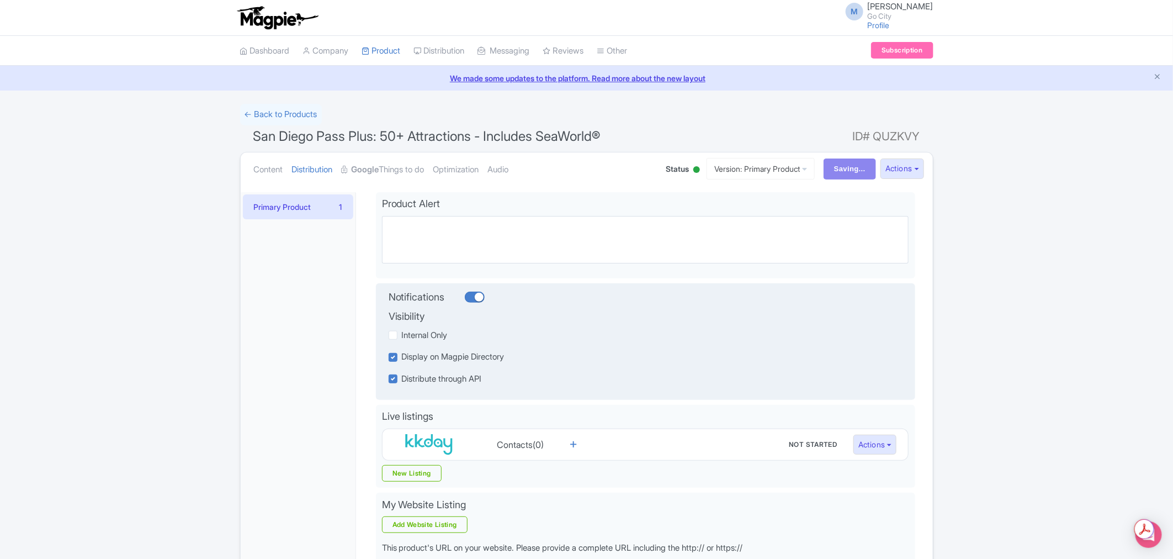
click at [474, 299] on div at bounding box center [475, 297] width 20 height 11
click at [472, 299] on input "checkbox" at bounding box center [468, 296] width 7 height 7
checkbox input "false"
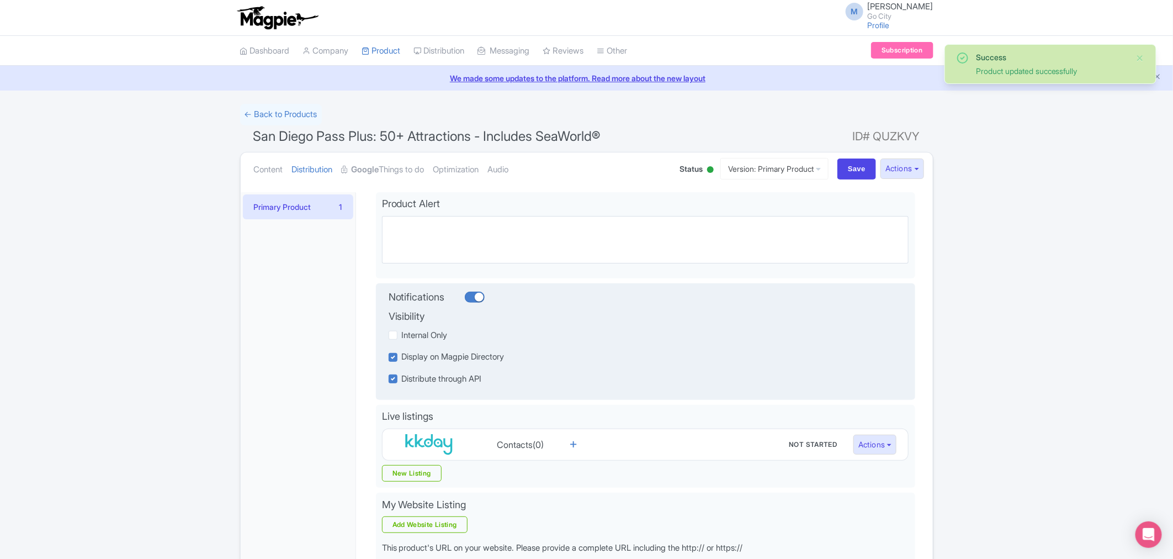
click at [481, 300] on div at bounding box center [475, 297] width 20 height 11
click at [472, 300] on input "checkbox" at bounding box center [468, 296] width 7 height 7
checkbox input "false"
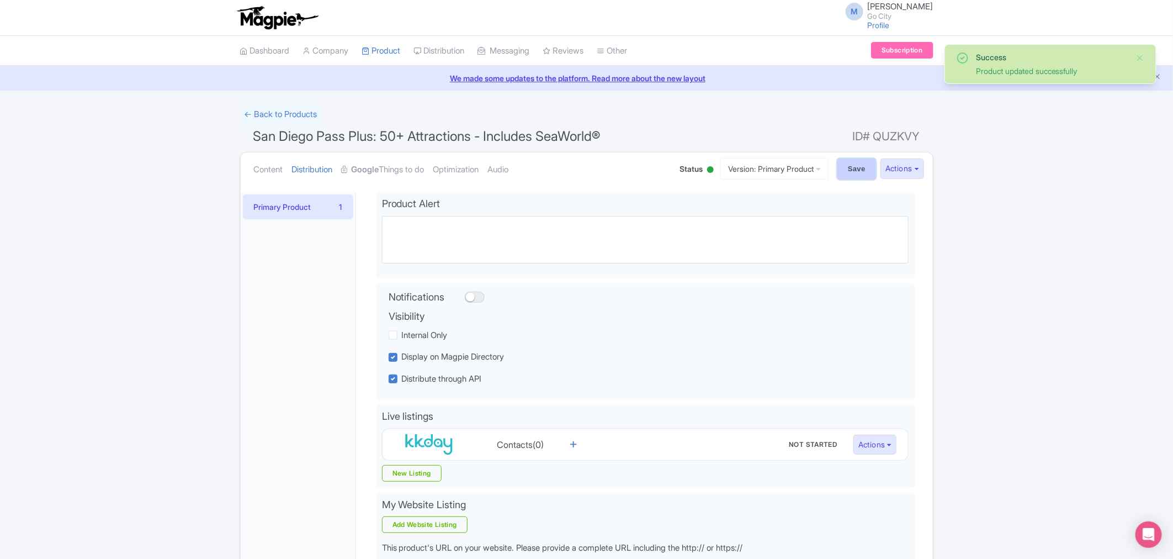
click at [850, 169] on input "Save" at bounding box center [857, 168] width 39 height 21
type input "Saving..."
click at [273, 112] on link "← Back to Products" at bounding box center [281, 115] width 82 height 22
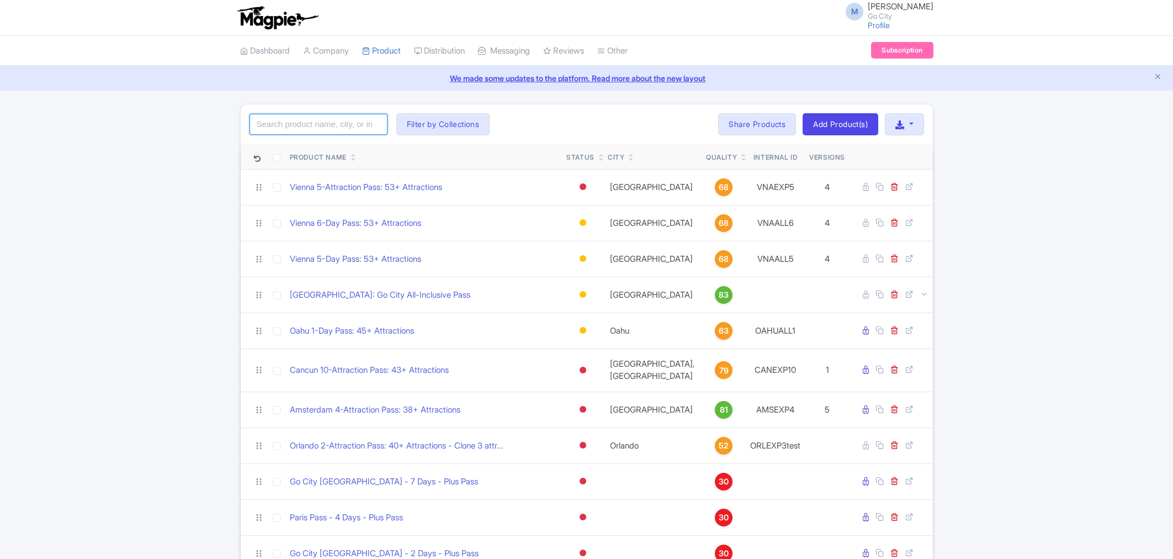
drag, startPoint x: 0, startPoint y: 0, endPoint x: 325, endPoint y: 128, distance: 348.8
click at [325, 128] on input "search" at bounding box center [319, 124] width 138 height 21
click button "Search" at bounding box center [0, 0] width 0 height 0
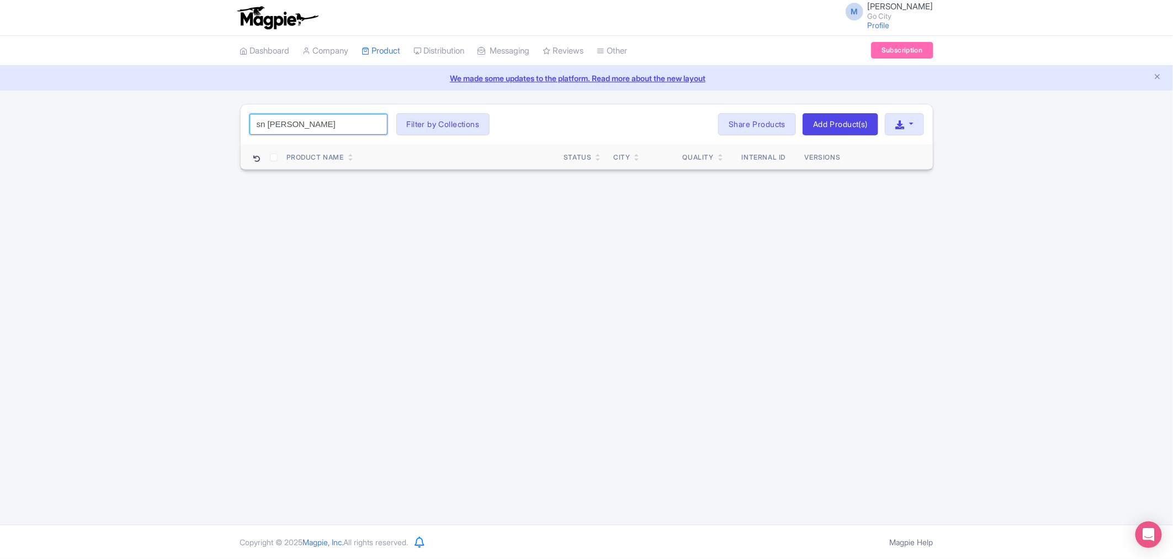
click at [263, 118] on input "sn [PERSON_NAME]" at bounding box center [319, 124] width 138 height 21
type input "[GEOGRAPHIC_DATA]"
click button "Search" at bounding box center [0, 0] width 0 height 0
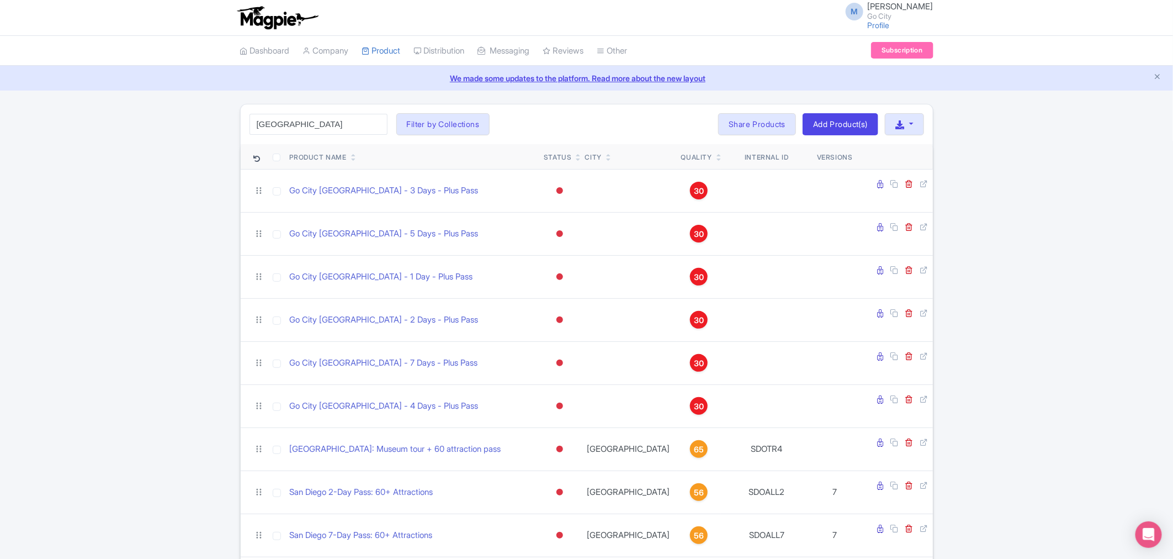
drag, startPoint x: 300, startPoint y: 123, endPoint x: 233, endPoint y: 135, distance: 68.4
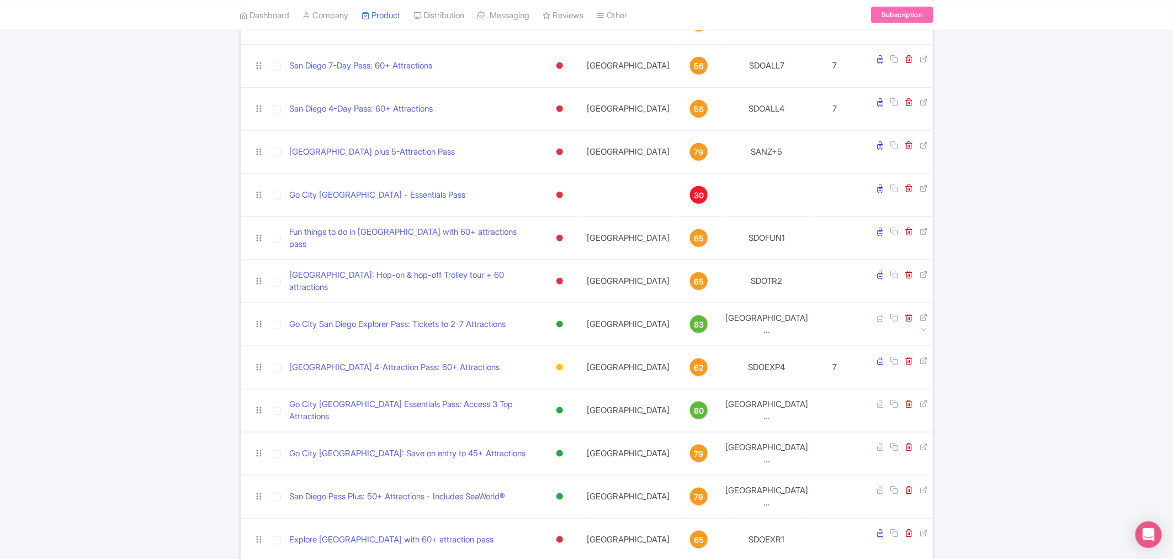
scroll to position [490, 0]
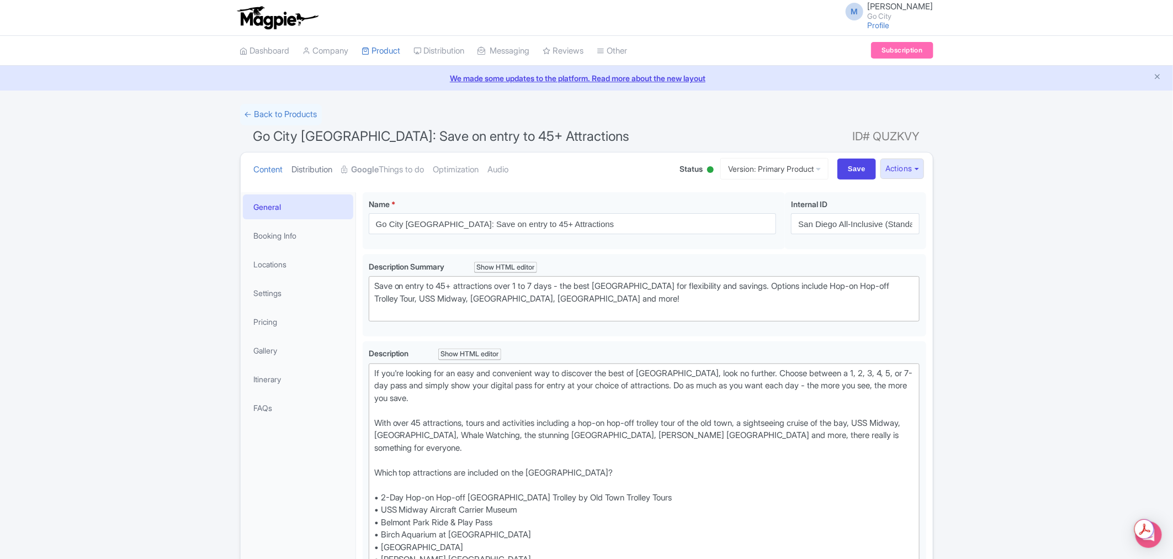
click at [322, 168] on link "Distribution" at bounding box center [312, 169] width 41 height 35
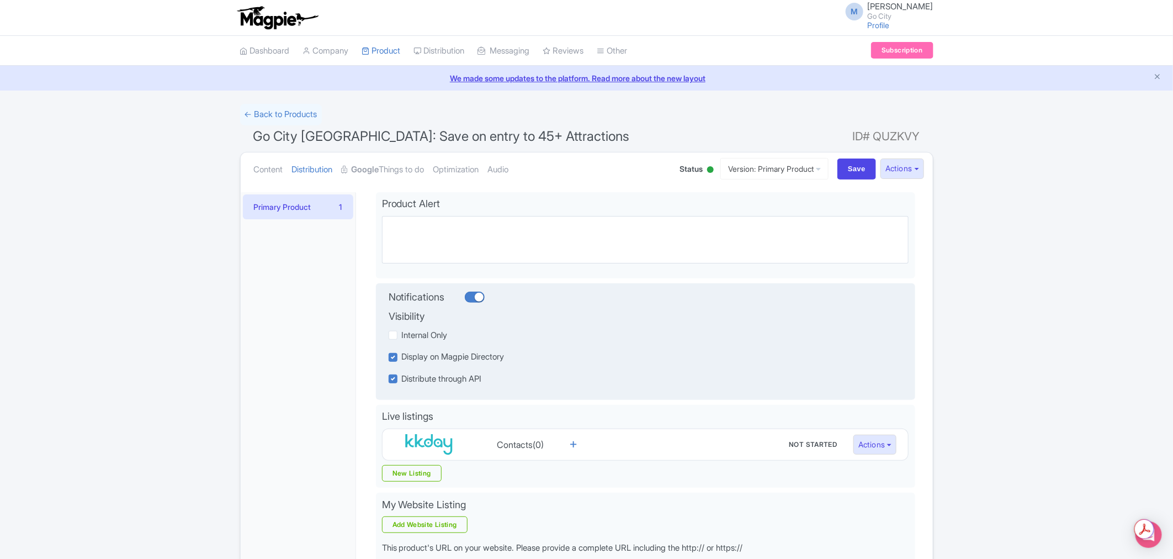
click at [471, 295] on div at bounding box center [475, 297] width 20 height 11
click at [471, 295] on input "checkbox" at bounding box center [468, 296] width 7 height 7
checkbox input "false"
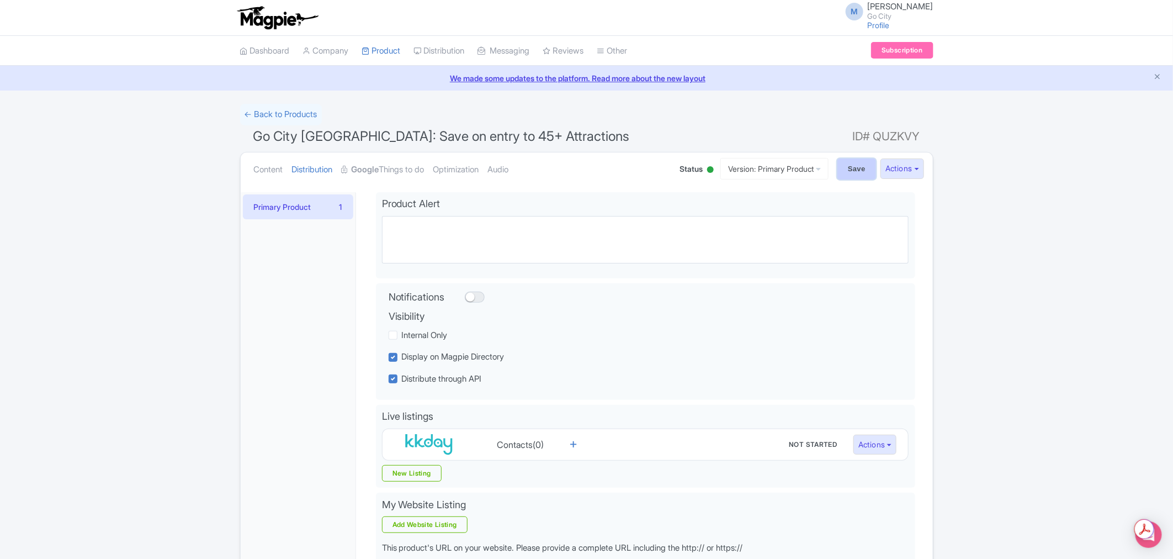
click at [856, 176] on input "Save" at bounding box center [857, 168] width 39 height 21
type input "Saving..."
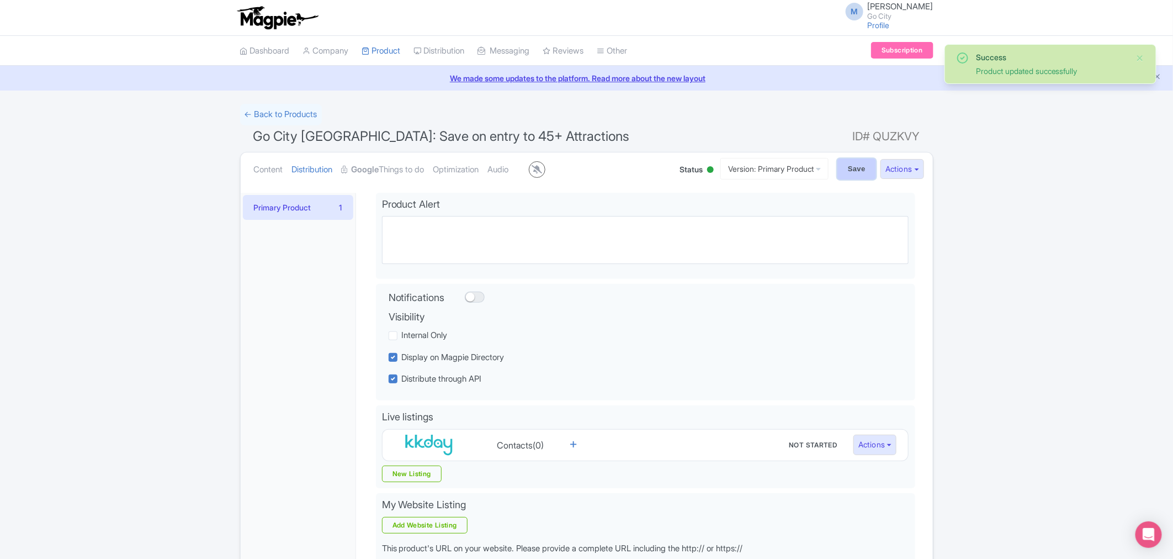
click at [851, 171] on input "Save" at bounding box center [857, 168] width 39 height 21
type input "Saving..."
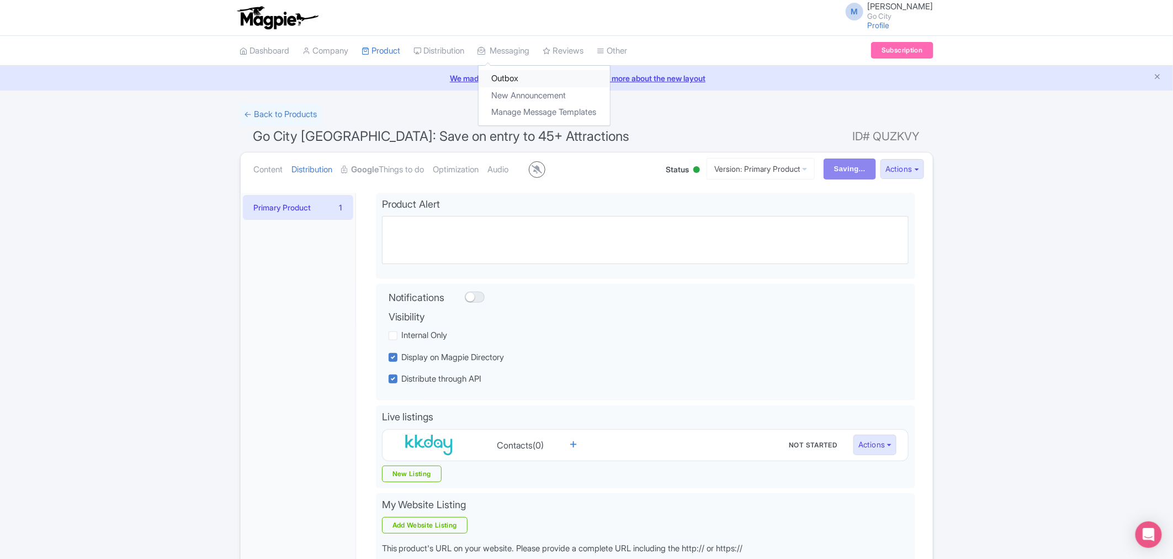
click at [520, 79] on link "Outbox" at bounding box center [544, 78] width 131 height 17
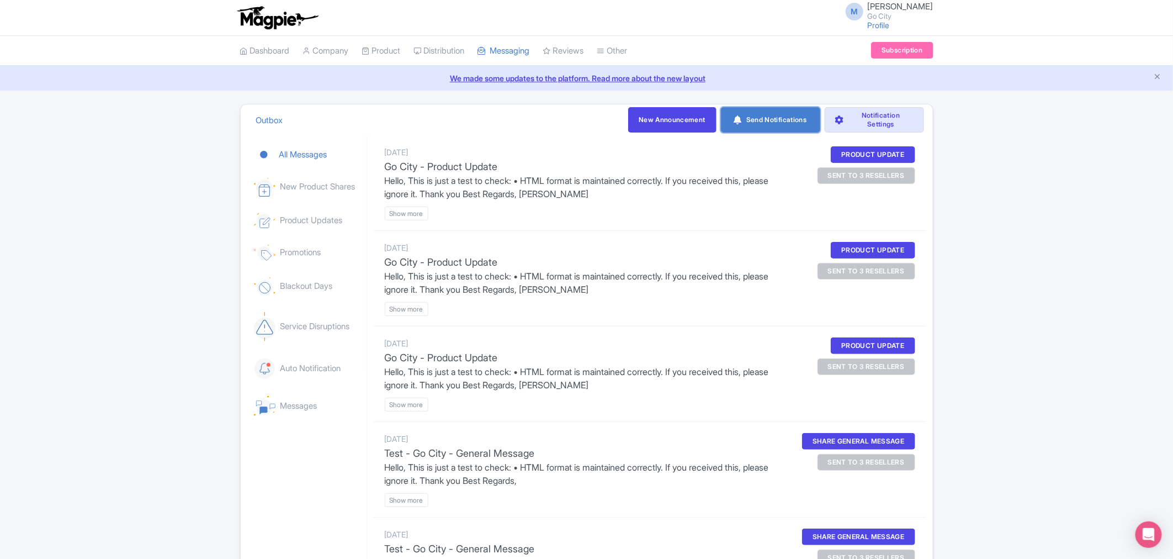
click at [755, 129] on link "Send Notifications" at bounding box center [770, 119] width 99 height 25
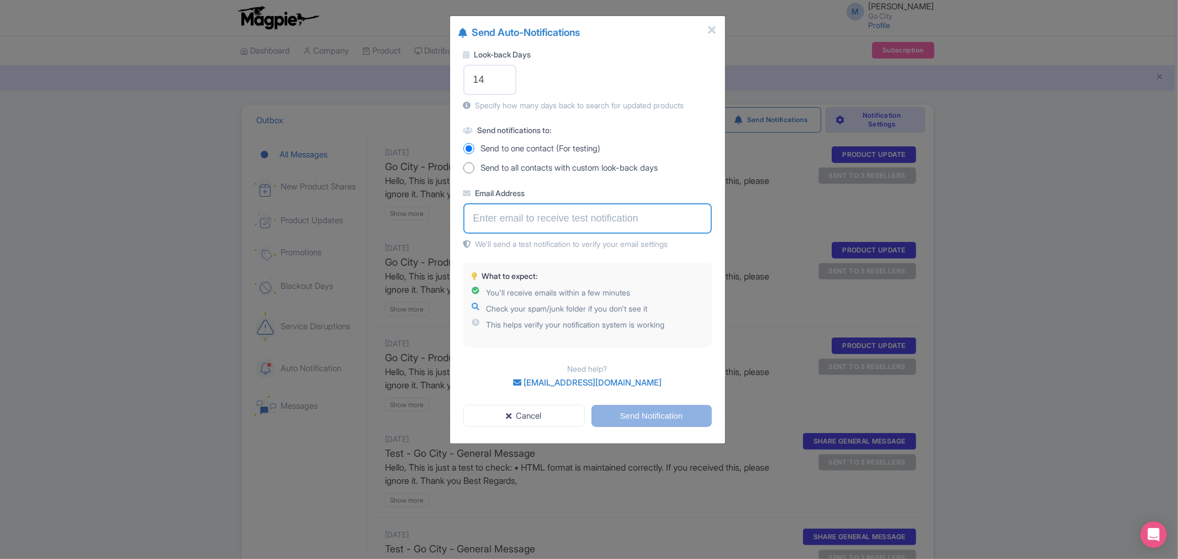
click at [553, 207] on input "Email Address" at bounding box center [587, 218] width 248 height 30
type input "[PERSON_NAME][EMAIL_ADDRESS][PERSON_NAME][DOMAIN_NAME]"
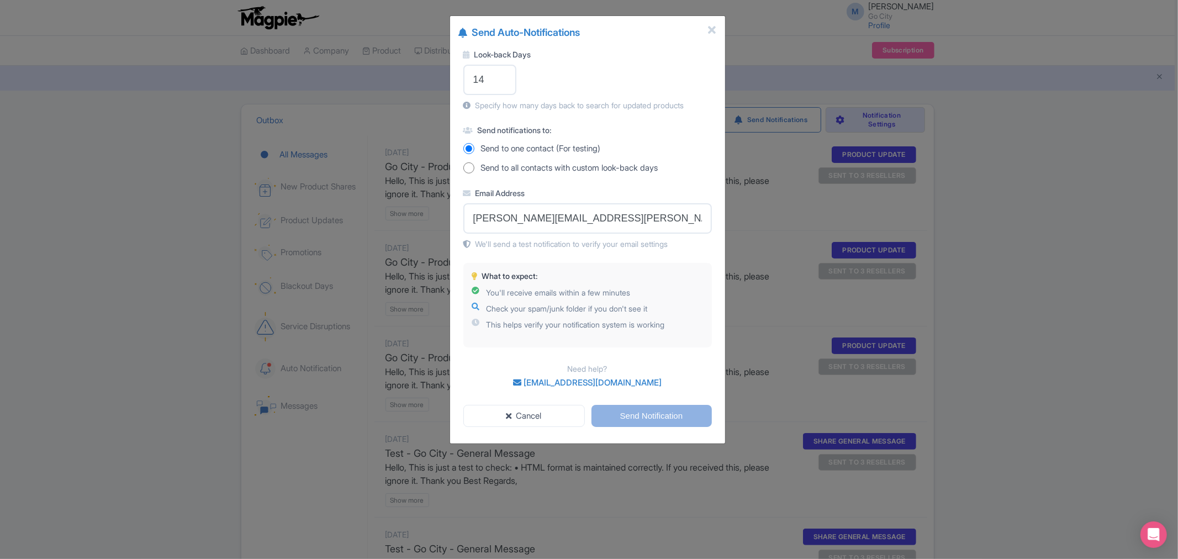
click at [710, 330] on div "What to expect: You'll receive emails within a few minutes Check your spam/junk…" at bounding box center [587, 305] width 248 height 84
click at [675, 420] on input "Send Notification" at bounding box center [651, 416] width 120 height 23
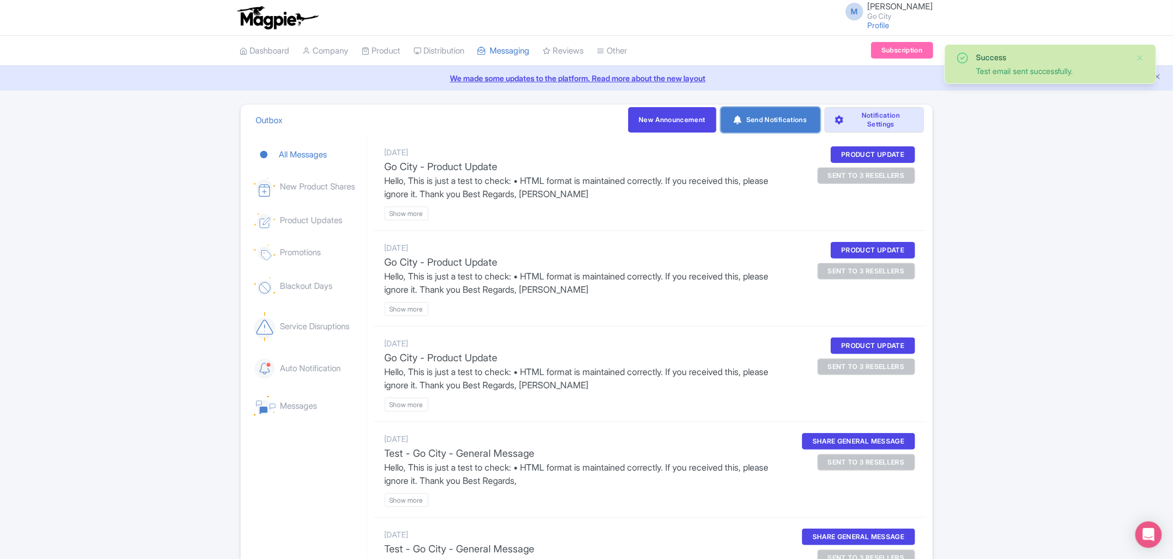
click at [758, 128] on link "Send Notifications" at bounding box center [770, 119] width 99 height 25
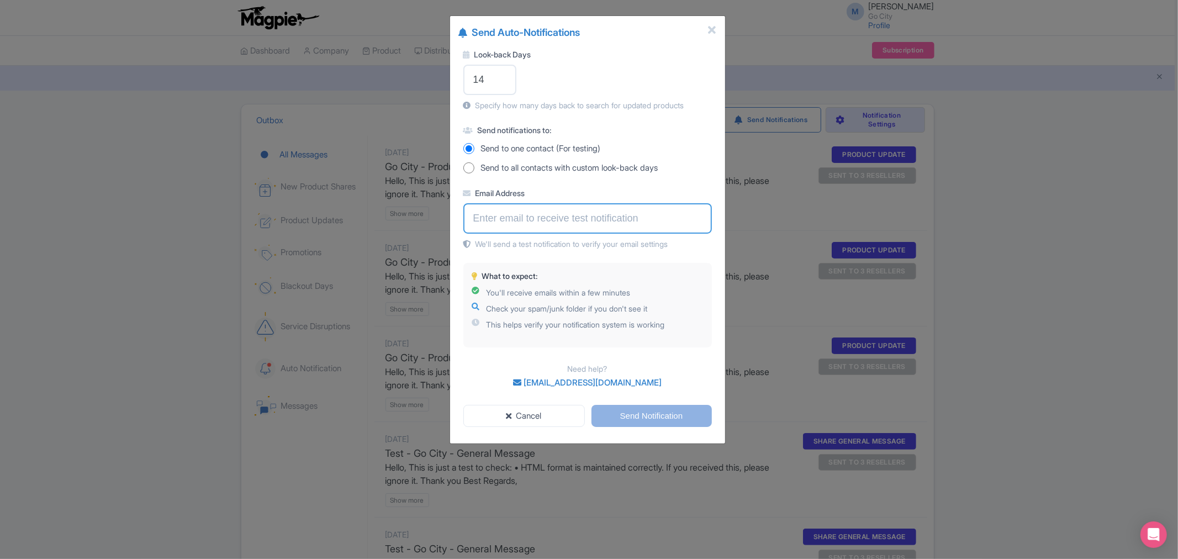
click at [525, 211] on input "Email Address" at bounding box center [587, 218] width 248 height 30
type input "[PERSON_NAME][EMAIL_ADDRESS][PERSON_NAME][DOMAIN_NAME]"
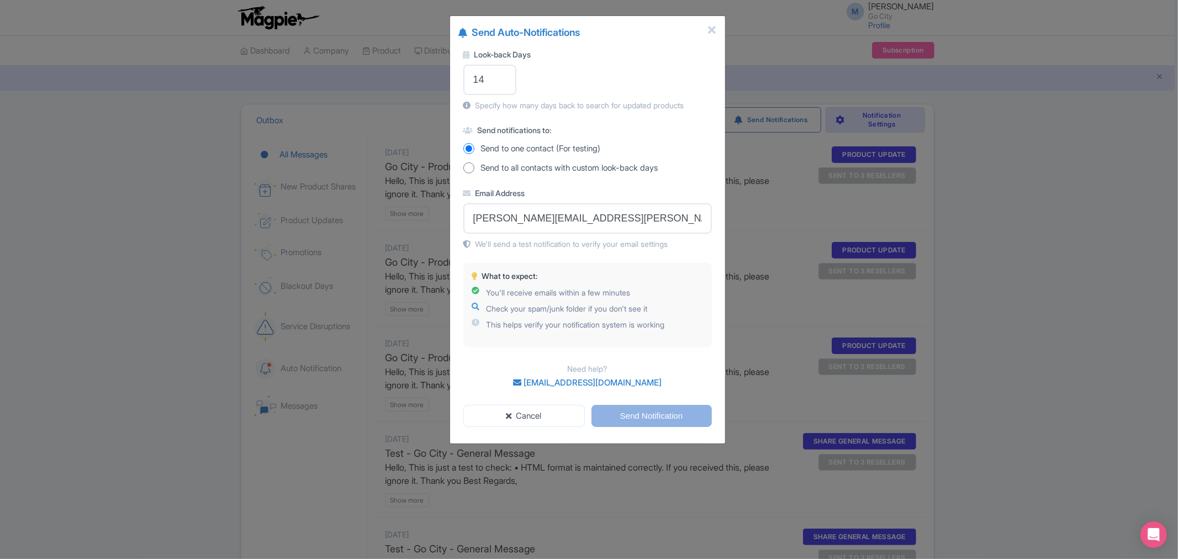
click at [715, 310] on div "Look-back Days 14 Specify how many days back to search for updated products Sen…" at bounding box center [587, 222] width 275 height 365
click at [670, 422] on input "Send Notification" at bounding box center [651, 416] width 120 height 23
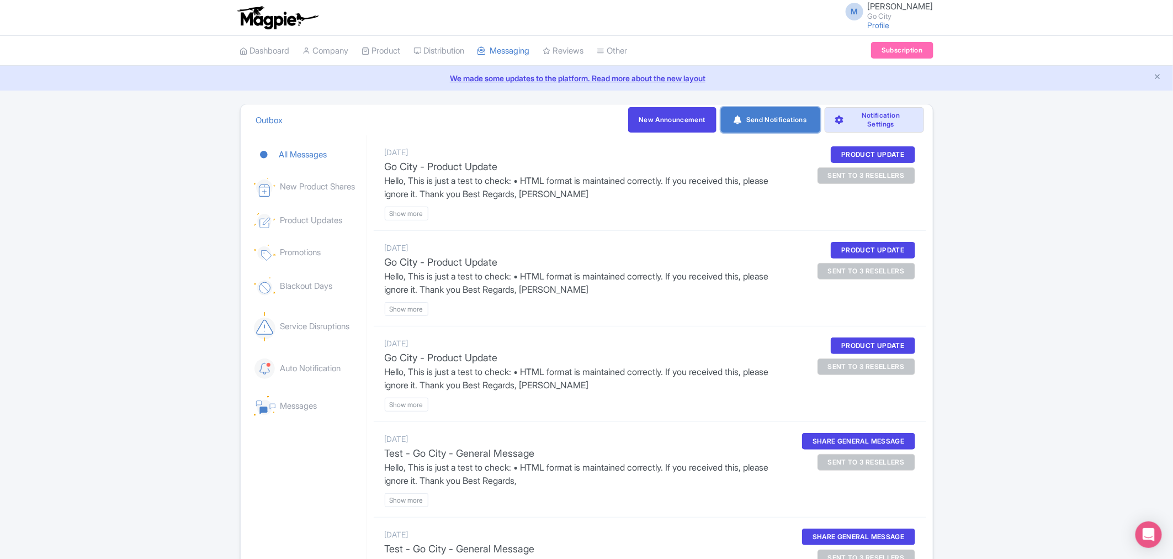
click at [769, 126] on link "Send Notifications" at bounding box center [770, 119] width 99 height 25
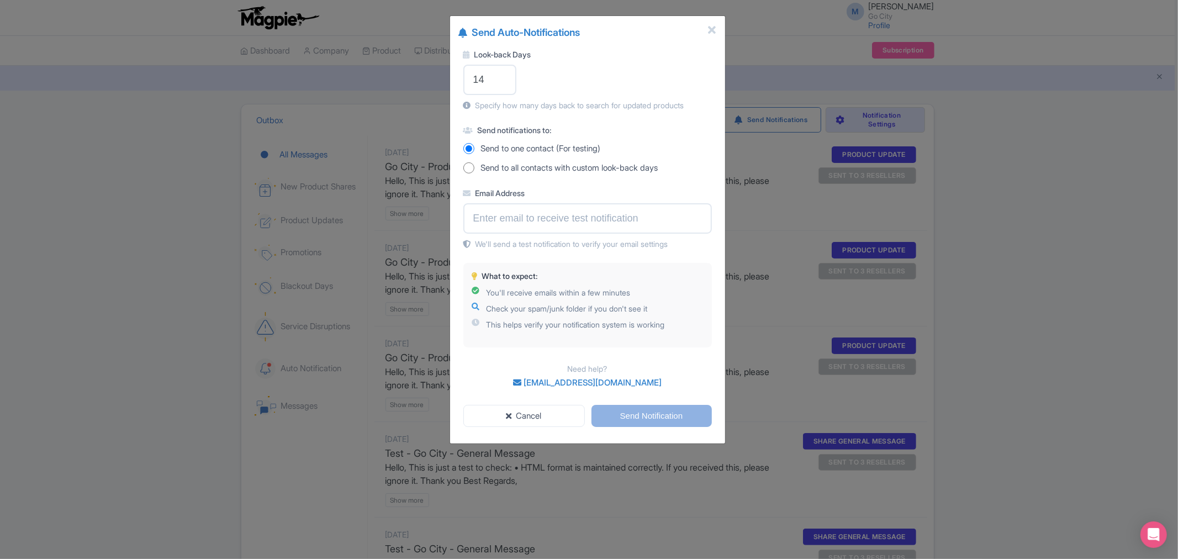
click at [468, 167] on input "Send to all contacts with custom look-back days" at bounding box center [468, 167] width 11 height 11
radio input "true"
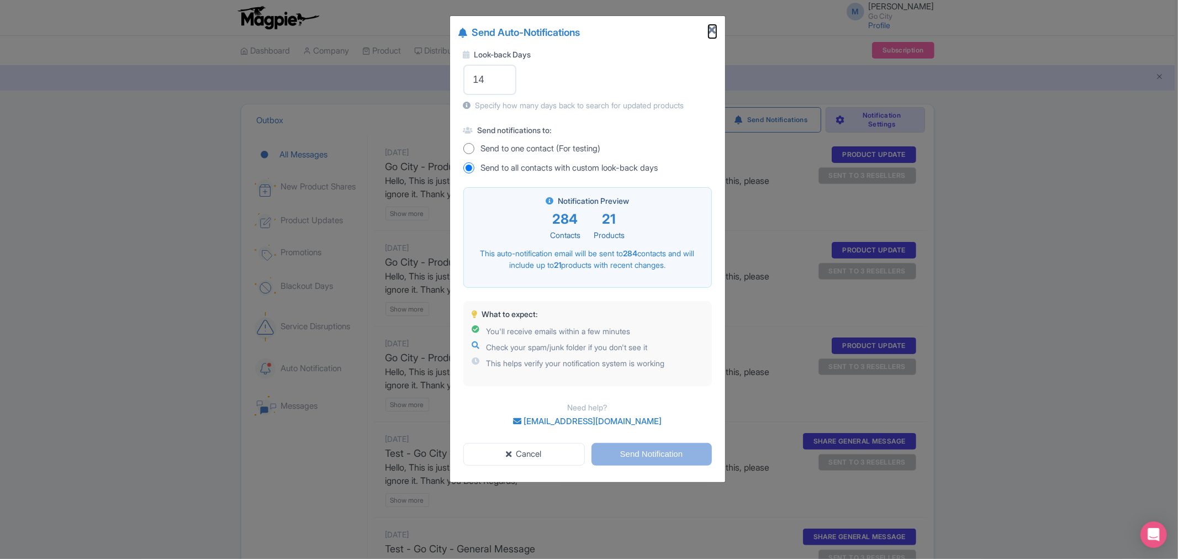
click at [712, 32] on icon "Close" at bounding box center [712, 30] width 8 height 11
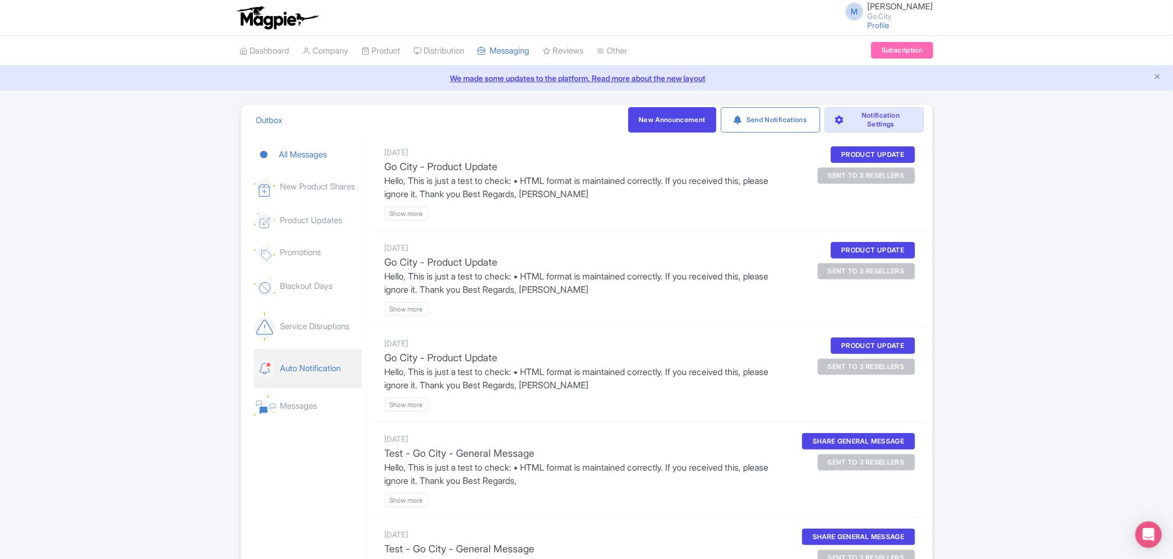
click at [327, 369] on link "Auto Notification" at bounding box center [308, 368] width 108 height 39
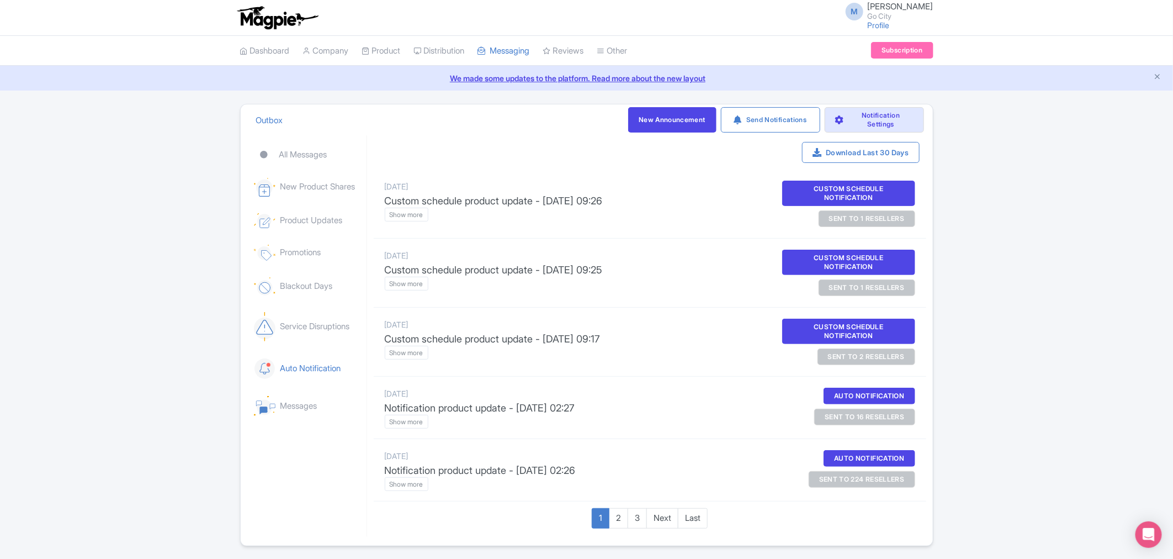
click at [874, 216] on div "sent to 1 resellers" at bounding box center [867, 218] width 97 height 17
click at [412, 355] on btn "Show more" at bounding box center [407, 353] width 44 height 14
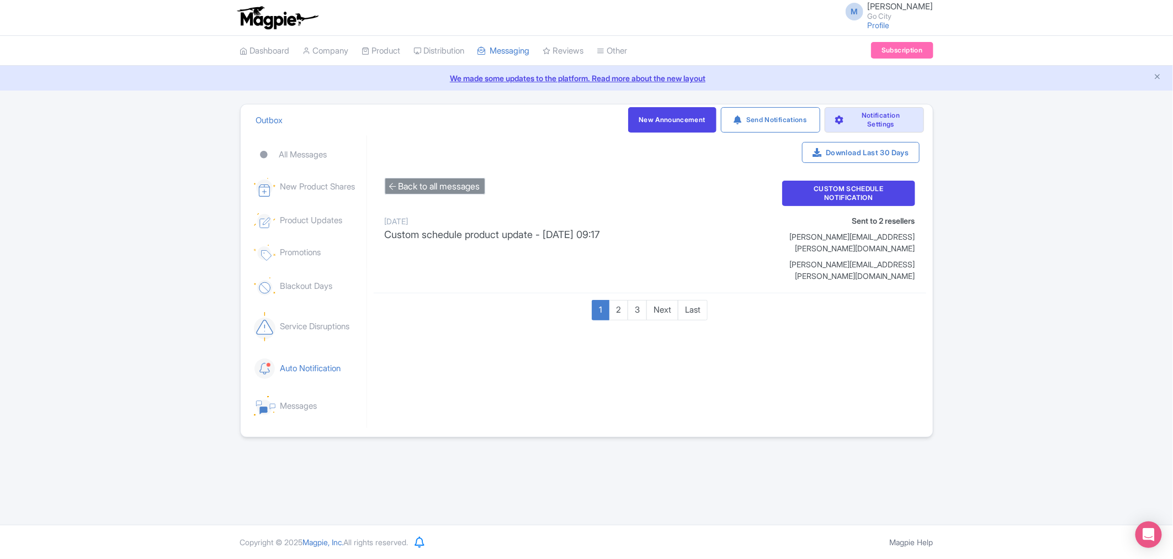
click at [436, 186] on btn "Back to all messages" at bounding box center [435, 186] width 100 height 17
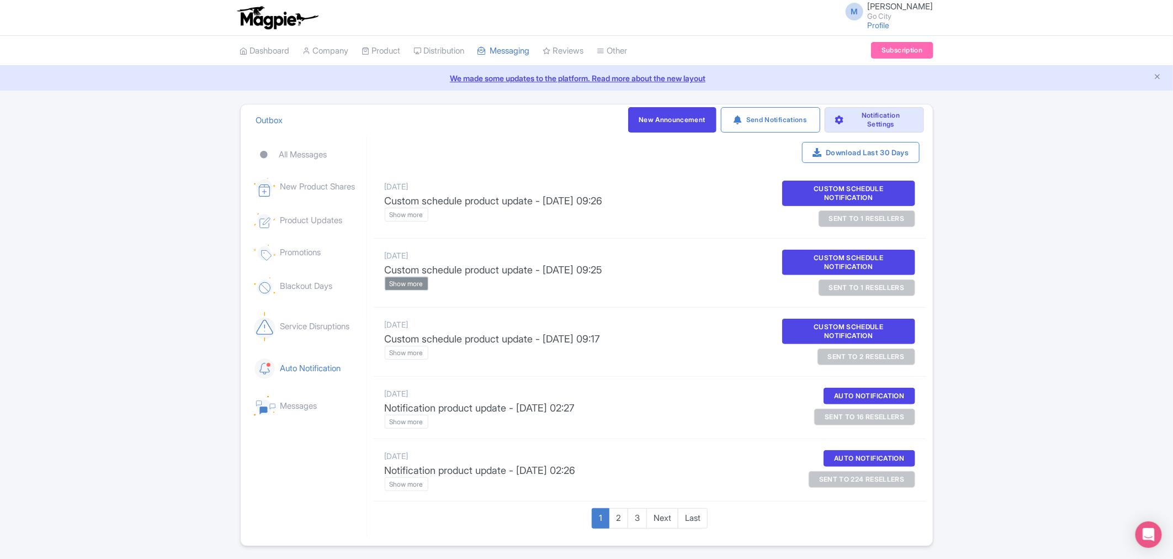
click at [415, 286] on btn "Show more" at bounding box center [407, 284] width 44 height 14
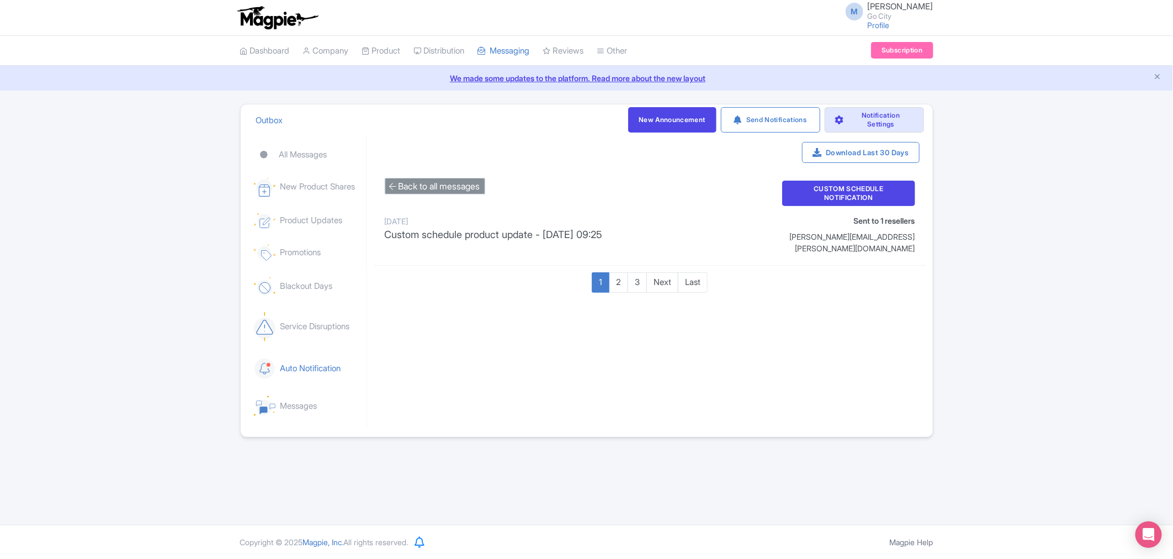
click at [403, 179] on btn "Back to all messages" at bounding box center [435, 186] width 100 height 17
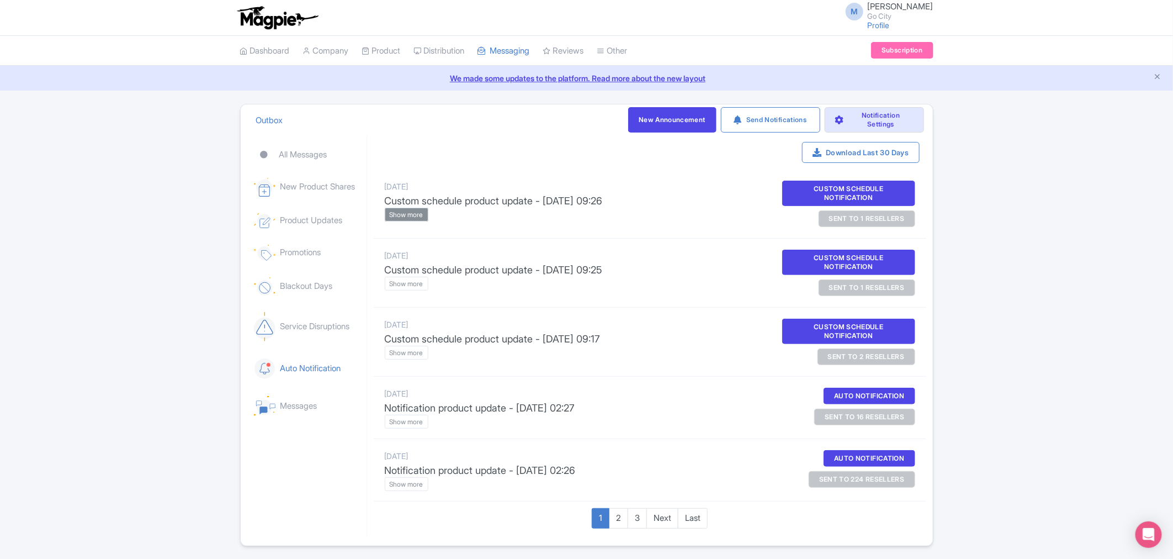
click at [404, 213] on btn "Show more" at bounding box center [407, 215] width 44 height 14
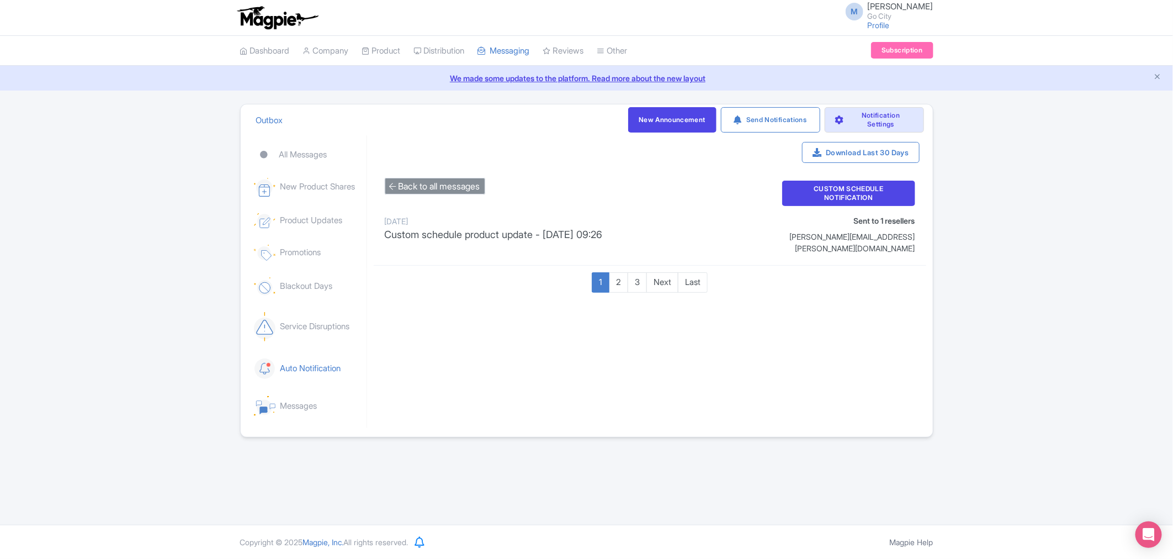
click at [413, 188] on btn "Back to all messages" at bounding box center [435, 186] width 100 height 17
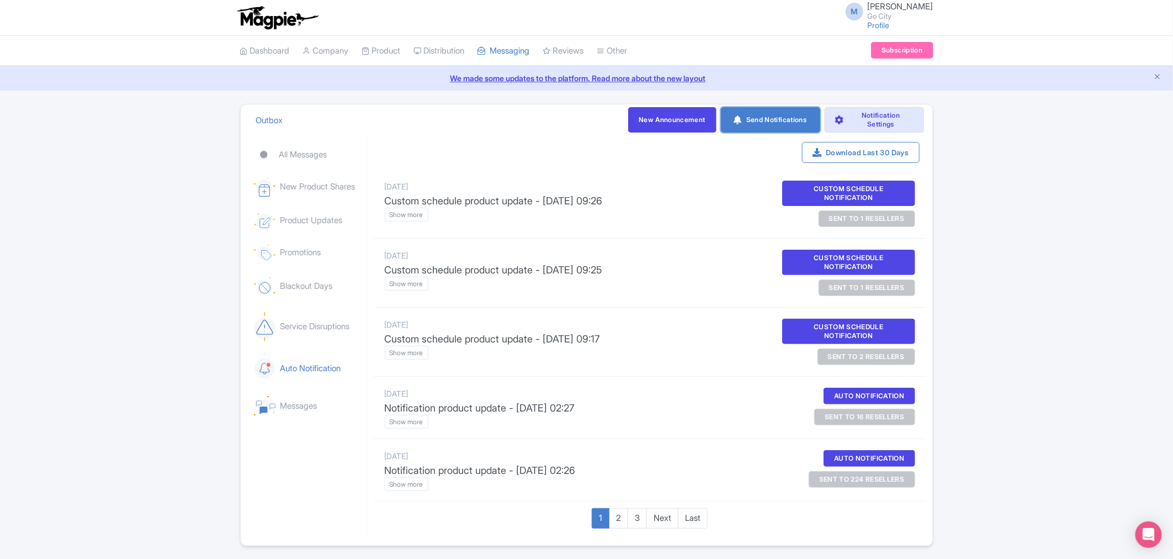
click at [765, 115] on link "Send Notifications" at bounding box center [770, 119] width 99 height 25
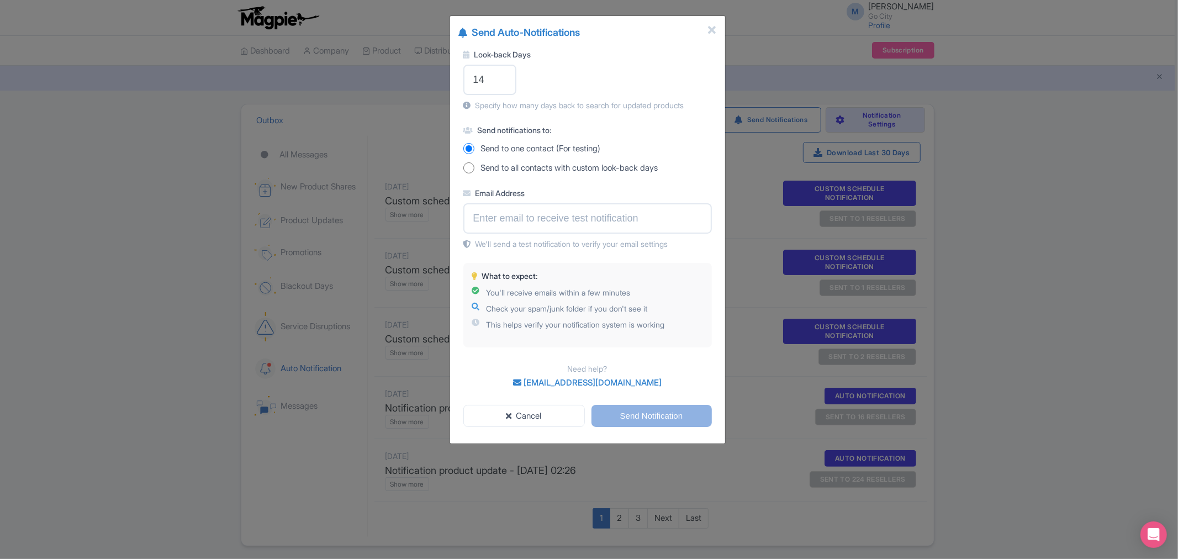
click at [468, 165] on input "Send to all contacts with custom look-back days" at bounding box center [468, 167] width 11 height 11
radio input "true"
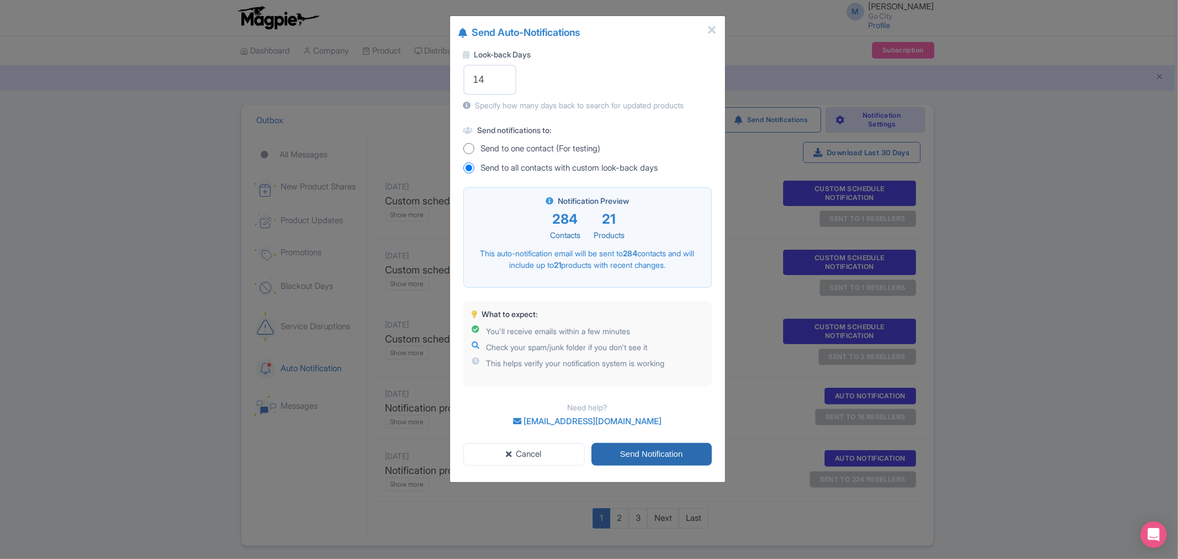
click at [650, 451] on input "Send Notification" at bounding box center [651, 454] width 120 height 23
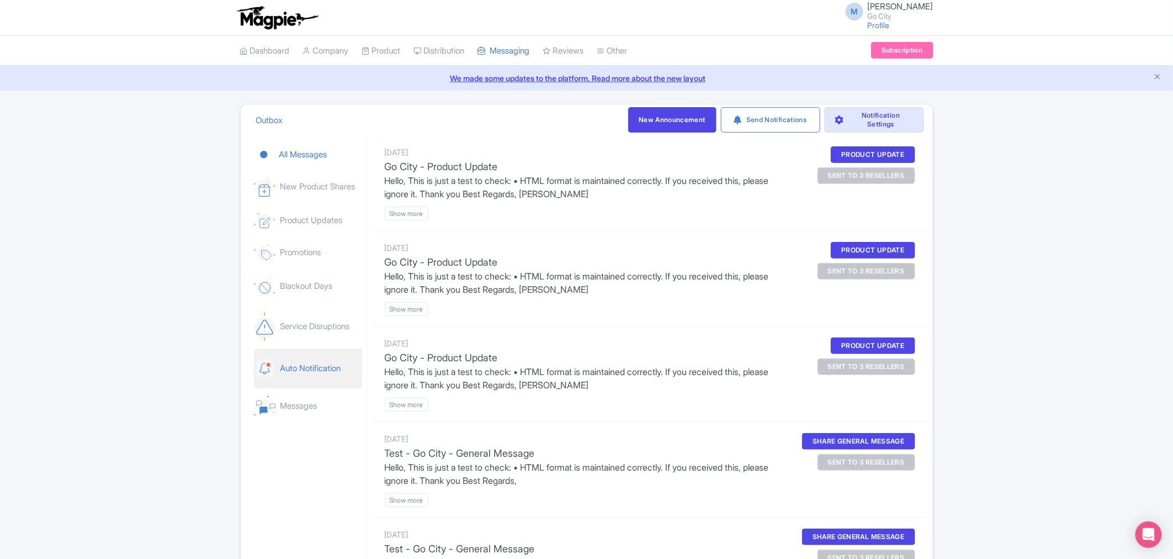
click at [311, 368] on link "Auto Notification" at bounding box center [308, 368] width 108 height 39
click at [318, 368] on link "Auto Notification" at bounding box center [308, 368] width 108 height 39
click at [320, 371] on link "Auto Notification" at bounding box center [308, 368] width 108 height 39
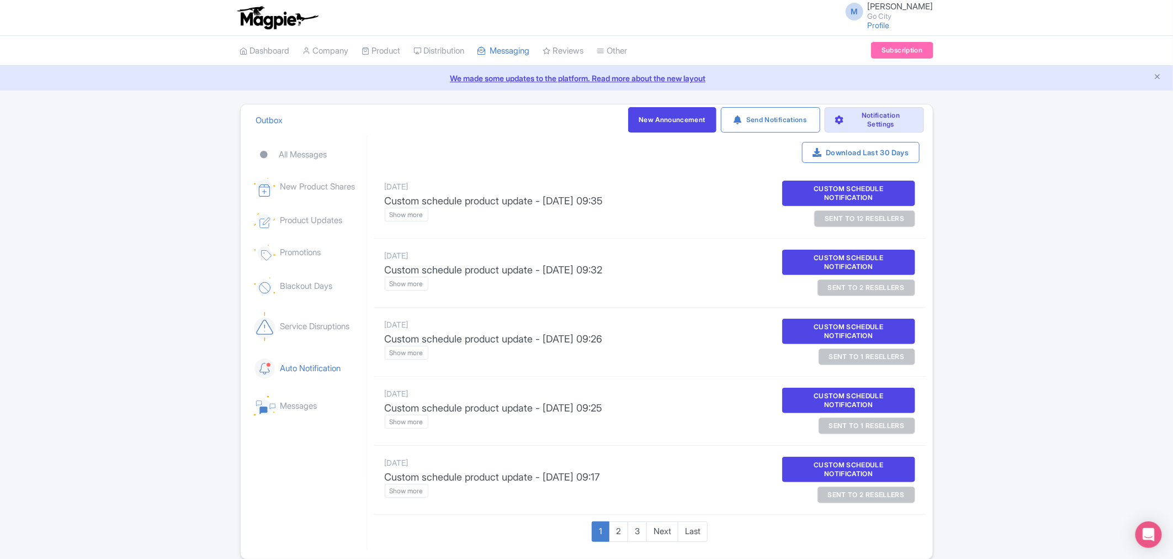
click at [870, 220] on div "sent to 12 resellers" at bounding box center [864, 218] width 100 height 17
click at [403, 221] on btn "Show more" at bounding box center [407, 215] width 44 height 14
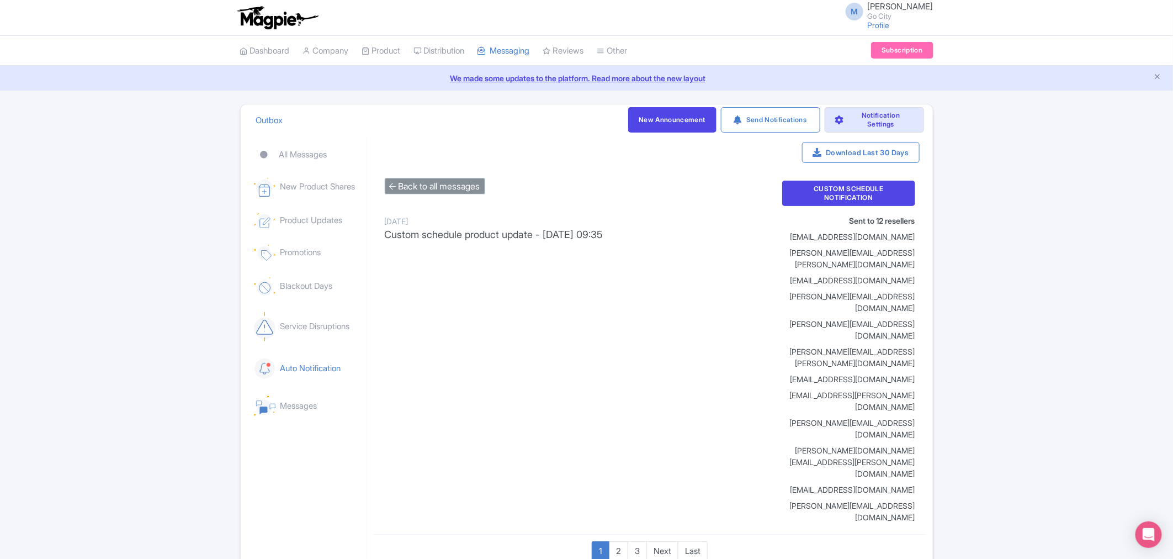
click at [417, 181] on btn "Back to all messages" at bounding box center [435, 186] width 100 height 17
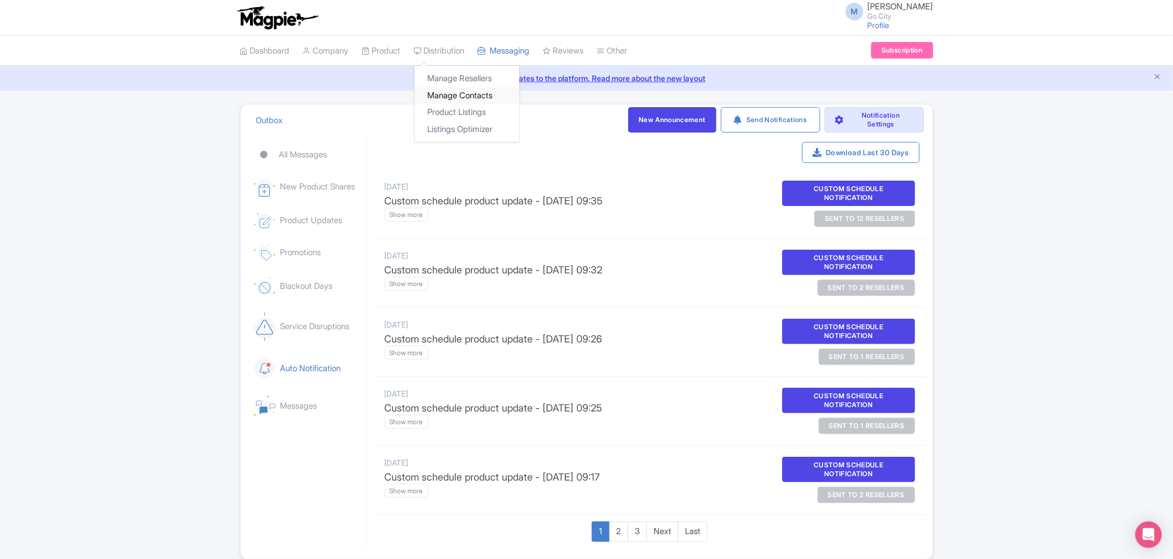
click at [468, 96] on link "Manage Contacts" at bounding box center [467, 95] width 105 height 17
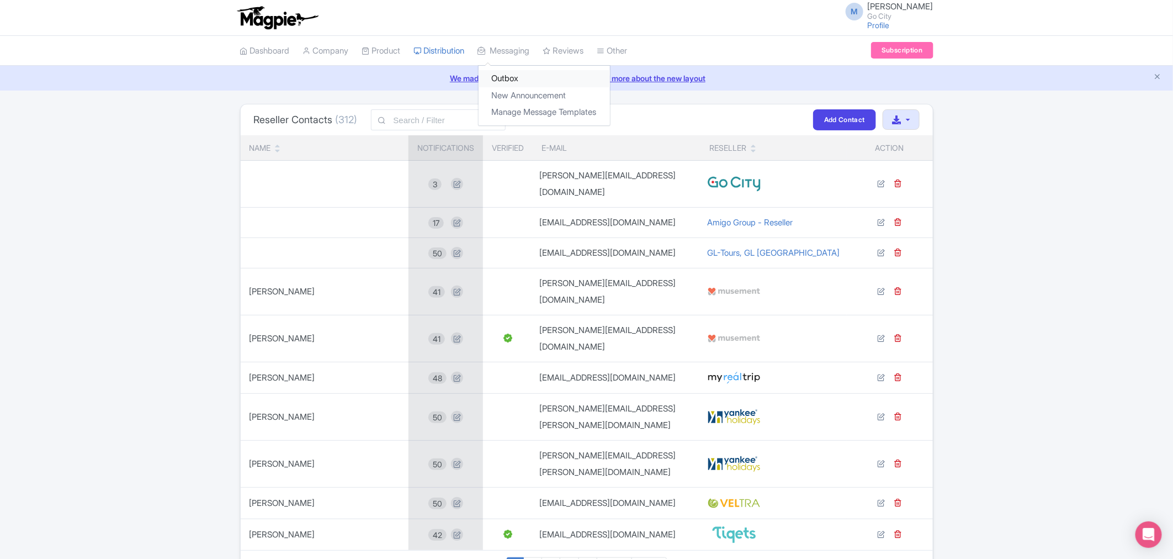
click at [542, 80] on link "Outbox" at bounding box center [544, 78] width 131 height 17
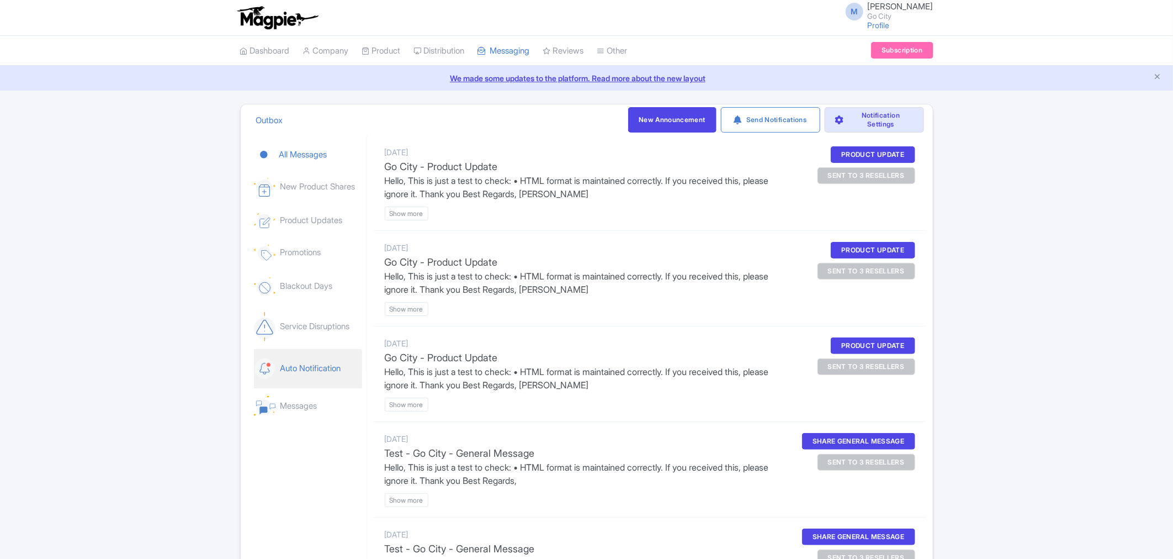
click at [341, 364] on link "Auto Notification" at bounding box center [308, 368] width 108 height 39
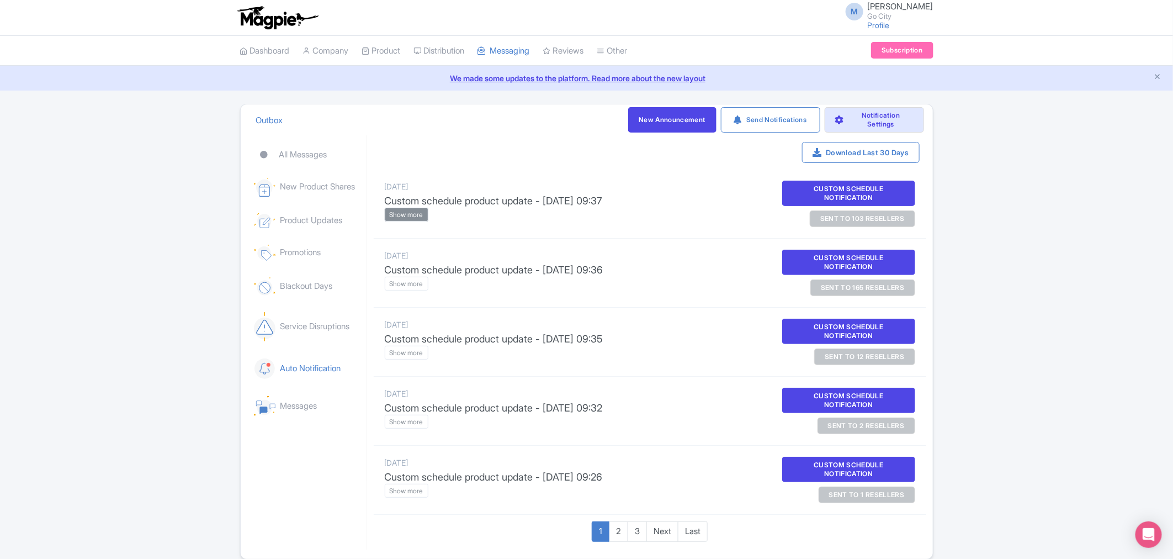
click at [402, 215] on btn "Show more" at bounding box center [407, 215] width 44 height 14
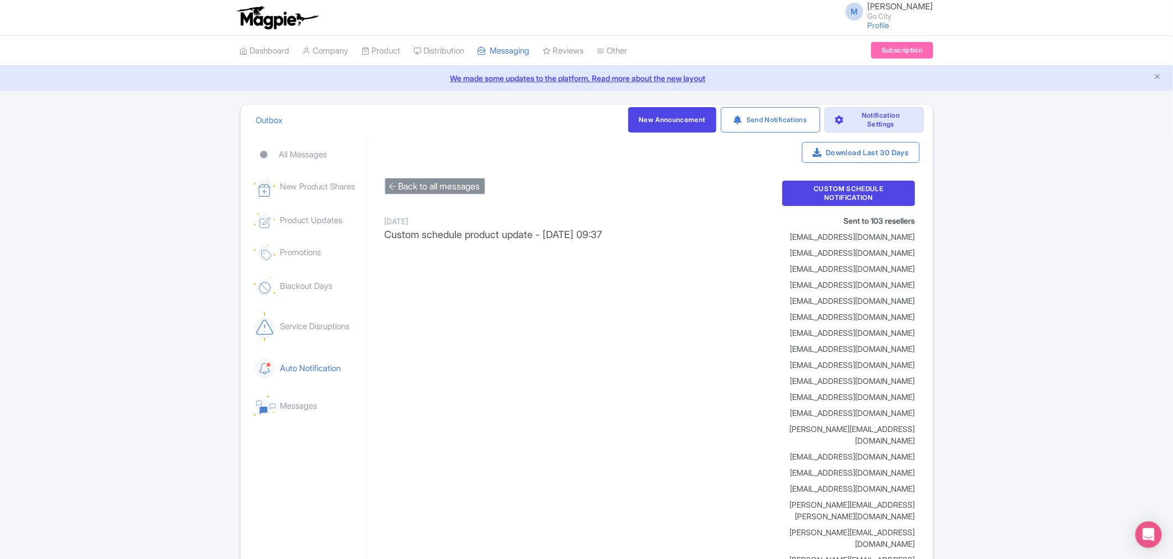
click at [452, 191] on btn "Back to all messages" at bounding box center [435, 186] width 100 height 17
